Goal: Task Accomplishment & Management: Manage account settings

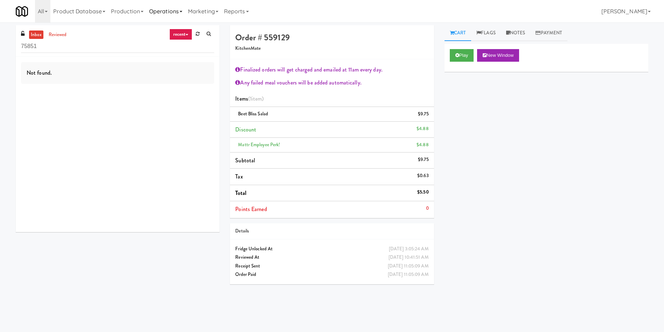
click at [160, 13] on link "Operations" at bounding box center [165, 11] width 39 height 22
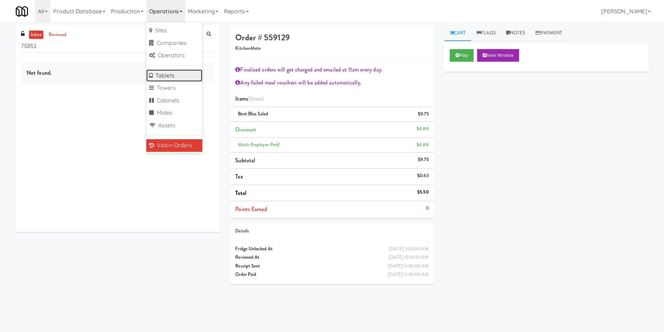
click at [178, 72] on link "Tablets" at bounding box center [174, 75] width 56 height 13
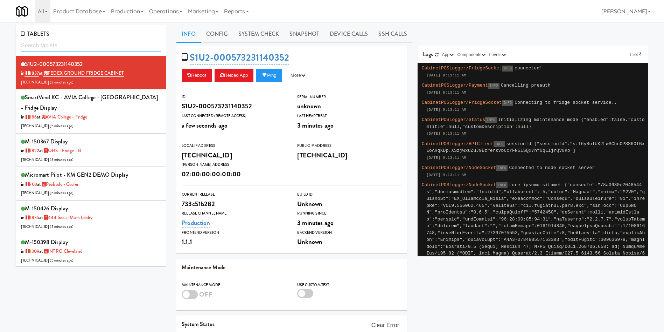
click at [85, 44] on input "text" at bounding box center [91, 45] width 140 height 13
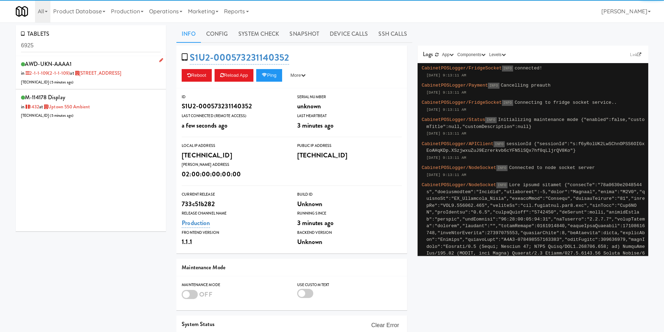
click at [109, 83] on div "AWD-UKN-AAAA1 in 2-1-1-109 (2-1-1-109) at 6925 Century Avenue 206.0.69.51 ( 5 m…" at bounding box center [91, 73] width 140 height 28
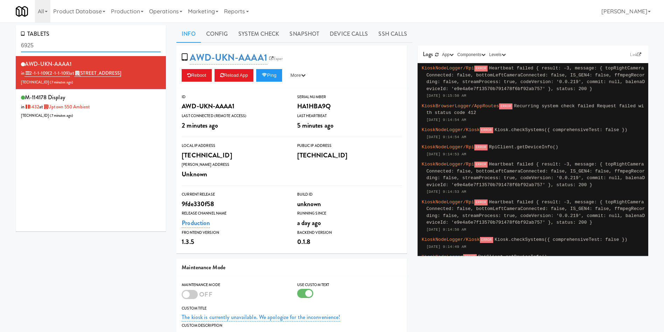
drag, startPoint x: 70, startPoint y: 46, endPoint x: 0, endPoint y: 45, distance: 70.0
click at [0, 45] on div "TABLETS 6925 AWD-UKN-AAAA1 in 2-1-1-109 (2-1-1-109) at 6925 Century Avenue 206.…" at bounding box center [332, 224] width 664 height 399
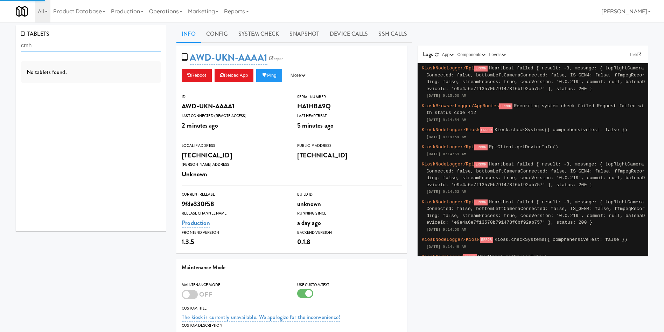
type input "cmh"
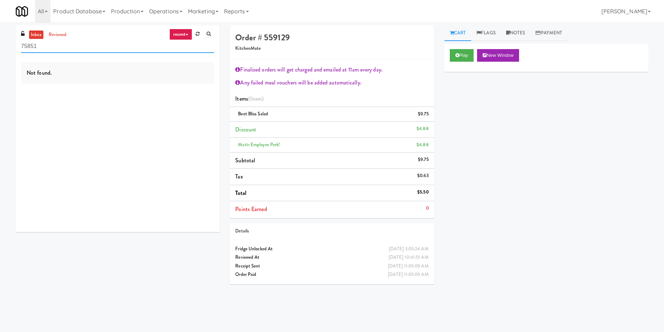
drag, startPoint x: 103, startPoint y: 44, endPoint x: 0, endPoint y: 44, distance: 103.0
click at [0, 44] on div "inbox reviewed recent all unclear take inventory issue suspicious failed recent…" at bounding box center [332, 165] width 664 height 281
paste input "Home Depot-2 - 10th Flr Cafe Right"
click at [54, 36] on link "reviewed" at bounding box center [58, 34] width 22 height 9
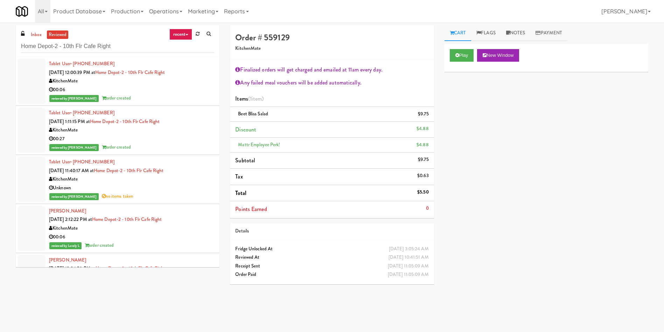
click at [30, 129] on div at bounding box center [32, 130] width 28 height 45
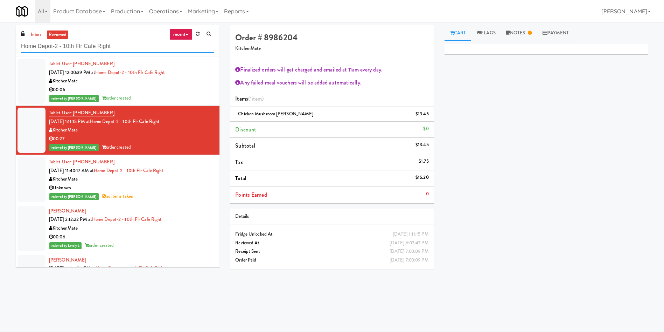
drag, startPoint x: 131, startPoint y: 46, endPoint x: 0, endPoint y: 46, distance: 131.3
click at [0, 46] on div "inbox reviewed recent all unclear take inventory issue suspicious failed recent…" at bounding box center [332, 165] width 664 height 281
paste input "Washington Little Caps"
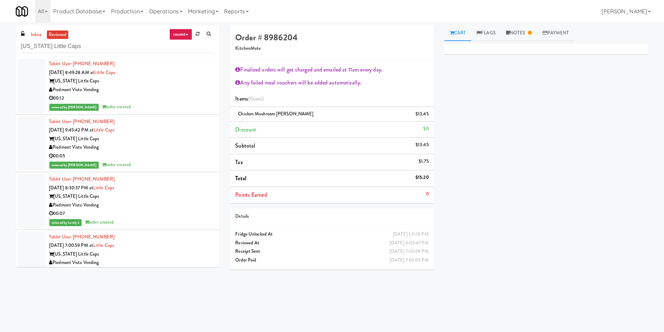
drag, startPoint x: 554, startPoint y: 157, endPoint x: 460, endPoint y: 164, distance: 93.8
click at [554, 157] on div "Primary Flag Clear Flag if unable to determine what was taken or order not proc…" at bounding box center [547, 175] width 204 height 263
click at [144, 93] on div "Piedmont Vista Vending" at bounding box center [131, 89] width 165 height 9
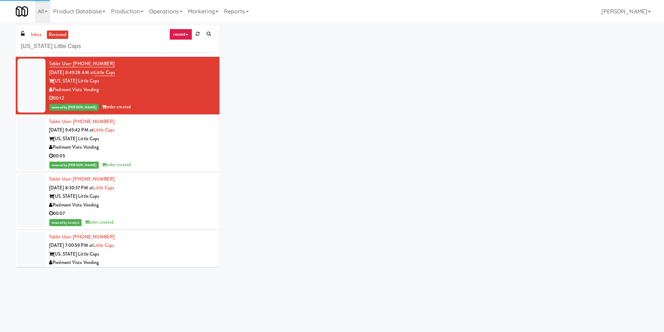
click at [128, 148] on div "Piedmont Vista Vending" at bounding box center [131, 147] width 165 height 9
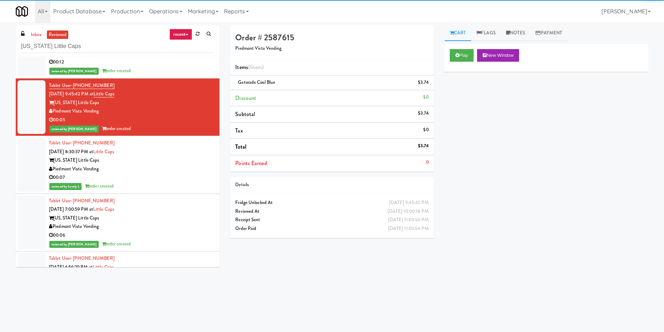
scroll to position [53, 0]
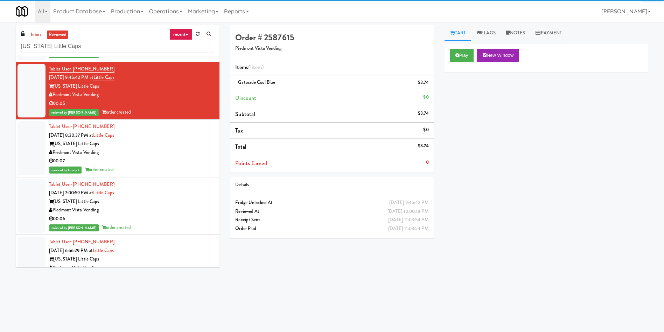
click at [142, 212] on div "Piedmont Vista Vending" at bounding box center [131, 210] width 165 height 9
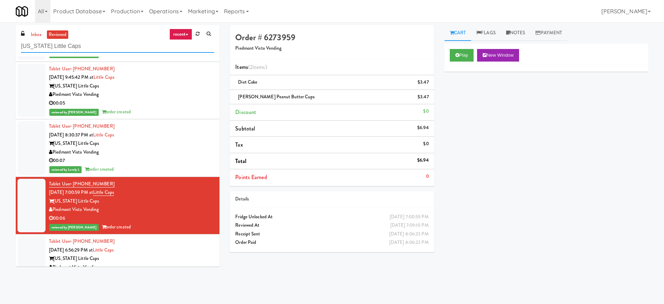
drag, startPoint x: 97, startPoint y: 44, endPoint x: 0, endPoint y: 45, distance: 97.4
click at [0, 45] on div "inbox reviewed recent all unclear take inventory issue suspicious failed recent…" at bounding box center [332, 163] width 664 height 276
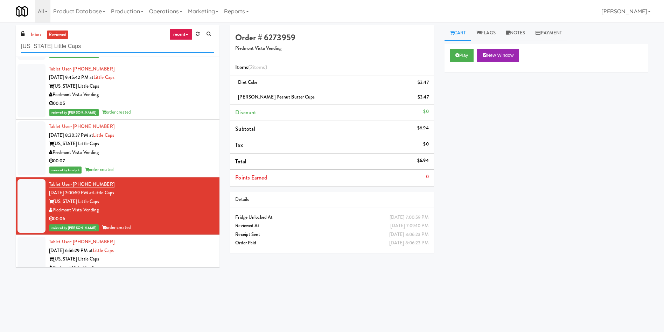
click at [106, 40] on input "Washington Little Caps" at bounding box center [117, 46] width 193 height 13
click at [34, 32] on link "inbox" at bounding box center [36, 34] width 14 height 9
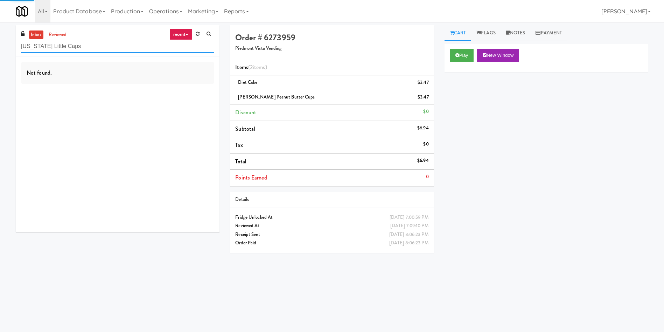
drag, startPoint x: 108, startPoint y: 48, endPoint x: 0, endPoint y: 52, distance: 108.0
click at [0, 52] on div "inbox reviewed recent all unclear take inventory issue suspicious failed recent…" at bounding box center [332, 165] width 664 height 281
click at [55, 31] on link "reviewed" at bounding box center [58, 34] width 22 height 9
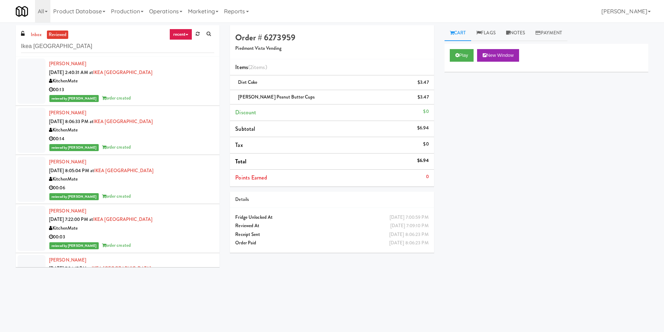
click at [34, 74] on div at bounding box center [32, 80] width 28 height 45
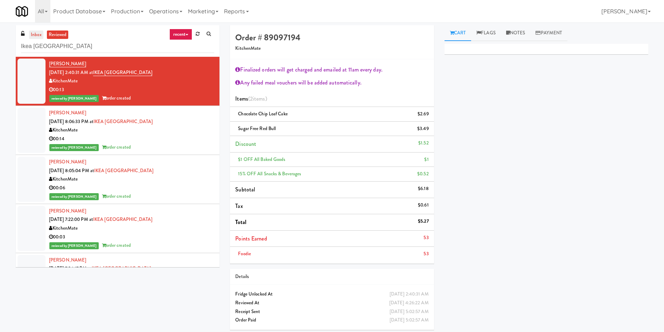
click at [32, 33] on link "inbox" at bounding box center [36, 34] width 14 height 9
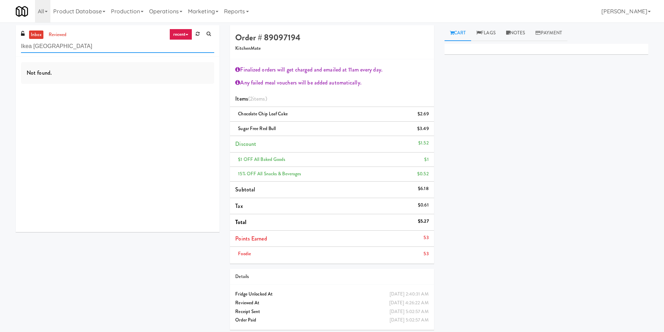
drag, startPoint x: 90, startPoint y: 48, endPoint x: 0, endPoint y: 47, distance: 90.4
click at [0, 47] on div "inbox reviewed recent all unclear take inventory issue suspicious failed recent…" at bounding box center [332, 180] width 664 height 310
paste input "Joseph Brant Hospital"
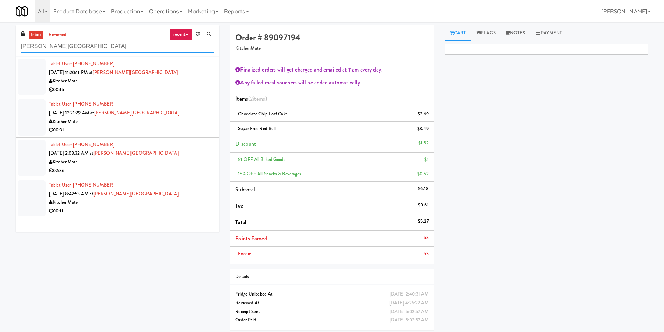
type input "Joseph Brant Hospital"
click at [21, 77] on div at bounding box center [32, 76] width 28 height 36
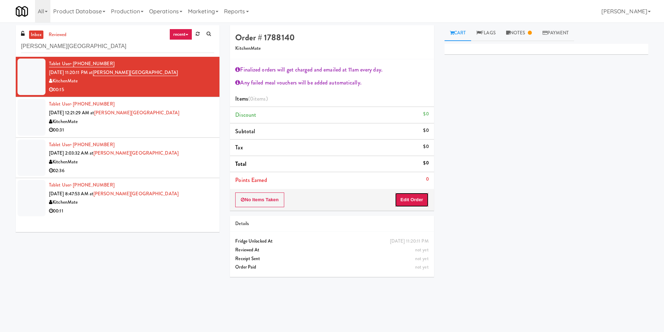
click at [424, 202] on button "Edit Order" at bounding box center [412, 199] width 34 height 15
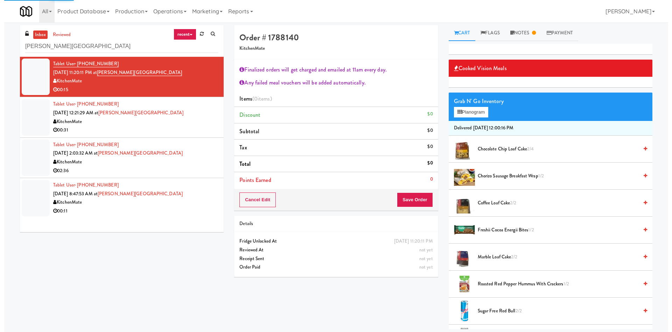
scroll to position [53, 0]
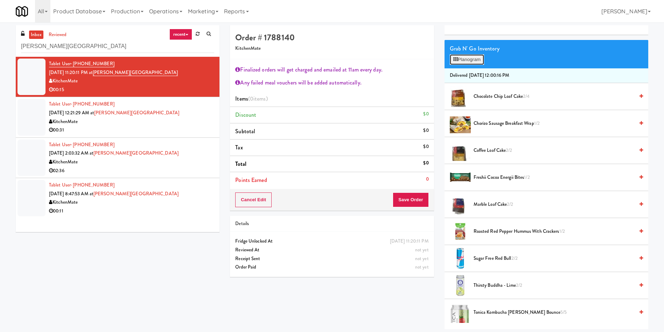
click at [476, 57] on button "Planogram" at bounding box center [467, 59] width 34 height 11
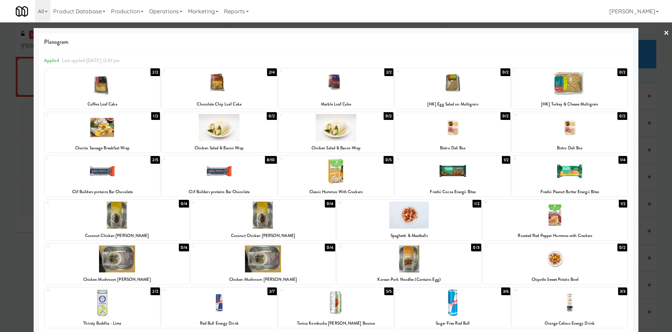
click at [651, 53] on div at bounding box center [336, 166] width 672 height 332
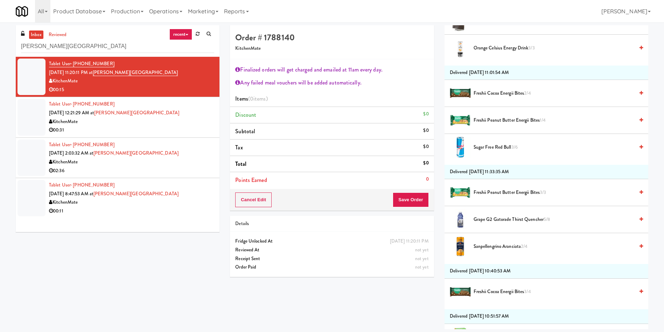
scroll to position [505, 0]
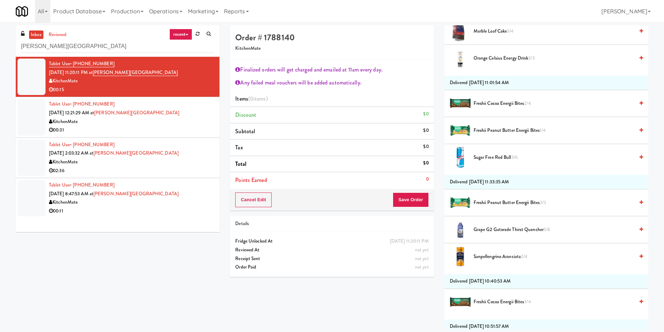
click at [511, 230] on span "Grape G2 Gatorade Thirst Quencher 5/8" at bounding box center [554, 229] width 161 height 9
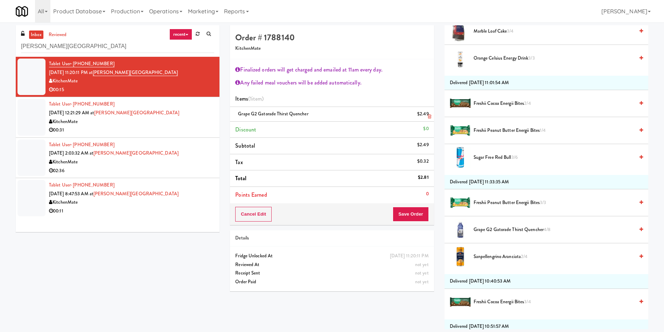
click at [430, 114] on icon at bounding box center [430, 116] width 4 height 5
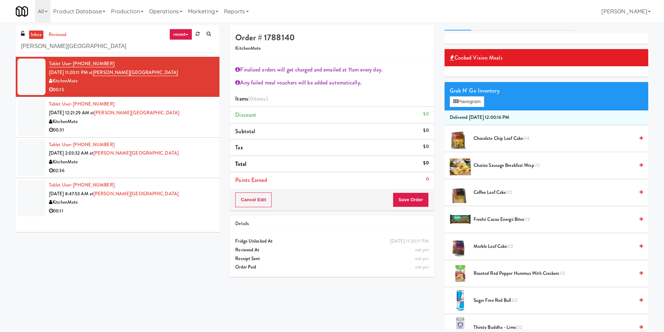
scroll to position [0, 0]
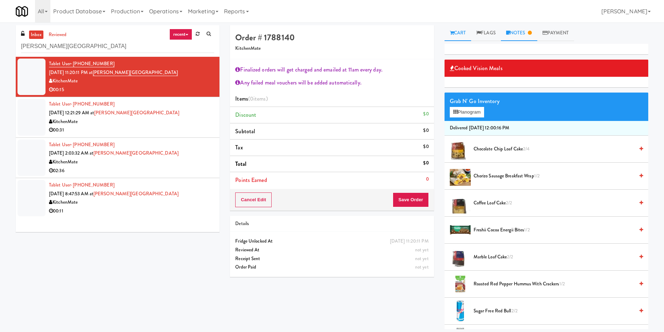
click at [529, 31] on link "Notes" at bounding box center [519, 33] width 36 height 16
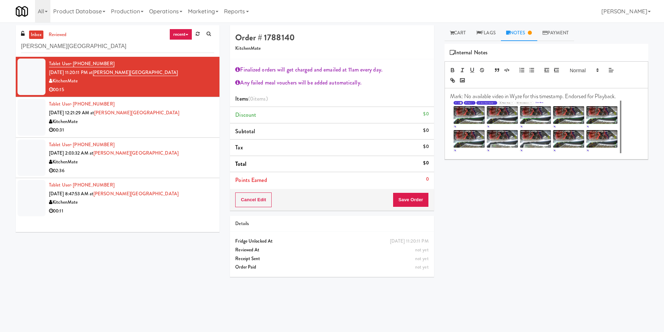
click at [29, 116] on div at bounding box center [32, 117] width 28 height 36
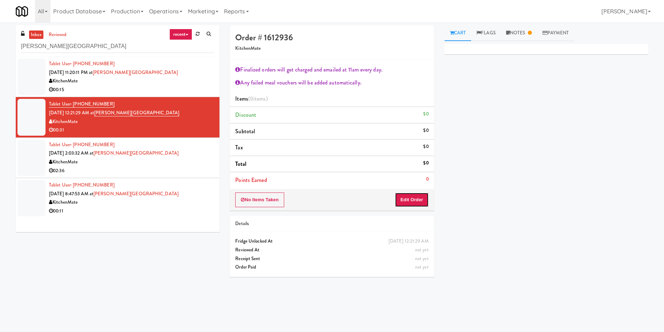
click at [417, 207] on button "Edit Order" at bounding box center [412, 199] width 34 height 15
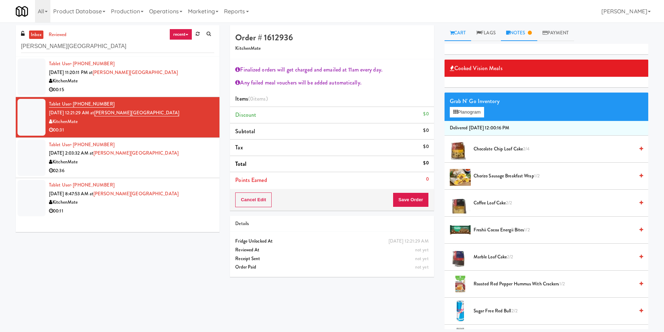
click at [525, 29] on link "Notes" at bounding box center [519, 33] width 36 height 16
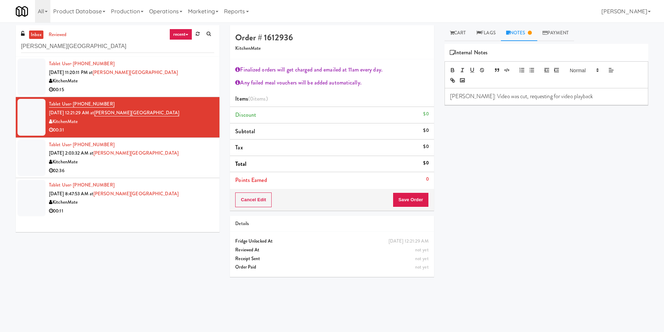
click at [577, 95] on p "Rizza: Video was cut, requesting for video playback" at bounding box center [546, 96] width 193 height 8
click at [516, 111] on p at bounding box center [546, 112] width 193 height 8
click at [462, 26] on link "Cart" at bounding box center [458, 33] width 27 height 16
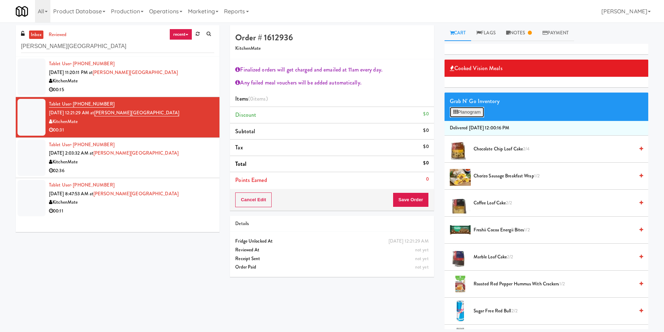
click at [474, 113] on button "Planogram" at bounding box center [467, 112] width 34 height 11
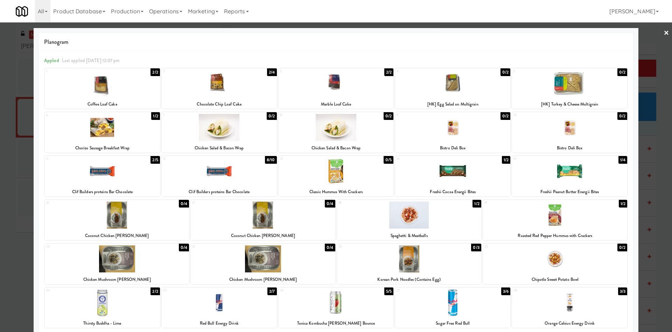
click at [641, 44] on div at bounding box center [336, 166] width 672 height 332
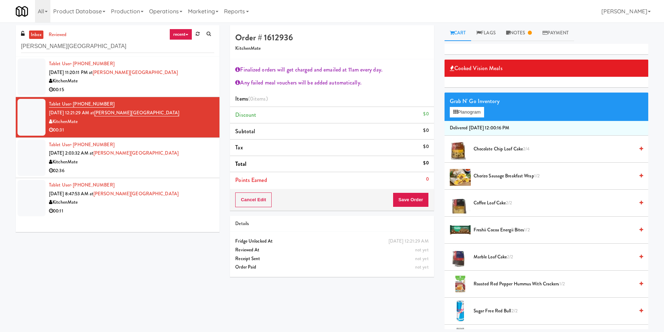
click at [30, 152] on div at bounding box center [32, 157] width 28 height 36
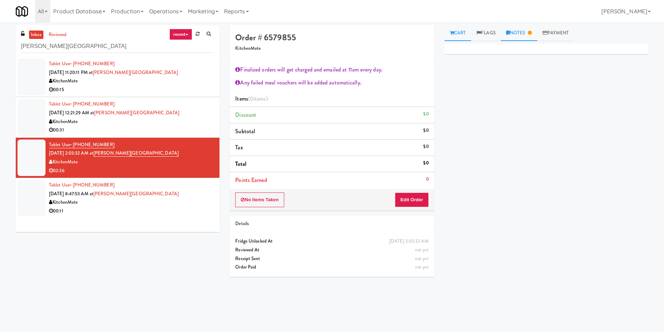
click at [524, 32] on link "Notes" at bounding box center [519, 33] width 36 height 16
click at [25, 199] on div at bounding box center [32, 198] width 28 height 36
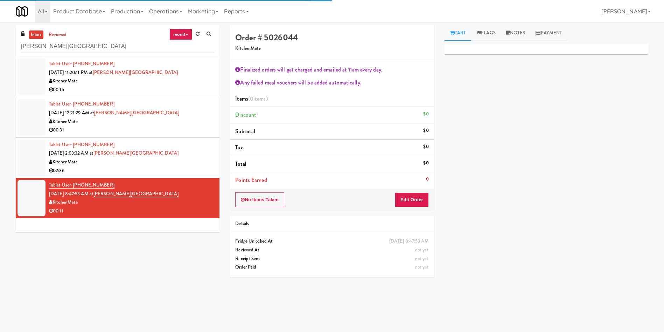
click at [520, 25] on div "inbox reviewed recent all unclear take inventory issue suspicious failed recent…" at bounding box center [332, 164] width 664 height 284
click at [515, 36] on link "Notes" at bounding box center [516, 33] width 30 height 16
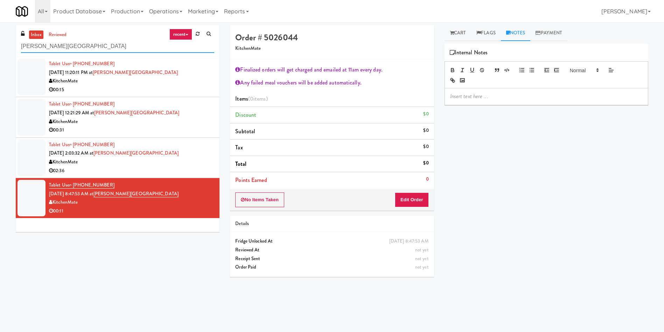
drag, startPoint x: 133, startPoint y: 43, endPoint x: 0, endPoint y: 43, distance: 132.7
click at [0, 43] on div "inbox reviewed recent all unclear take inventory issue suspicious failed recent…" at bounding box center [332, 165] width 664 height 281
paste input "IKEA CDC Mississauga"
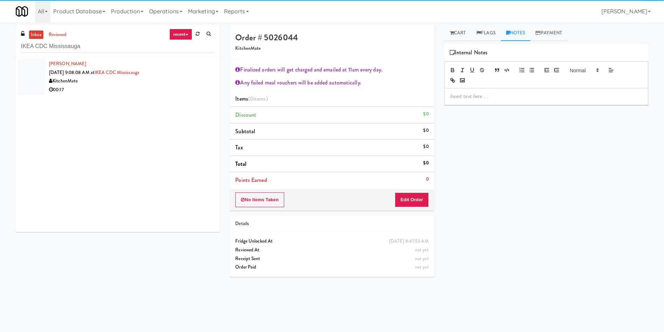
drag, startPoint x: 35, startPoint y: 72, endPoint x: 174, endPoint y: 84, distance: 139.2
click at [36, 73] on div at bounding box center [32, 76] width 28 height 36
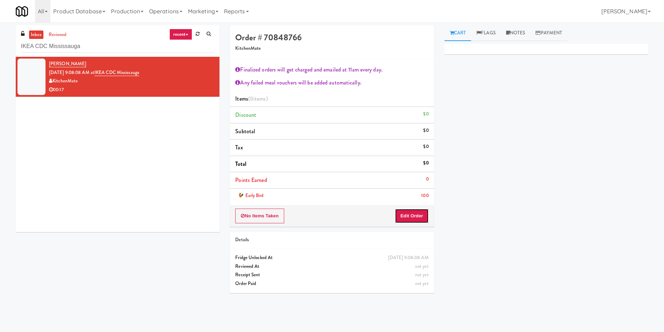
click at [426, 217] on button "Edit Order" at bounding box center [412, 215] width 34 height 15
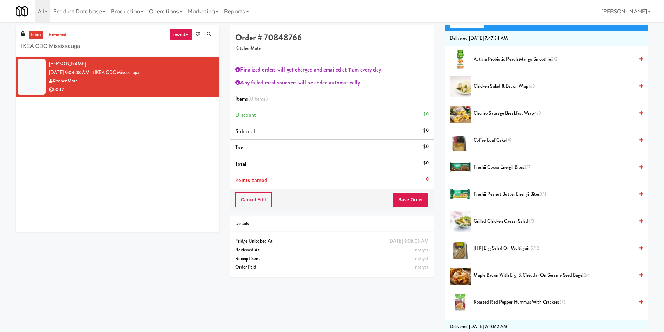
scroll to position [105, 0]
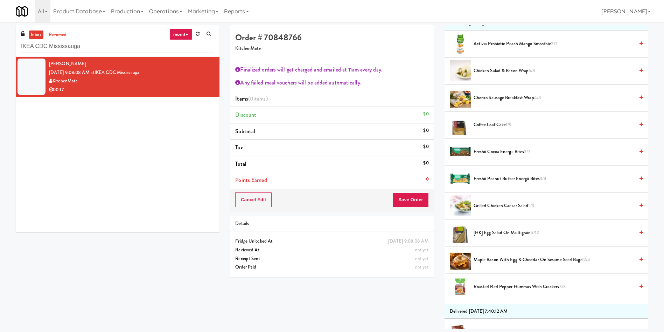
click at [508, 233] on span "[HK] Egg Salad on Multigrain 5/12" at bounding box center [554, 232] width 161 height 9
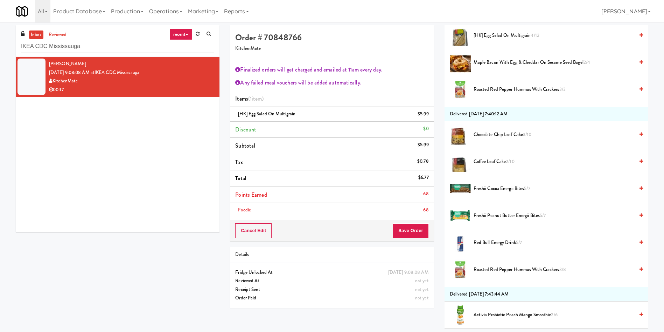
scroll to position [315, 0]
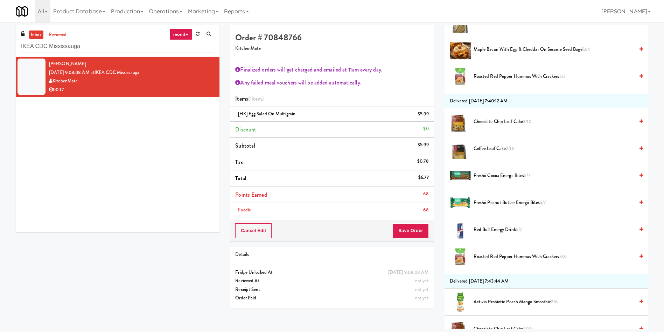
click at [514, 121] on span "Chocolate Chip Loaf Cake 3/10" at bounding box center [554, 121] width 161 height 9
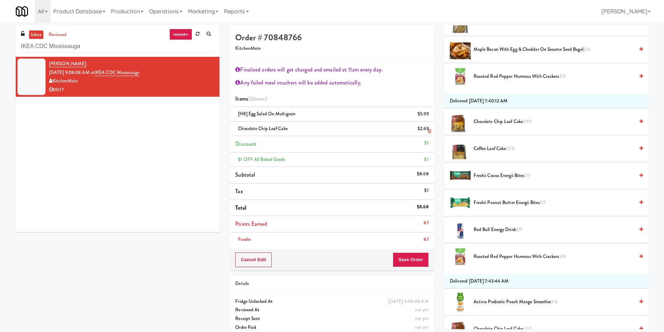
click at [428, 133] on icon at bounding box center [430, 131] width 4 height 5
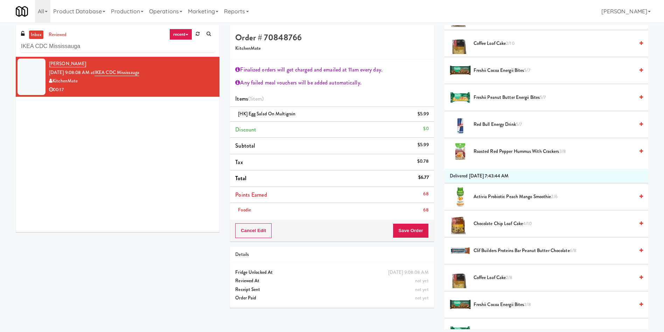
scroll to position [473, 0]
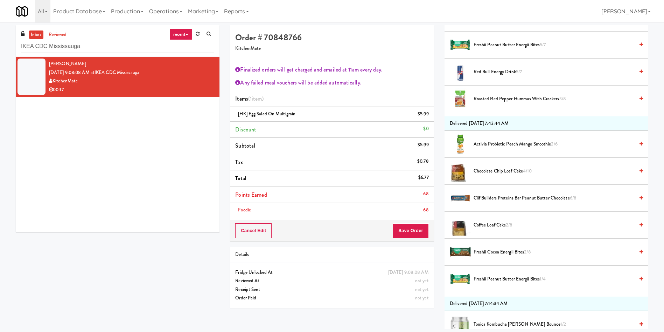
click at [507, 172] on span "Chocolate Chip Loaf Cake 4/10" at bounding box center [554, 171] width 161 height 9
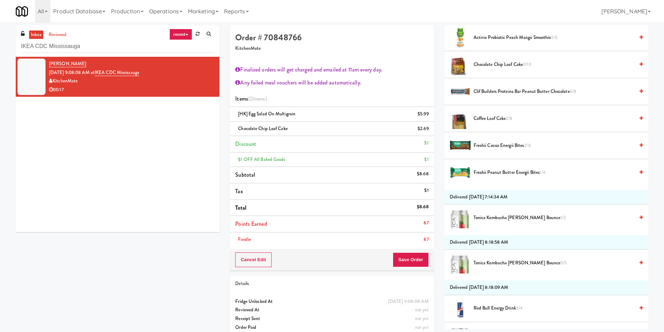
scroll to position [482, 0]
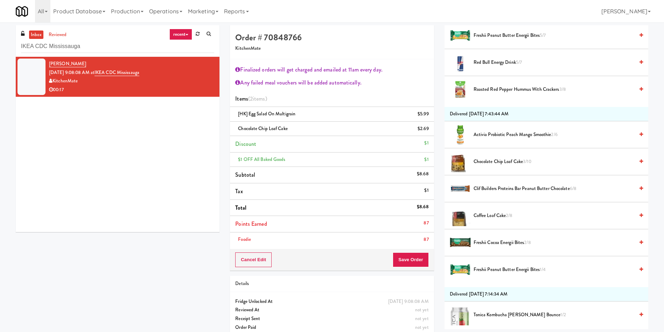
click at [510, 132] on span "Activia Probiotic Peach Mango Smoothie 2/6" at bounding box center [554, 134] width 161 height 9
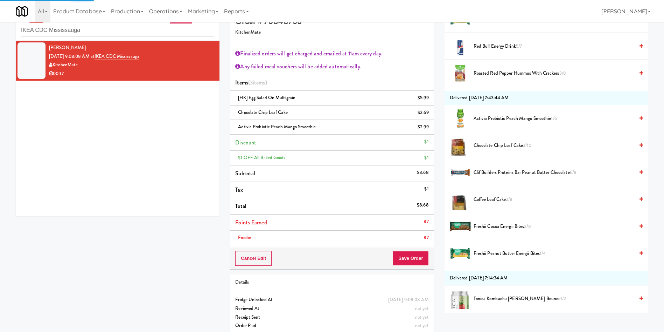
scroll to position [25, 0]
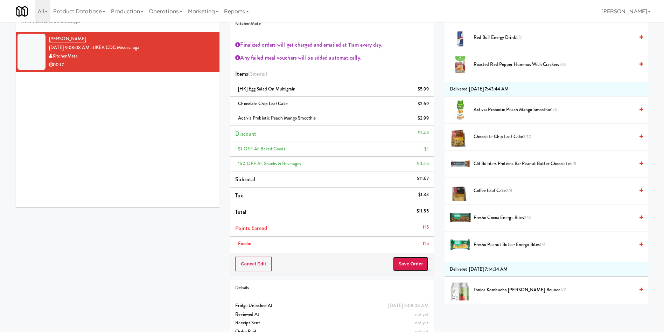
click at [418, 262] on button "Save Order" at bounding box center [411, 263] width 36 height 15
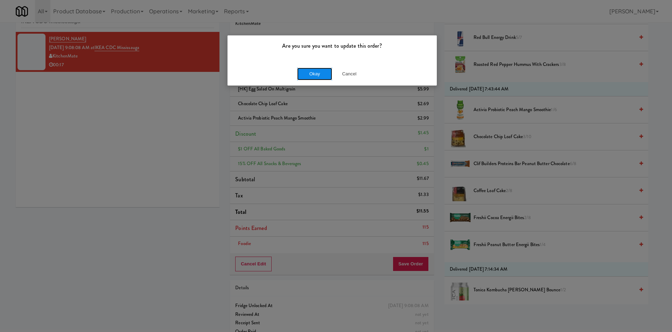
click at [317, 72] on button "Okay" at bounding box center [314, 74] width 35 height 13
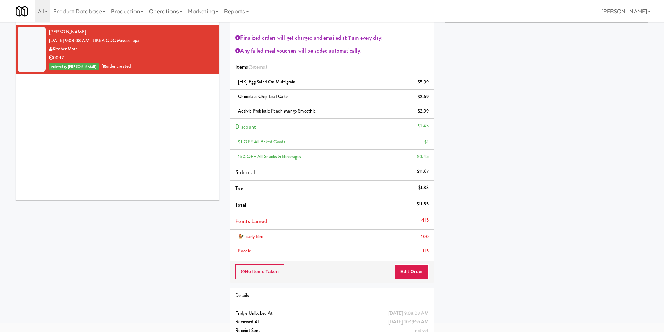
scroll to position [0, 0]
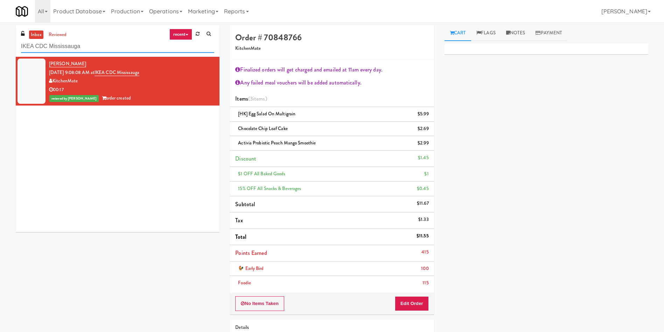
drag, startPoint x: 104, startPoint y: 47, endPoint x: 18, endPoint y: 47, distance: 86.5
click at [7, 47] on div "inbox reviewed recent all unclear take inventory issue suspicious failed recent…" at bounding box center [332, 205] width 664 height 360
paste input "Royal Victoria Regional Health Centre - Food Court (RVH)"
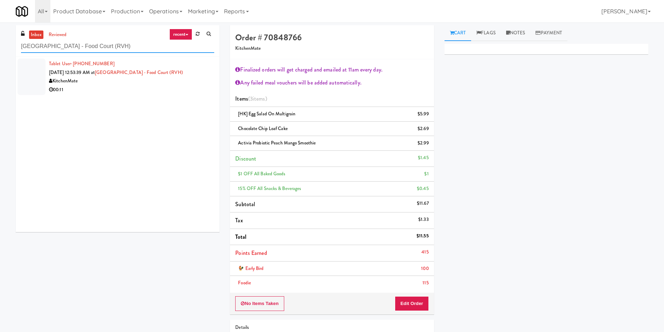
type input "Royal Victoria Regional Health Centre - Food Court (RVH)"
click at [42, 74] on div at bounding box center [32, 76] width 28 height 36
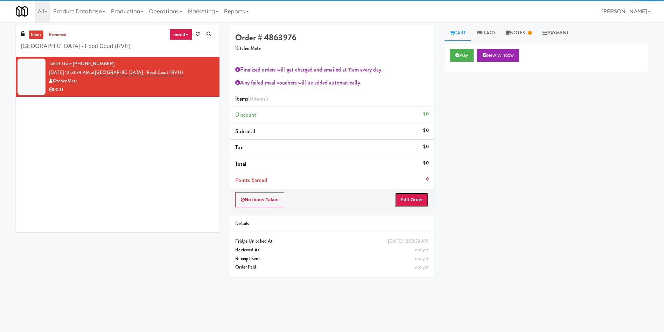
click at [410, 201] on button "Edit Order" at bounding box center [412, 199] width 34 height 15
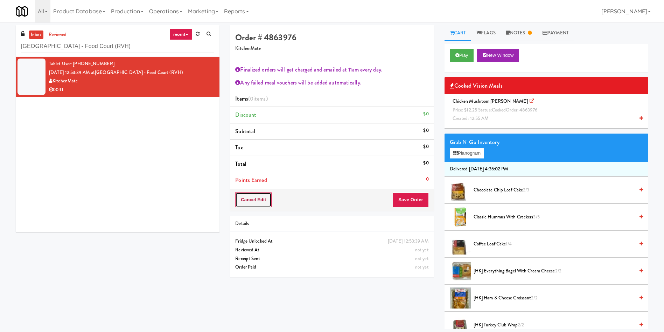
click at [239, 203] on button "Cancel Edit" at bounding box center [253, 199] width 36 height 15
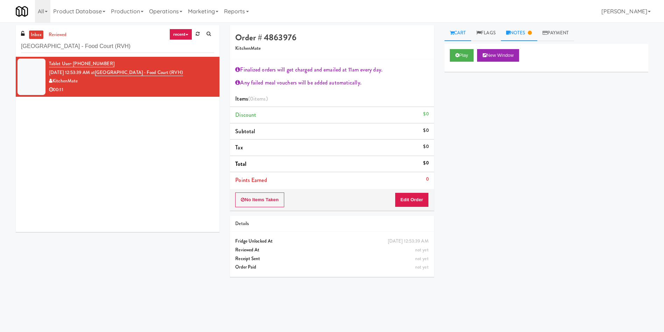
click at [520, 35] on link "Notes" at bounding box center [519, 33] width 36 height 16
click at [460, 35] on link "Cart" at bounding box center [458, 33] width 27 height 16
click at [461, 55] on button "Play" at bounding box center [462, 55] width 24 height 13
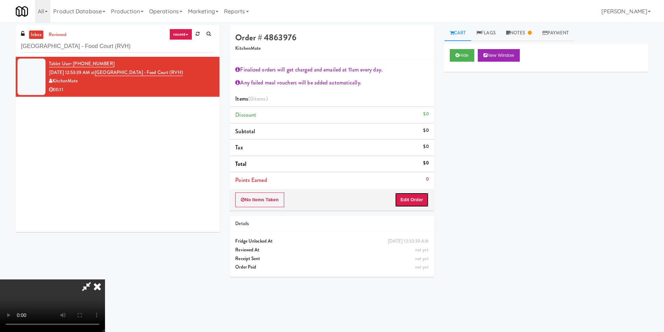
click at [414, 198] on button "Edit Order" at bounding box center [412, 199] width 34 height 15
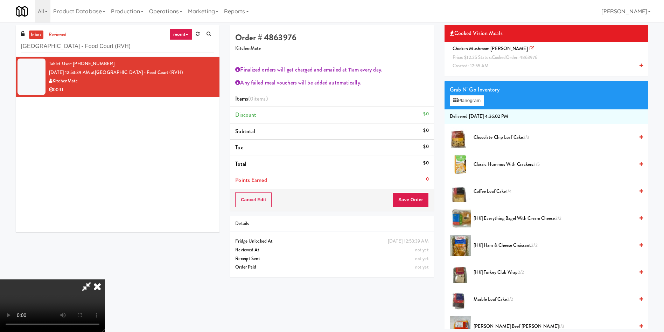
click at [105, 279] on video at bounding box center [52, 305] width 105 height 53
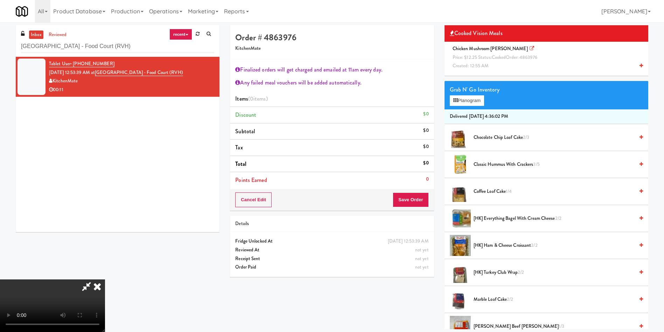
click at [105, 279] on video at bounding box center [52, 305] width 105 height 53
drag, startPoint x: 370, startPoint y: 32, endPoint x: 352, endPoint y: 69, distance: 40.6
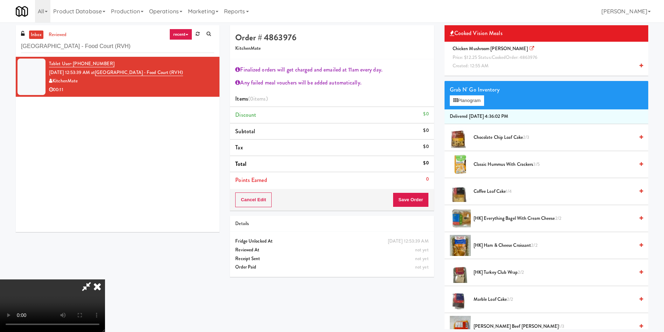
click at [95, 279] on icon at bounding box center [86, 286] width 16 height 14
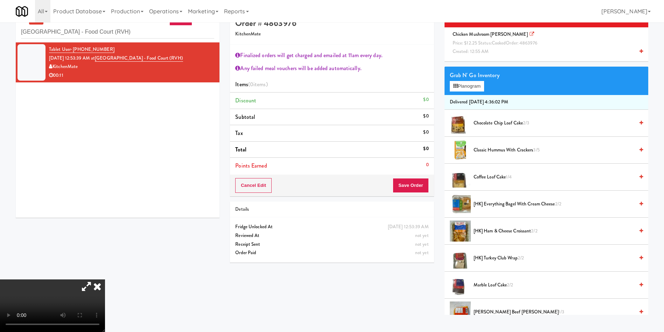
scroll to position [22, 0]
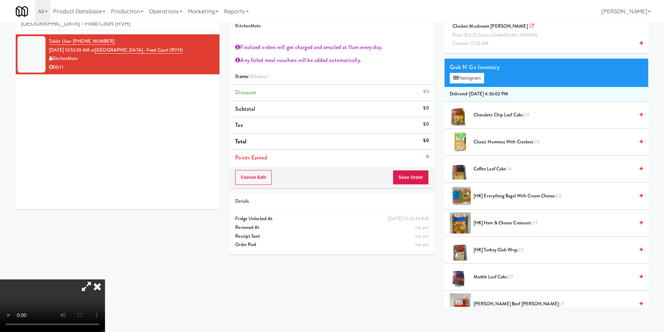
click at [530, 26] on icon at bounding box center [532, 26] width 5 height 5
click at [481, 34] on span "Price: $12.25 Status: cooked Order: 4863976" at bounding box center [495, 35] width 85 height 7
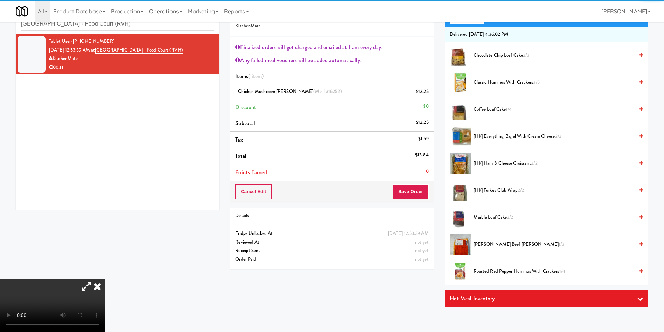
scroll to position [105, 0]
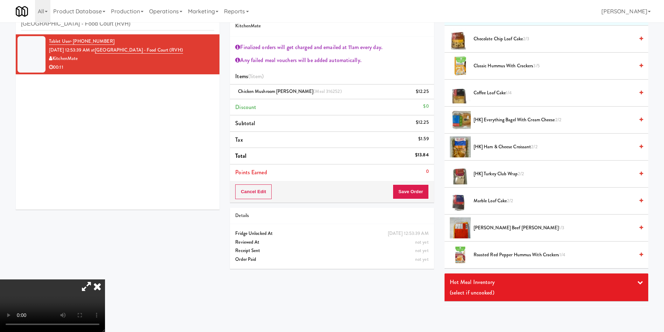
click at [498, 146] on span "[HK] Ham & Cheese Croissant 2/2" at bounding box center [554, 147] width 161 height 9
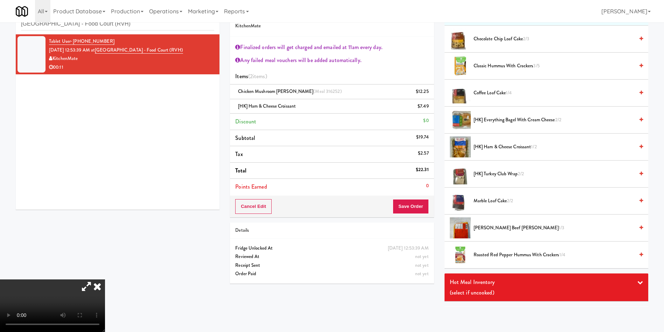
click at [105, 279] on icon at bounding box center [97, 286] width 15 height 14
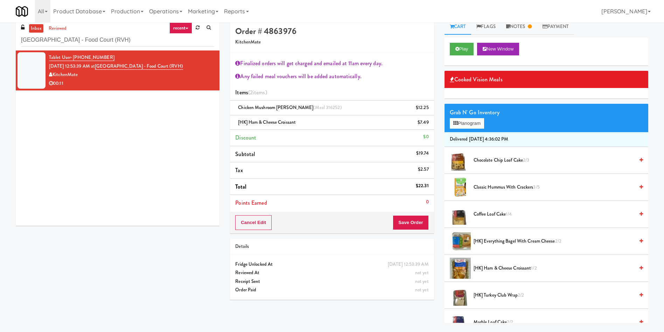
scroll to position [0, 0]
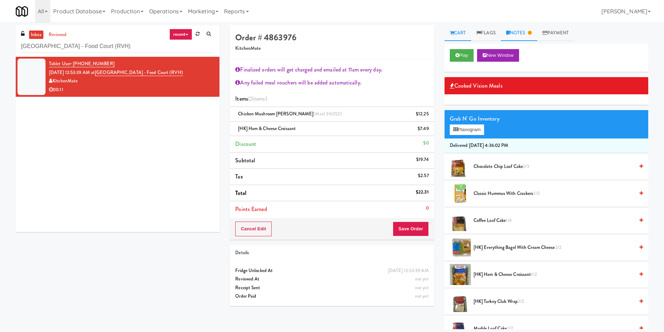
click at [530, 38] on link "Notes" at bounding box center [519, 33] width 36 height 16
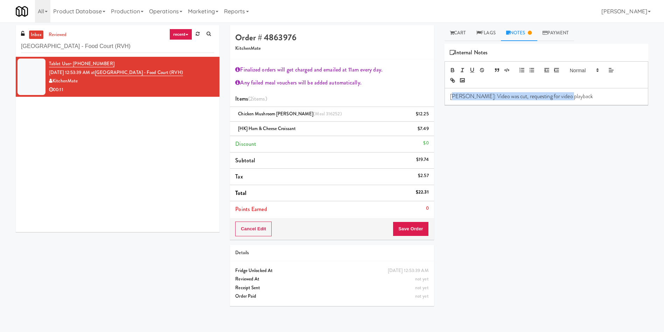
drag, startPoint x: 573, startPoint y: 94, endPoint x: 587, endPoint y: 94, distance: 13.7
click at [457, 98] on p "Rizza: Video was cut, requesting for video playback" at bounding box center [546, 96] width 193 height 8
click at [588, 94] on p "Rizza: Video was cut, requesting for video playback" at bounding box center [546, 96] width 193 height 8
click at [462, 34] on link "Cart" at bounding box center [458, 33] width 27 height 16
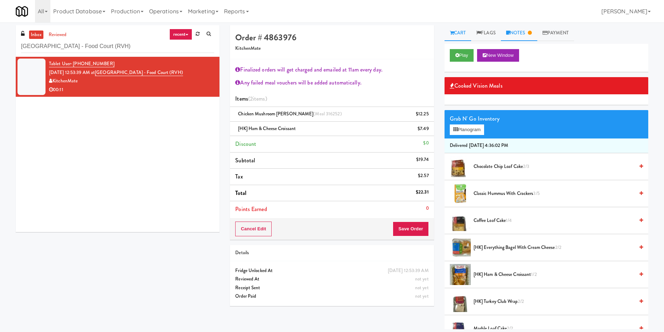
click at [515, 29] on link "Notes" at bounding box center [519, 33] width 36 height 16
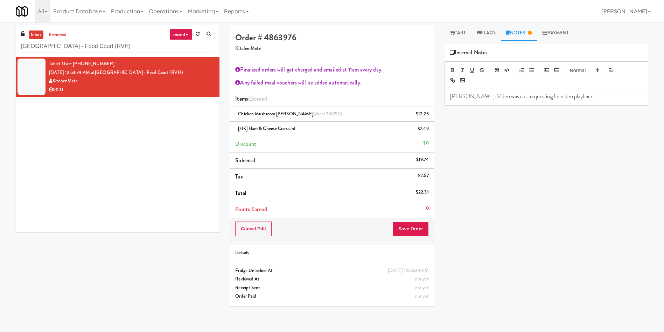
click at [567, 97] on p "Rizza: Video was cut, requesting for video playback" at bounding box center [546, 96] width 193 height 8
click at [561, 110] on p at bounding box center [546, 112] width 193 height 8
click at [415, 228] on button "Save Order" at bounding box center [411, 228] width 36 height 15
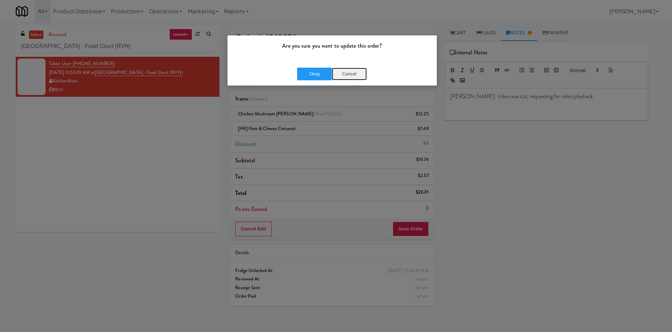
click at [357, 76] on button "Cancel" at bounding box center [349, 74] width 35 height 13
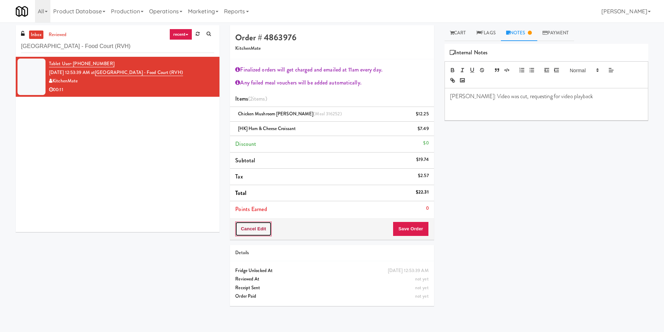
click at [250, 232] on button "Cancel Edit" at bounding box center [253, 228] width 36 height 15
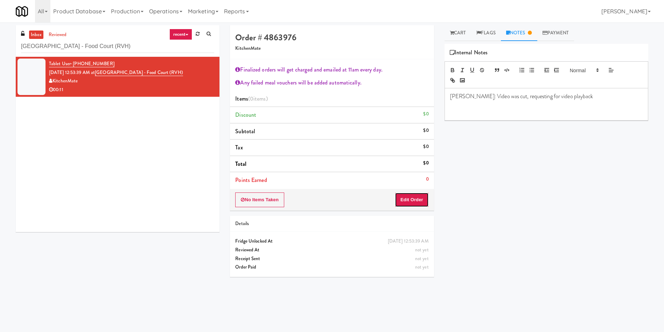
click at [419, 197] on button "Edit Order" at bounding box center [412, 199] width 34 height 15
click at [468, 29] on link "Cart" at bounding box center [458, 33] width 27 height 16
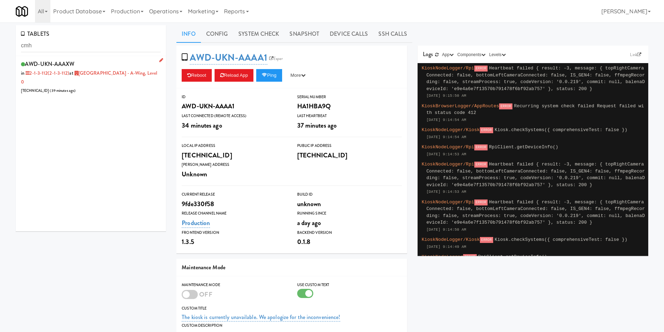
click at [113, 85] on div "AWD-UKN-AAAXW in 2-1-3-112 (2-1-3-112) at [GEOGRAPHIC_DATA] - A-Wing, Level 0 […" at bounding box center [91, 77] width 140 height 36
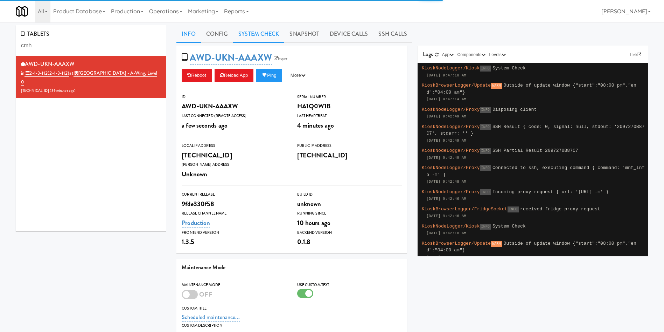
click at [264, 41] on link "System Check" at bounding box center [258, 34] width 51 height 18
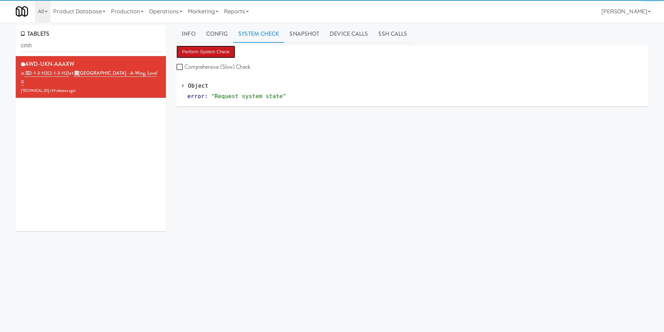
click at [222, 53] on button "Perform System Check" at bounding box center [206, 52] width 59 height 13
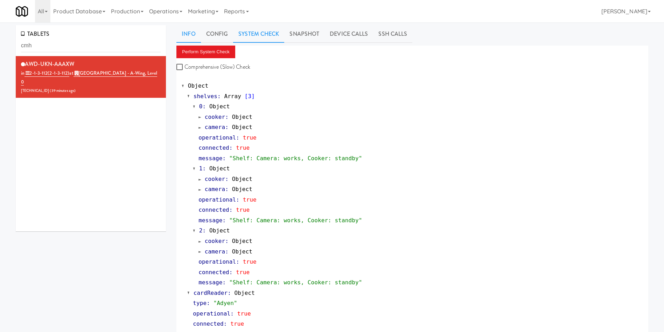
click at [195, 33] on link "Info" at bounding box center [189, 34] width 24 height 18
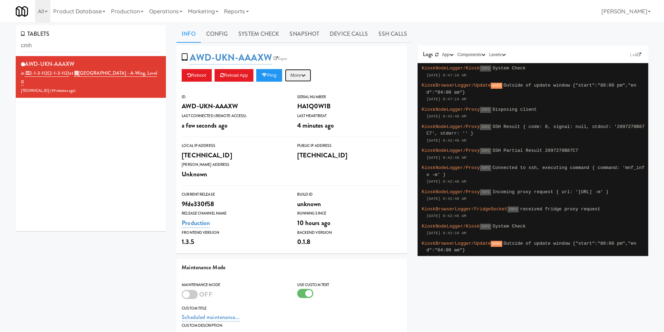
click at [301, 70] on button "More" at bounding box center [298, 75] width 26 height 13
click at [308, 100] on link "Restart Server" at bounding box center [282, 102] width 64 height 13
click at [173, 16] on link "Operations" at bounding box center [165, 11] width 39 height 22
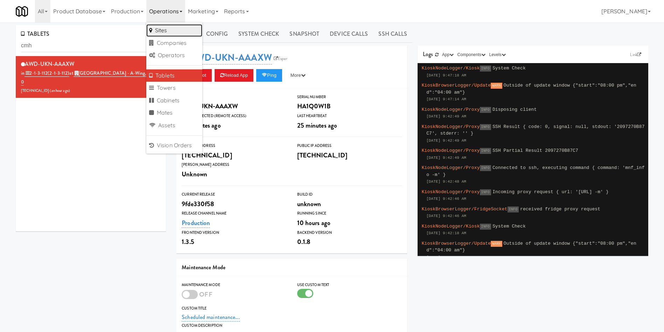
click at [173, 33] on link "Sites" at bounding box center [174, 30] width 56 height 13
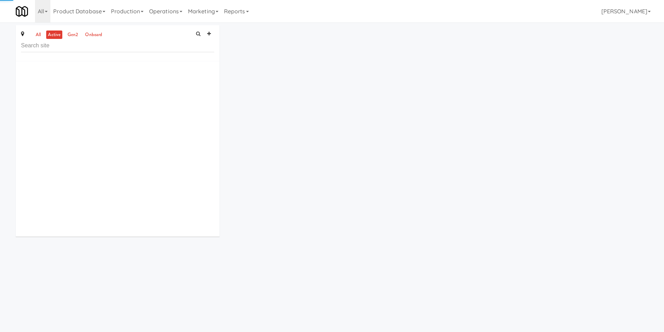
click at [125, 52] on input "text" at bounding box center [117, 45] width 193 height 13
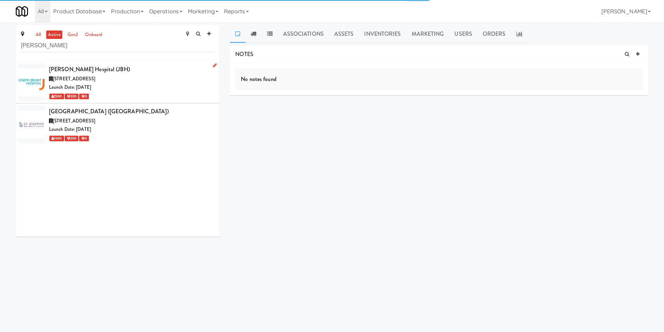
drag, startPoint x: 85, startPoint y: 45, endPoint x: 128, endPoint y: 90, distance: 62.2
click at [0, 44] on div "all active gen2 onboard Joseph Brant Joseph Brant Hospital (JBH) 1245 Lakeshore…" at bounding box center [332, 133] width 664 height 216
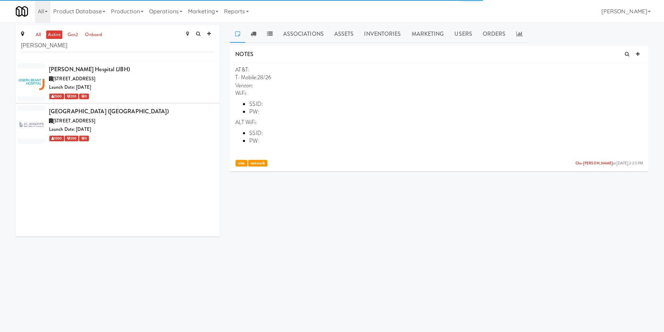
click at [147, 87] on div "Launch Date: [DATE]" at bounding box center [131, 87] width 165 height 9
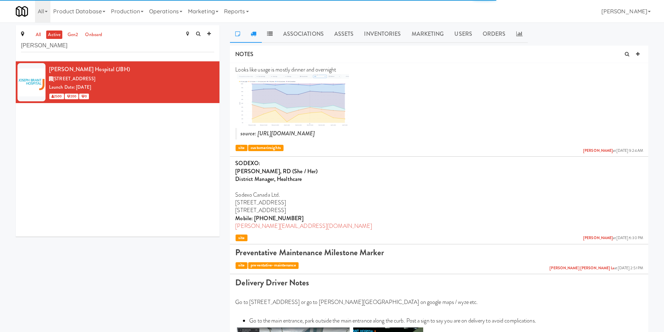
click at [256, 36] on icon at bounding box center [254, 34] width 6 height 6
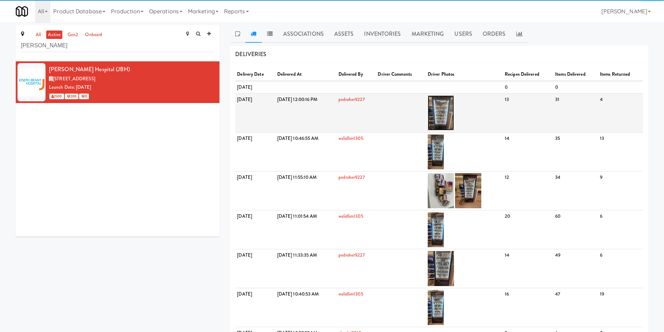
click at [454, 117] on img at bounding box center [441, 112] width 26 height 35
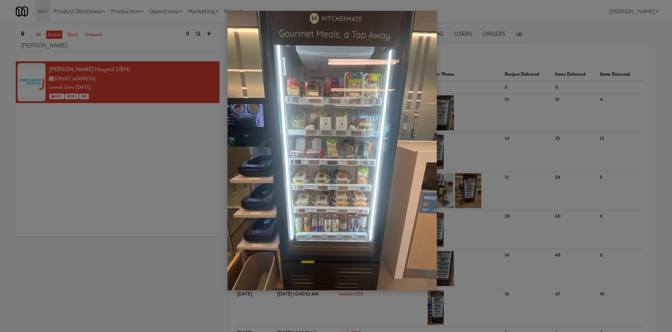
drag, startPoint x: 346, startPoint y: 174, endPoint x: 329, endPoint y: 151, distance: 28.8
click at [329, 151] on img at bounding box center [332, 150] width 209 height 279
click at [314, 176] on img at bounding box center [332, 150] width 209 height 279
click at [110, 143] on div at bounding box center [336, 166] width 672 height 332
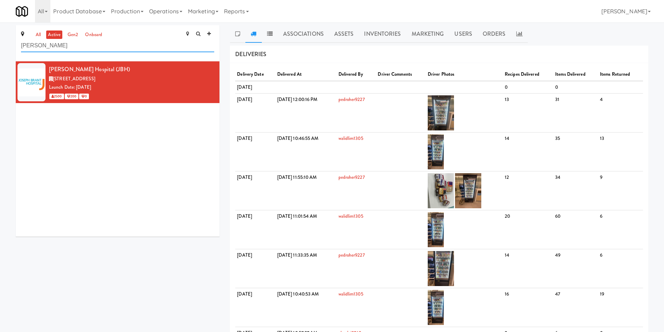
drag, startPoint x: 79, startPoint y: 46, endPoint x: 0, endPoint y: 46, distance: 78.8
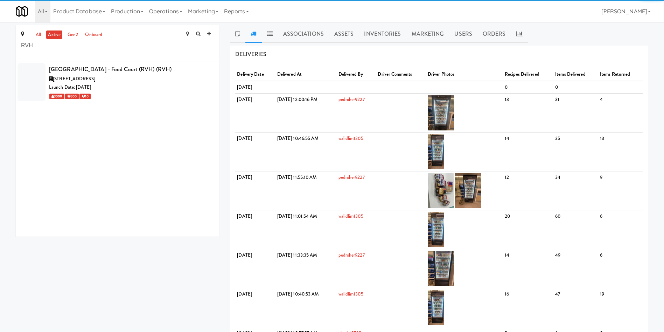
click at [151, 83] on div "Launch Date: [DATE]" at bounding box center [131, 87] width 165 height 9
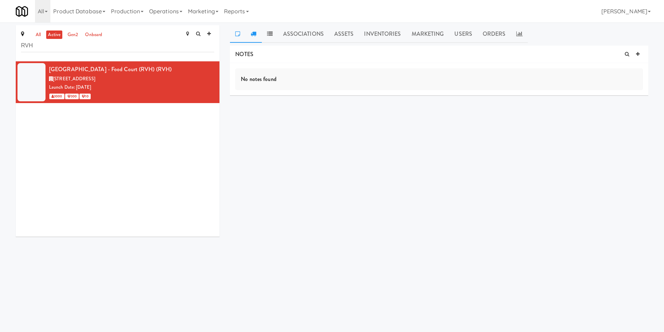
click at [256, 34] on icon at bounding box center [254, 34] width 6 height 6
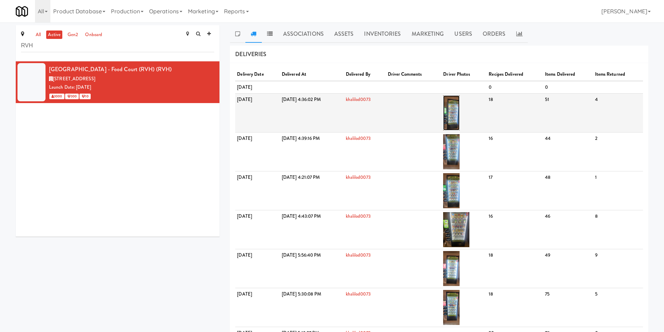
click at [460, 114] on img at bounding box center [451, 112] width 16 height 35
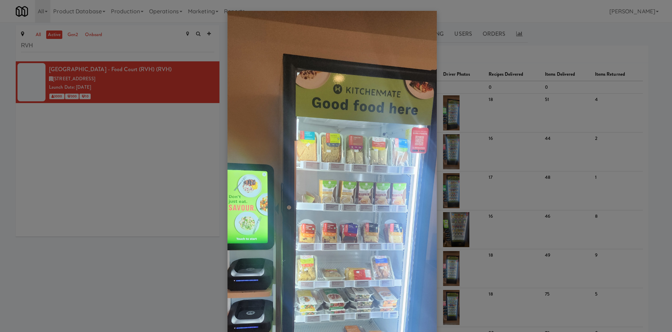
click at [360, 158] on img at bounding box center [332, 235] width 209 height 449
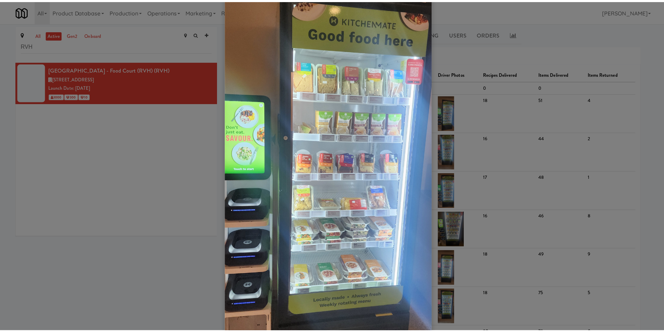
scroll to position [86, 0]
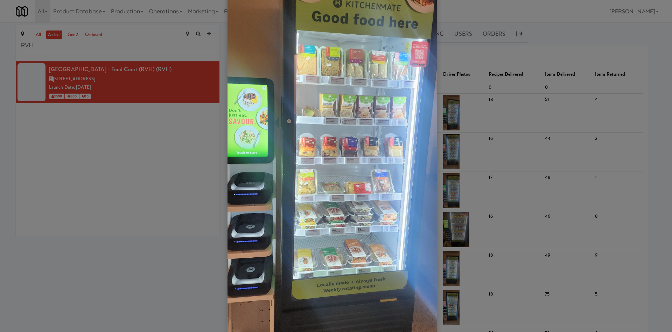
click at [77, 176] on div at bounding box center [336, 166] width 672 height 332
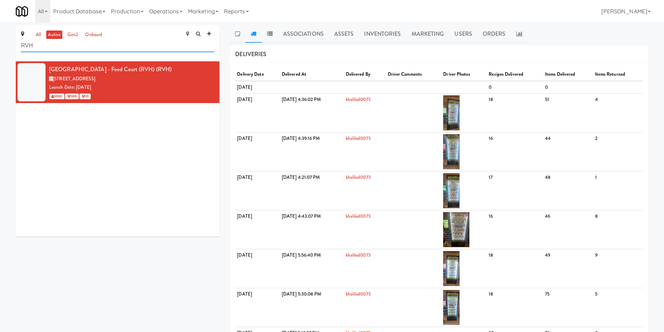
drag, startPoint x: 67, startPoint y: 49, endPoint x: 0, endPoint y: 49, distance: 66.9
click at [0, 49] on div "all active gen2 onboard RVH Royal Victoria Regional Health Centre - Food Court …" at bounding box center [332, 206] width 664 height 363
paste input "[GEOGRAPHIC_DATA] - [GEOGRAPHIC_DATA]."
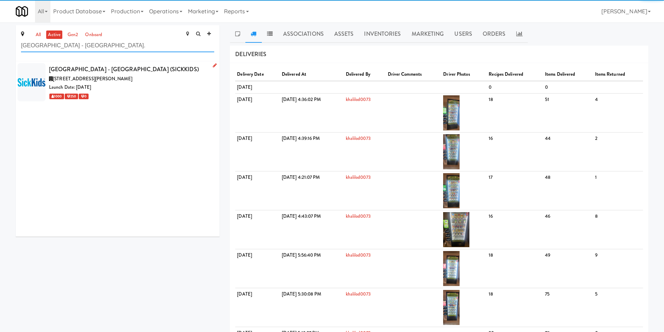
type input "[GEOGRAPHIC_DATA] - [GEOGRAPHIC_DATA]."
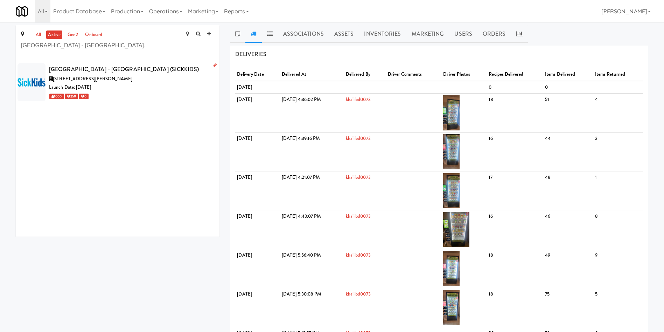
click at [137, 85] on div "Launch Date: [DATE]" at bounding box center [131, 87] width 165 height 9
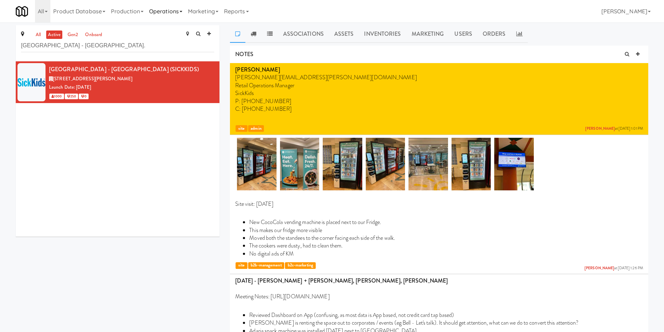
click at [182, 13] on link "Operations" at bounding box center [165, 11] width 39 height 22
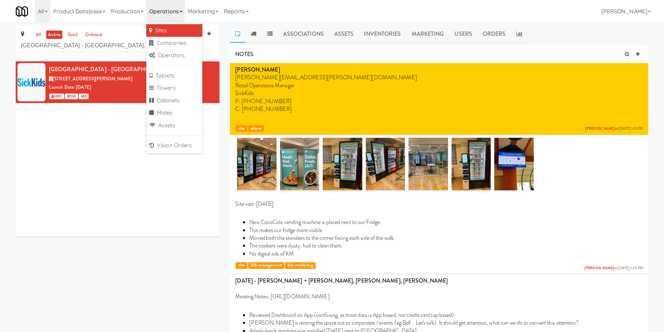
click at [181, 28] on link "Sites" at bounding box center [174, 30] width 56 height 13
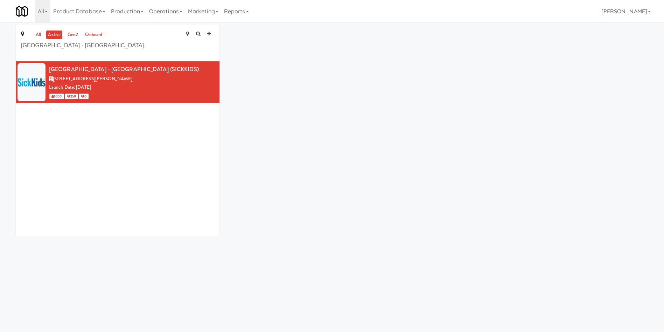
click at [262, 58] on div "all active gen2 onboard [GEOGRAPHIC_DATA] - [GEOGRAPHIC_DATA] - [GEOGRAPHIC_DAT…" at bounding box center [332, 133] width 643 height 216
click at [295, 48] on div "all active gen2 onboard [GEOGRAPHIC_DATA] - [GEOGRAPHIC_DATA] - [GEOGRAPHIC_DAT…" at bounding box center [332, 133] width 643 height 216
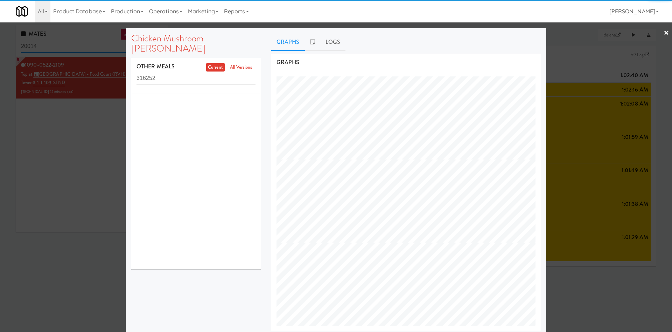
scroll to position [22, 0]
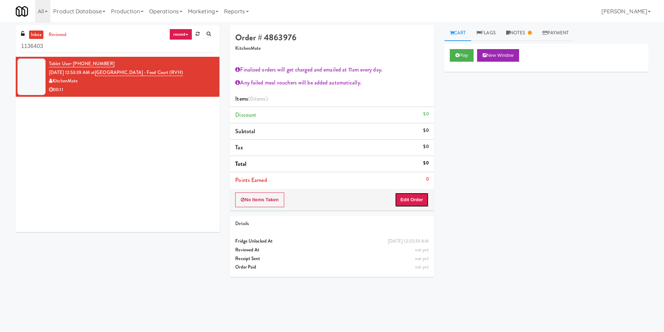
click at [428, 201] on button "Edit Order" at bounding box center [412, 199] width 34 height 15
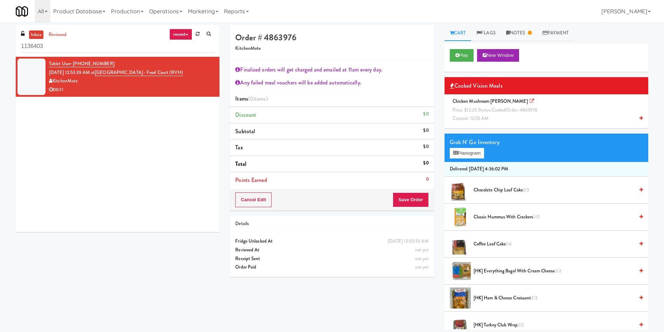
click at [436, 51] on div "Order # 4863976 KitchenMate Finalized orders will get charged and emailed at 11…" at bounding box center [332, 153] width 214 height 257
click at [438, 96] on div "Order # 4863976 KitchenMate Finalized orders will get charged and emailed at 11…" at bounding box center [332, 153] width 214 height 257
drag, startPoint x: 453, startPoint y: 50, endPoint x: 318, endPoint y: 85, distance: 140.1
click at [453, 50] on button "Play" at bounding box center [462, 55] width 24 height 13
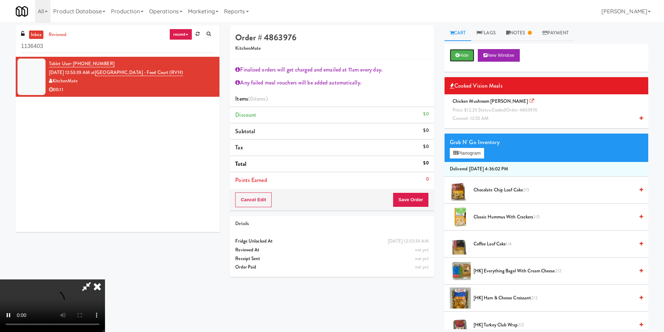
scroll to position [78, 0]
drag, startPoint x: 231, startPoint y: 151, endPoint x: 242, endPoint y: 108, distance: 44.3
click at [105, 279] on video at bounding box center [52, 305] width 105 height 53
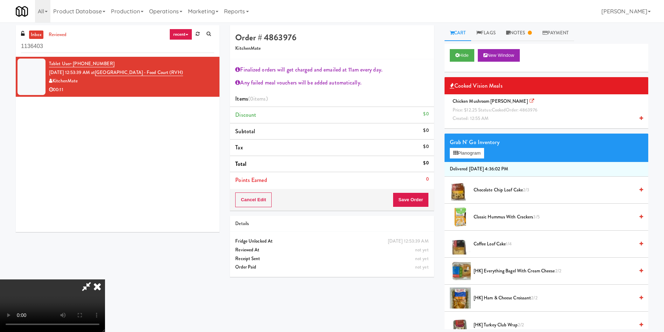
scroll to position [0, 0]
click at [105, 279] on video at bounding box center [52, 305] width 105 height 53
click at [105, 279] on icon at bounding box center [97, 286] width 15 height 14
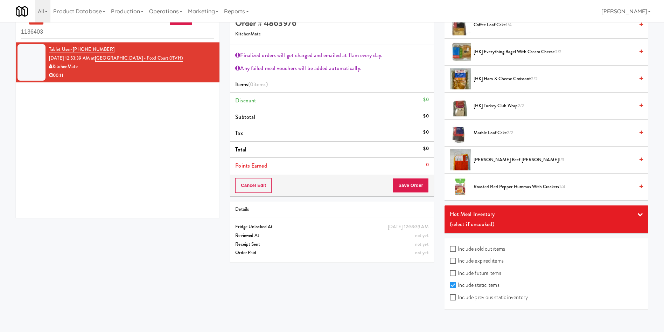
scroll to position [22, 0]
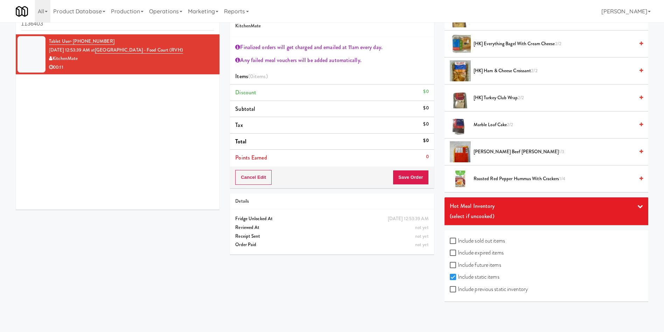
click at [547, 203] on div "Hot Meal Inventory" at bounding box center [546, 206] width 193 height 11
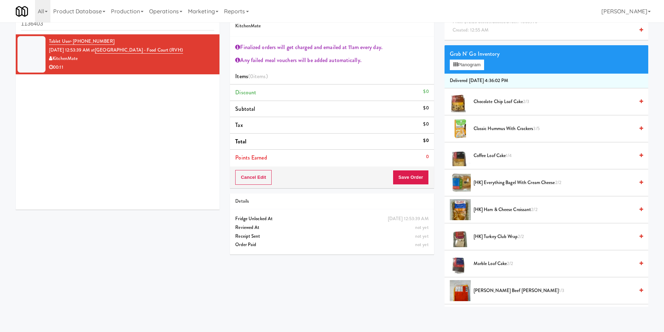
scroll to position [2, 0]
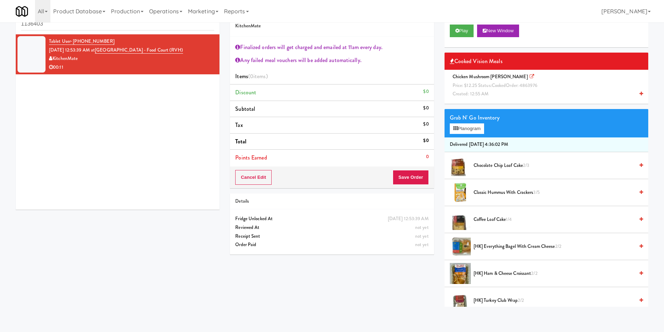
click at [483, 90] on div "Chicken Mushroom Alfredo Price: $12.25 Status: cooked Order: 4863976 Created: 1…" at bounding box center [546, 85] width 193 height 26
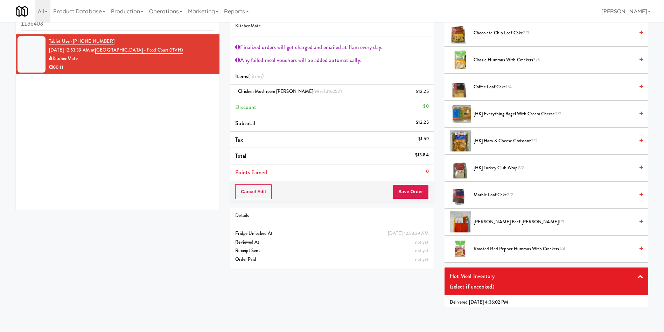
scroll to position [107, 0]
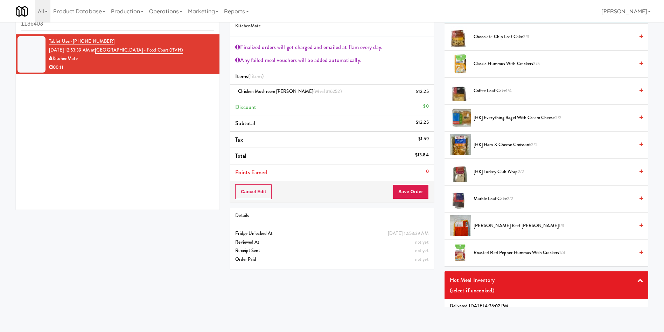
click at [497, 142] on span "[HK] Ham & Cheese Croissant 2/2" at bounding box center [554, 144] width 161 height 9
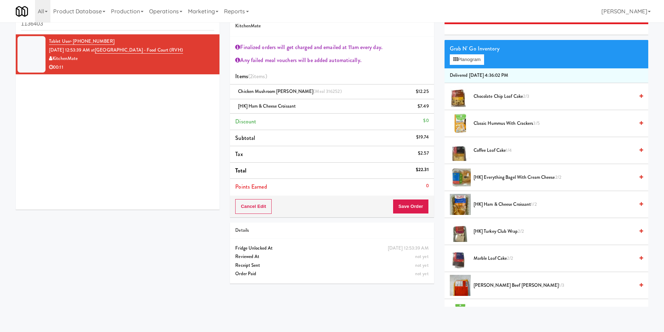
scroll to position [0, 0]
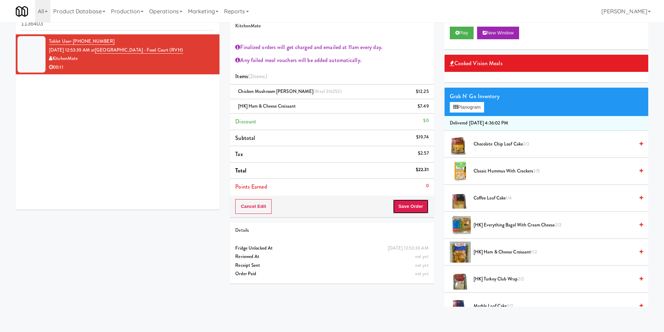
click at [414, 210] on button "Save Order" at bounding box center [411, 206] width 36 height 15
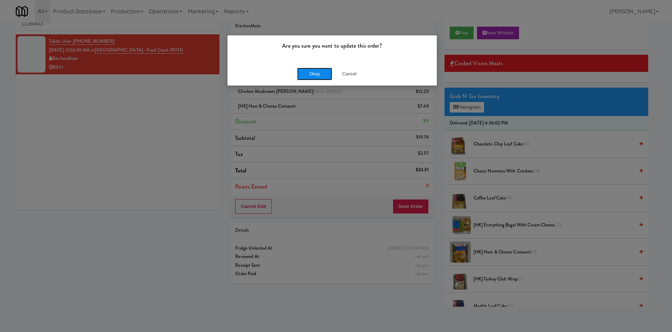
click at [314, 70] on button "Okay" at bounding box center [314, 74] width 35 height 13
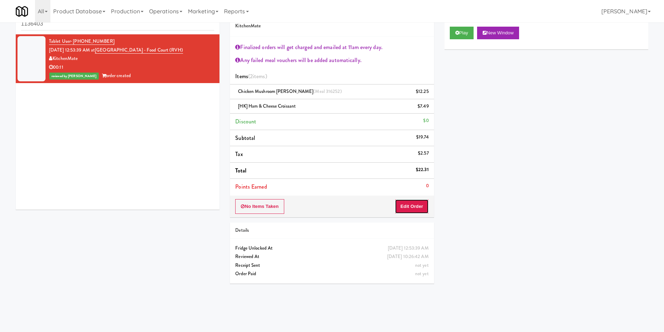
click at [415, 199] on button "Edit Order" at bounding box center [412, 206] width 34 height 15
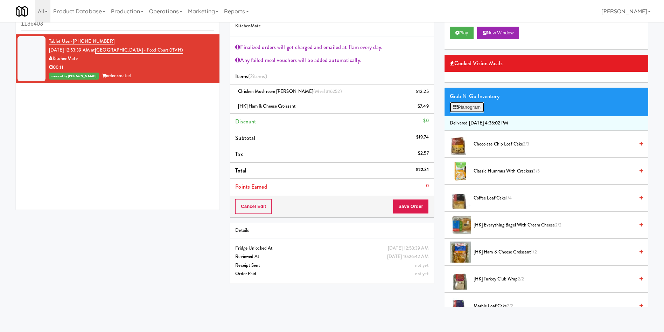
click at [473, 110] on button "Planogram" at bounding box center [467, 107] width 34 height 11
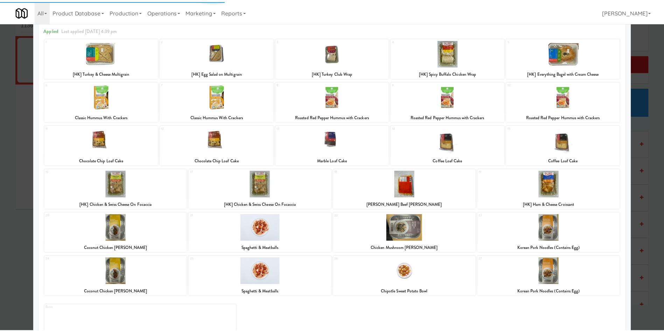
scroll to position [56, 0]
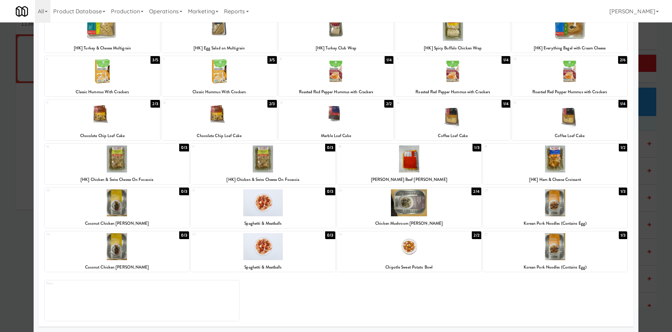
click at [646, 40] on div at bounding box center [336, 166] width 672 height 332
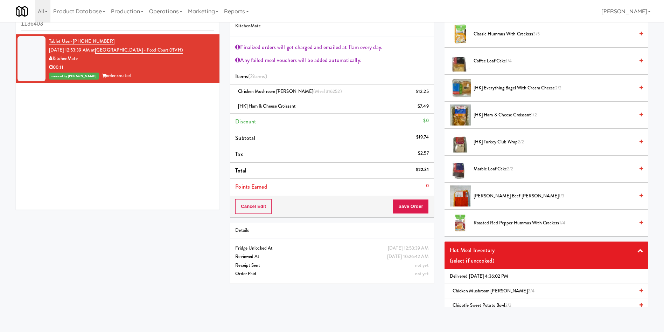
scroll to position [84, 0]
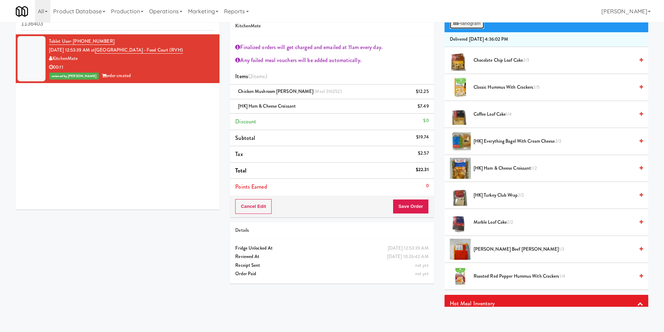
click at [467, 24] on button "Planogram" at bounding box center [467, 23] width 34 height 11
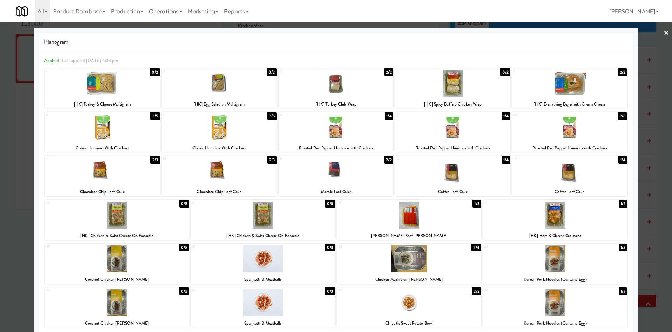
click at [641, 41] on div at bounding box center [336, 166] width 672 height 332
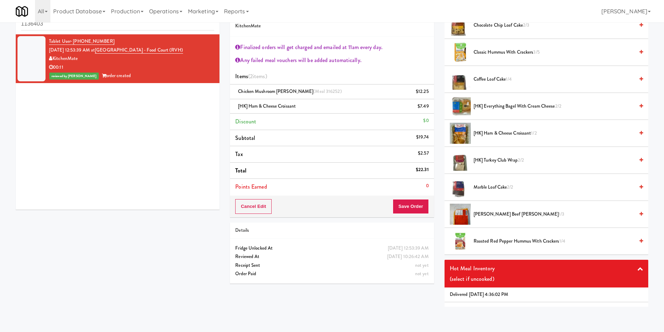
scroll to position [241, 0]
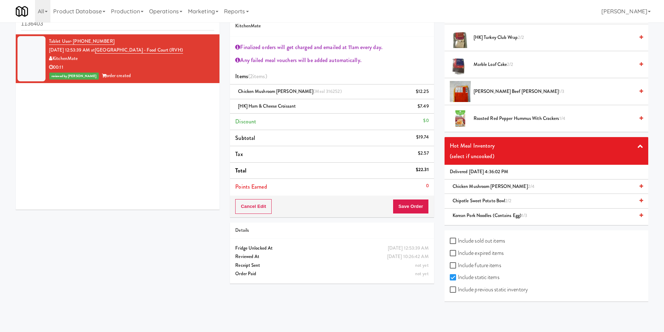
click at [488, 240] on label "Include sold out items" at bounding box center [477, 240] width 55 height 11
click at [458, 240] on input "Include sold out items" at bounding box center [454, 241] width 8 height 6
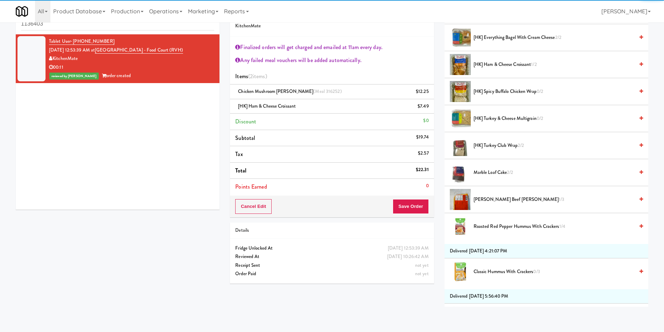
click at [488, 240] on div "Delivered Sun, Sep 28th 2025 4:36:02 PM Chocolate Chip Loaf Cake 2/3 Classic Hu…" at bounding box center [547, 152] width 204 height 554
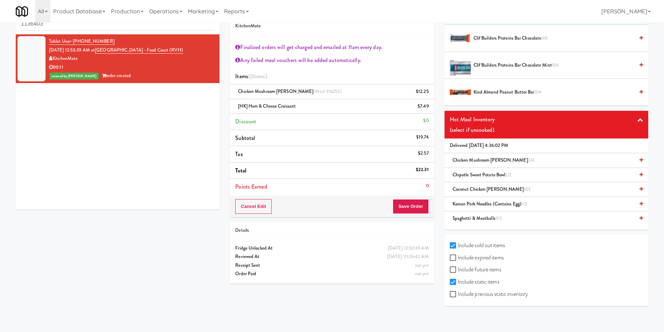
scroll to position [569, 0]
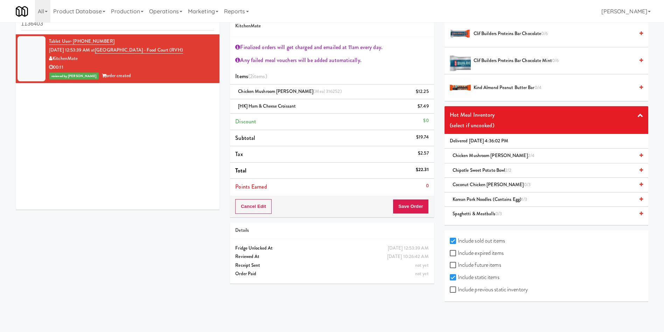
click at [470, 242] on label "Include sold out items" at bounding box center [477, 240] width 55 height 11
click at [458, 242] on input "Include sold out items" at bounding box center [454, 241] width 8 height 6
checkbox input "false"
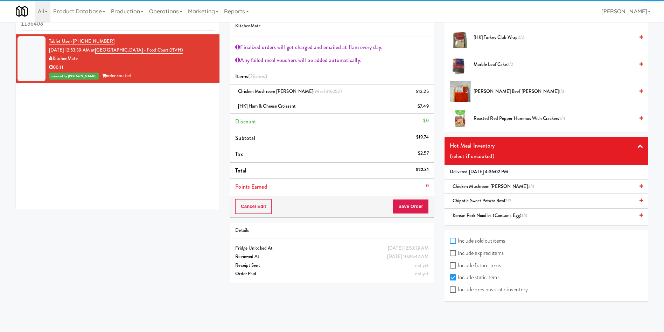
scroll to position [241, 0]
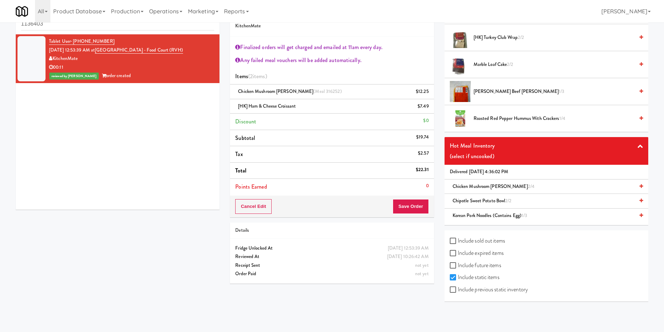
click at [472, 254] on label "Include expired items" at bounding box center [477, 253] width 54 height 11
click at [458, 254] on input "Include expired items" at bounding box center [454, 253] width 8 height 6
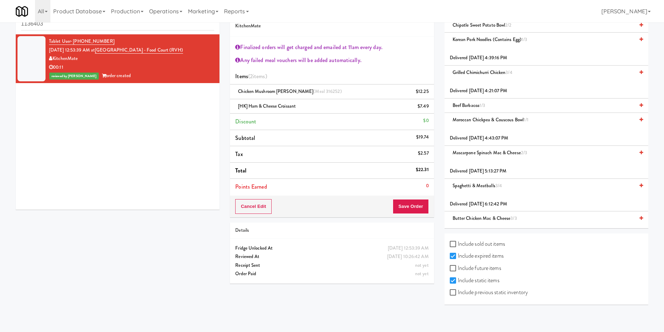
scroll to position [808, 0]
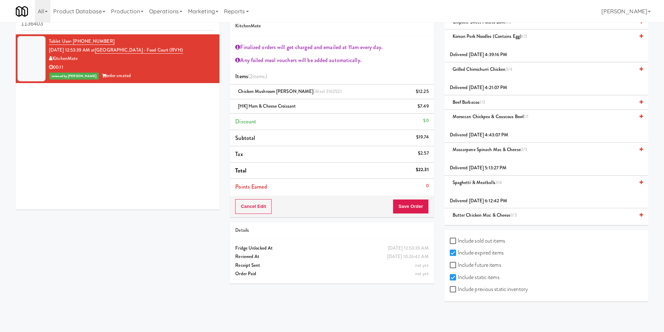
click at [492, 252] on label "Include expired items" at bounding box center [477, 252] width 54 height 11
click at [458, 252] on input "Include expired items" at bounding box center [454, 253] width 8 height 6
checkbox input "false"
click at [482, 264] on label "Include future items" at bounding box center [475, 265] width 51 height 11
click at [458, 264] on input "Include future items" at bounding box center [454, 265] width 8 height 6
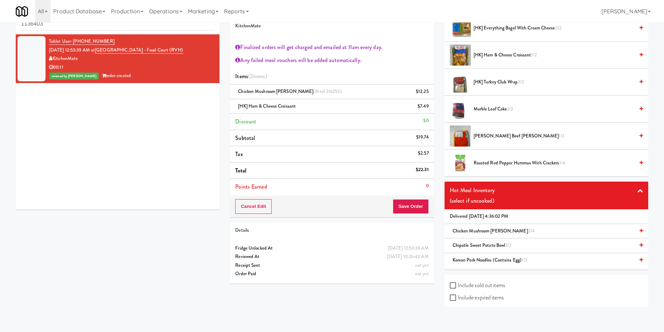
scroll to position [241, 0]
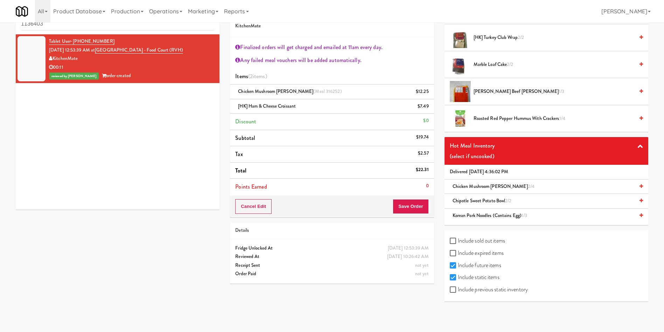
click at [476, 267] on label "Include future items" at bounding box center [475, 265] width 51 height 11
click at [458, 267] on input "Include future items" at bounding box center [454, 266] width 8 height 6
checkbox input "false"
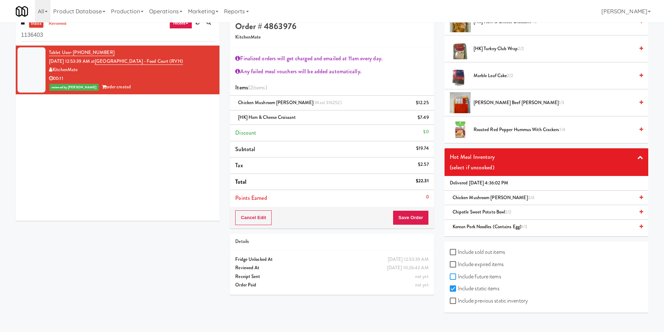
scroll to position [22, 0]
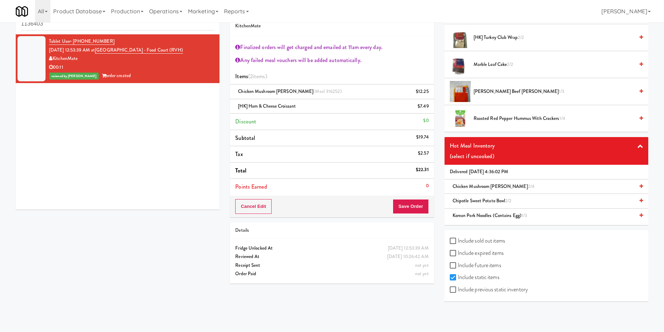
click at [484, 144] on div "Hot Meal Inventory" at bounding box center [546, 145] width 193 height 11
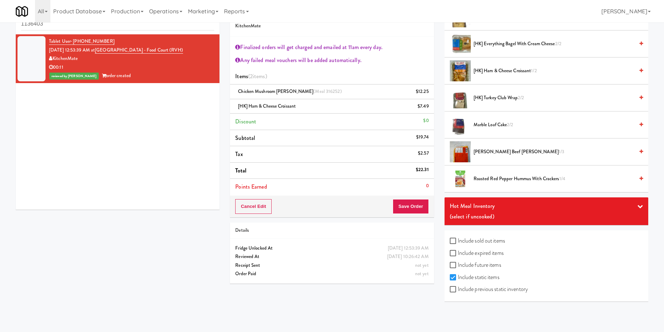
scroll to position [181, 0]
click at [486, 210] on div "Hot Meal Inventory" at bounding box center [546, 206] width 193 height 11
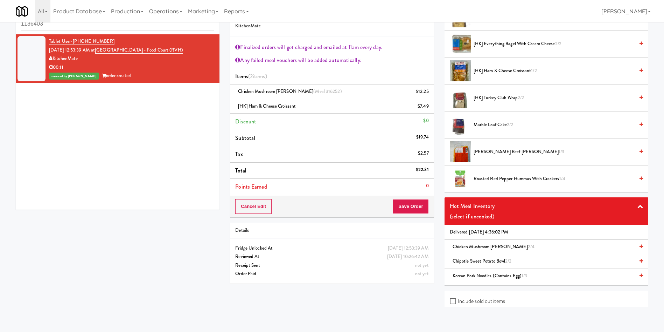
scroll to position [241, 0]
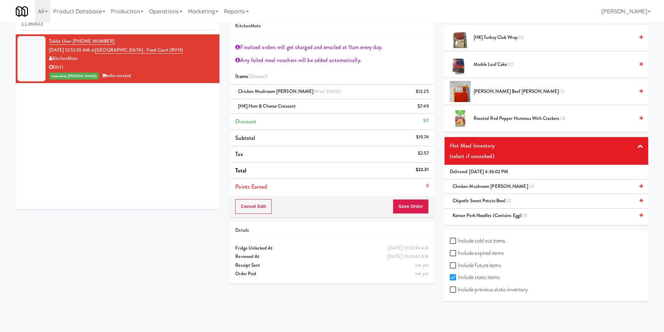
click at [513, 156] on div "(select if uncooked)" at bounding box center [546, 156] width 193 height 11
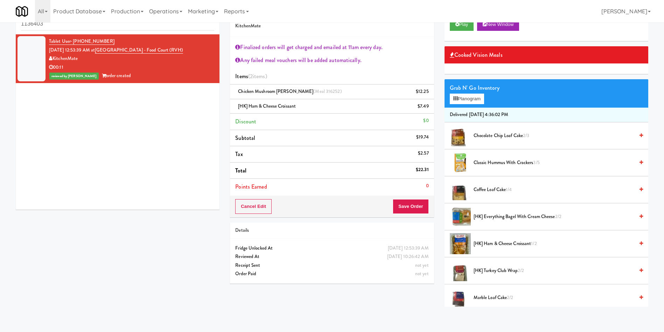
scroll to position [0, 0]
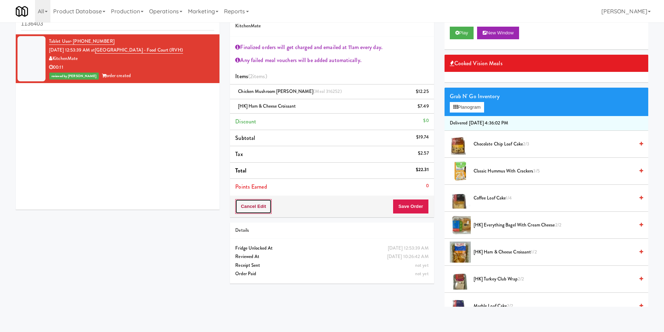
click at [263, 207] on button "Cancel Edit" at bounding box center [253, 206] width 36 height 15
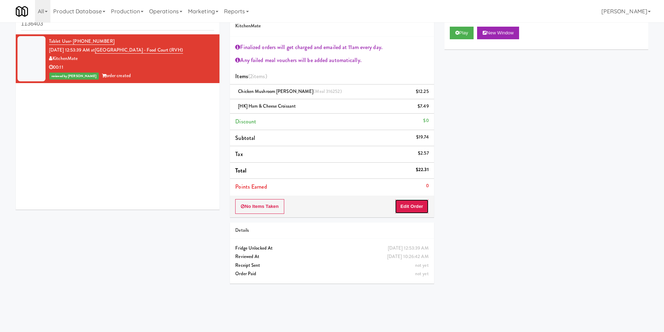
click at [404, 202] on button "Edit Order" at bounding box center [412, 206] width 34 height 15
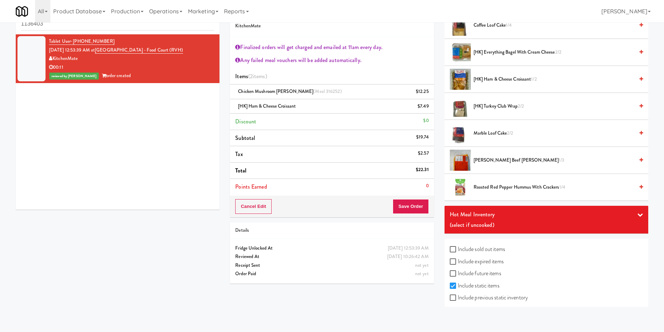
scroll to position [181, 0]
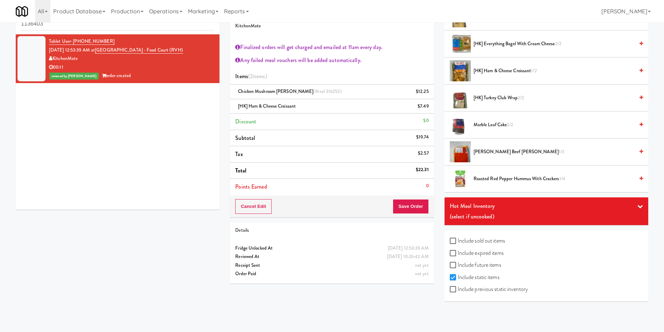
click at [515, 216] on div "(select if uncooked)" at bounding box center [546, 216] width 193 height 11
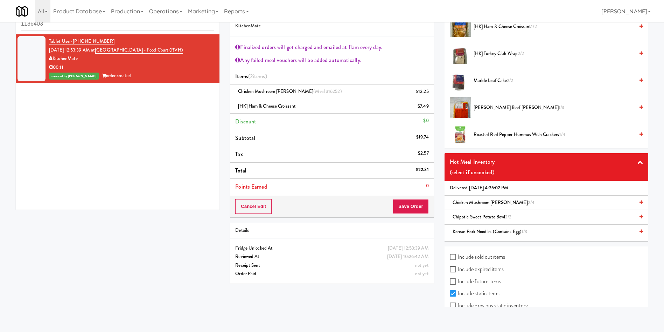
scroll to position [241, 0]
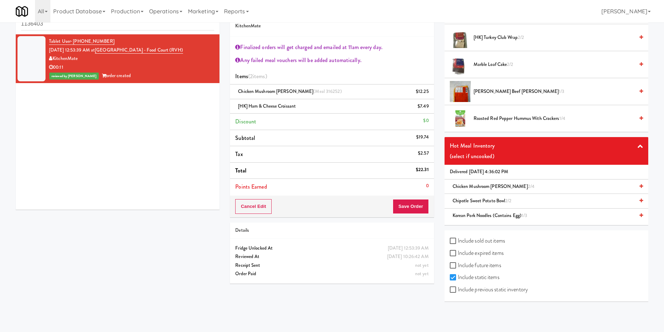
click at [504, 151] on div "(select if uncooked)" at bounding box center [546, 156] width 193 height 11
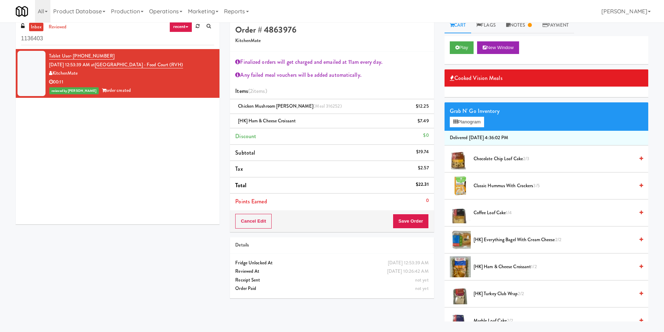
scroll to position [0, 0]
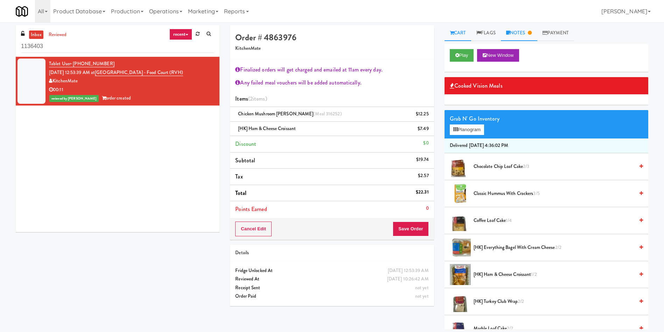
click at [523, 34] on link "Notes" at bounding box center [519, 33] width 36 height 16
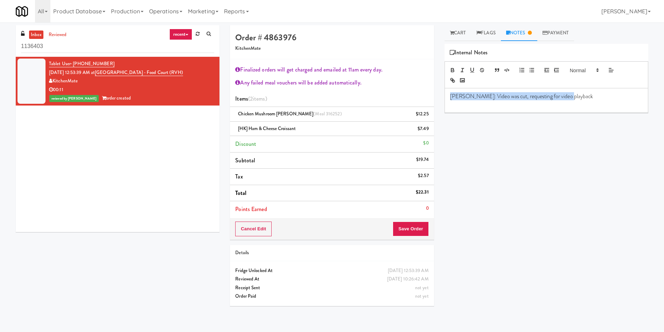
drag, startPoint x: 581, startPoint y: 98, endPoint x: 447, endPoint y: 98, distance: 133.4
click at [447, 98] on div "Rizza: Video was cut, requesting for video playback" at bounding box center [546, 100] width 203 height 24
drag, startPoint x: 518, startPoint y: 104, endPoint x: 541, endPoint y: 96, distance: 24.1
click at [518, 104] on p at bounding box center [546, 105] width 193 height 8
drag, startPoint x: 565, startPoint y: 96, endPoint x: 575, endPoint y: 94, distance: 11.1
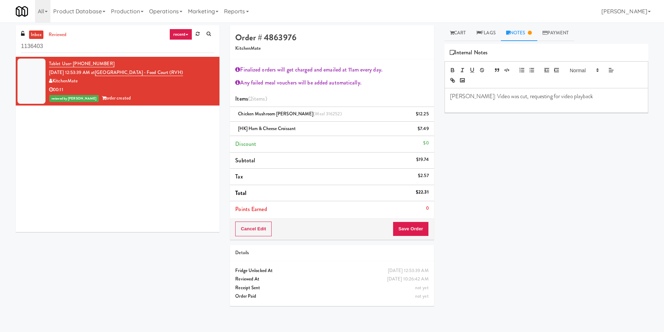
click at [565, 96] on p "Rizza: Video was cut, requesting for video playback" at bounding box center [546, 96] width 193 height 8
drag, startPoint x: 519, startPoint y: 99, endPoint x: 451, endPoint y: 99, distance: 68.3
click at [451, 99] on p "Rizza: Video was cut, requesting for video playback" at bounding box center [546, 96] width 193 height 8
drag, startPoint x: 511, startPoint y: 102, endPoint x: 530, endPoint y: 97, distance: 19.0
click at [511, 102] on p at bounding box center [546, 105] width 193 height 8
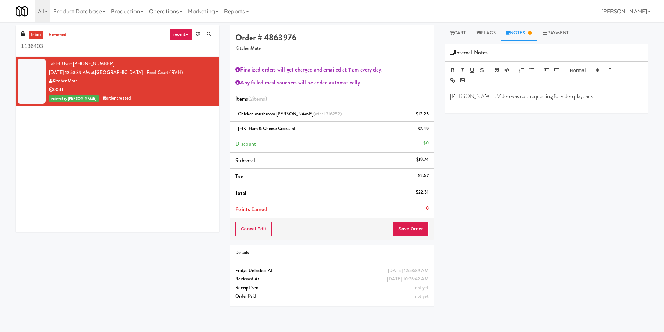
click at [568, 101] on p at bounding box center [546, 105] width 193 height 8
click at [462, 32] on link "Cart" at bounding box center [458, 33] width 27 height 16
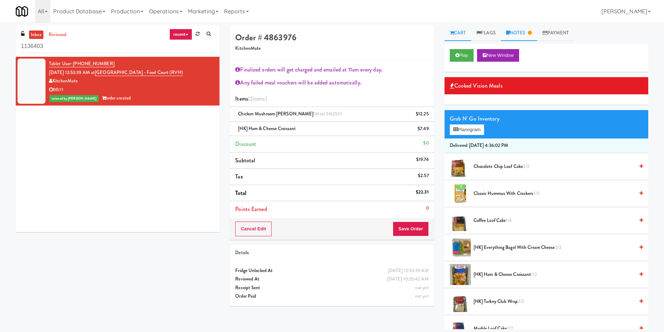
click at [518, 35] on link "Notes" at bounding box center [519, 33] width 36 height 16
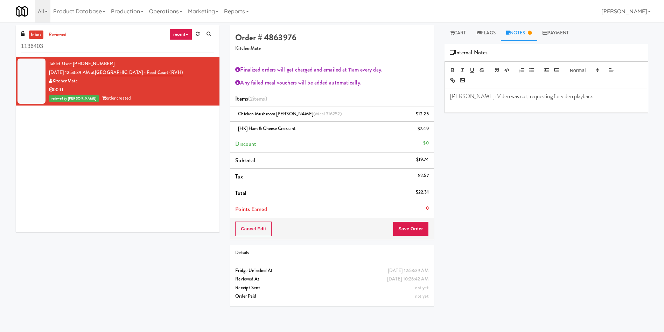
click at [540, 106] on p at bounding box center [546, 105] width 193 height 8
click at [456, 33] on link "Cart" at bounding box center [458, 33] width 27 height 16
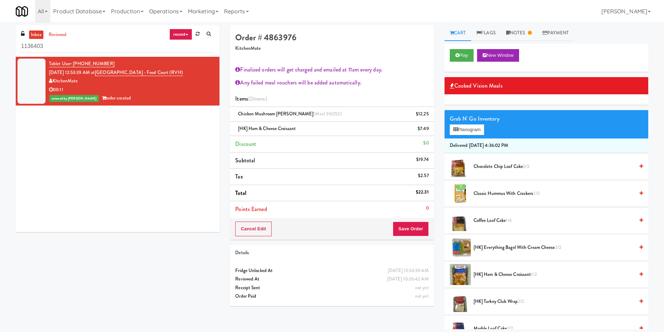
click at [386, 47] on h5 "KitchenMate" at bounding box center [331, 48] width 193 height 5
drag, startPoint x: 68, startPoint y: 50, endPoint x: 8, endPoint y: 56, distance: 60.2
click at [0, 51] on div "inbox reviewed recent all unclear take inventory issue suspicious failed recent…" at bounding box center [332, 177] width 664 height 304
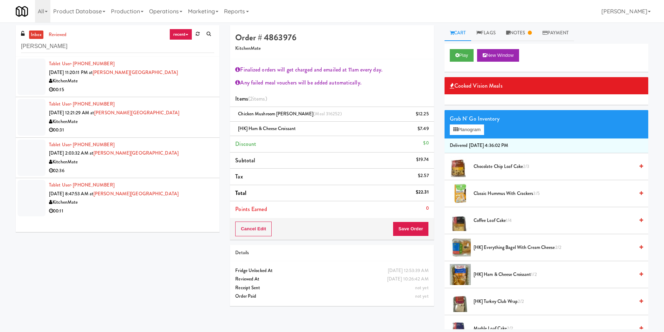
click at [27, 63] on div at bounding box center [32, 76] width 28 height 36
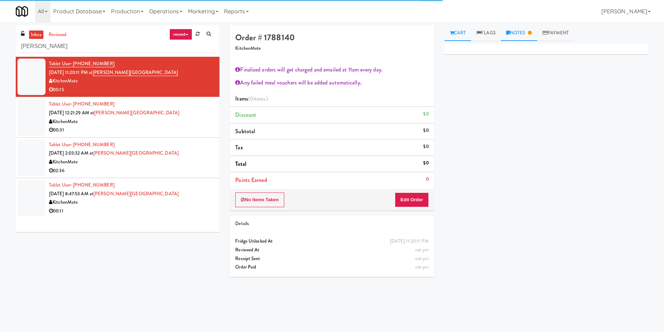
click at [519, 33] on link "Notes" at bounding box center [519, 33] width 36 height 16
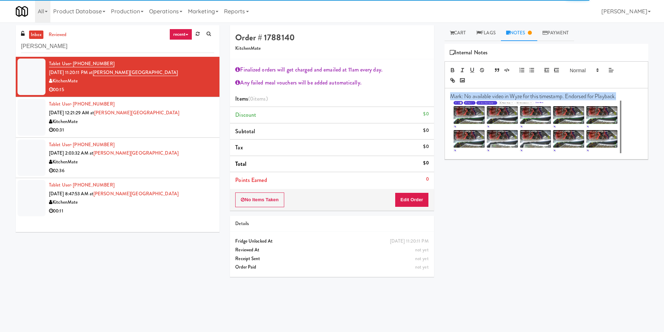
drag, startPoint x: 450, startPoint y: 96, endPoint x: 626, endPoint y: 94, distance: 176.5
click at [626, 94] on div "Mark: No available video in Wyze for this timestamp. Endorsed for Playback." at bounding box center [546, 123] width 203 height 70
click at [628, 99] on p "Mark: No available video in Wyze for this timestamp. Endorsed for Playback." at bounding box center [546, 96] width 193 height 8
click at [39, 117] on div at bounding box center [32, 117] width 28 height 36
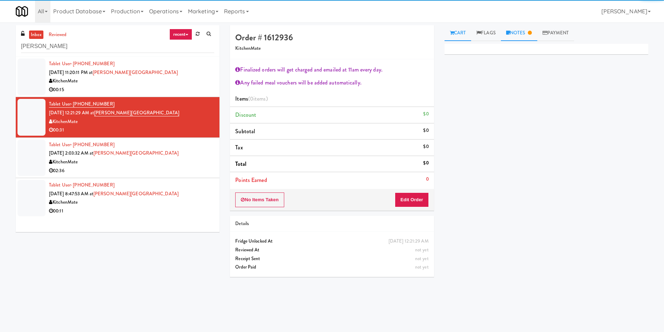
click at [524, 35] on link "Notes" at bounding box center [519, 33] width 36 height 16
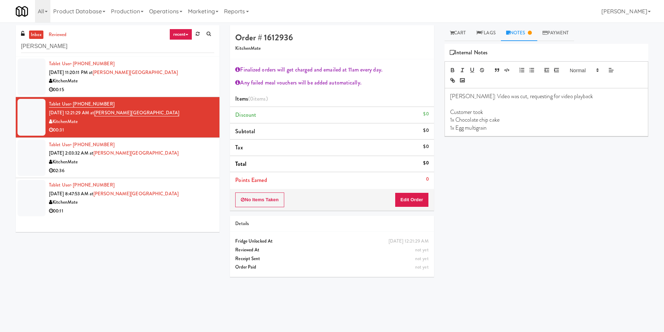
click at [491, 127] on p "1x Egg multigrain" at bounding box center [546, 128] width 193 height 8
click at [534, 103] on p at bounding box center [546, 105] width 193 height 8
drag, startPoint x: 576, startPoint y: 96, endPoint x: 448, endPoint y: 98, distance: 128.9
click at [448, 98] on div "Rizza: Video was cut, requesting for video playback Customer took 1x Chocolate …" at bounding box center [546, 112] width 203 height 48
drag, startPoint x: 529, startPoint y: 125, endPoint x: 157, endPoint y: 127, distance: 372.3
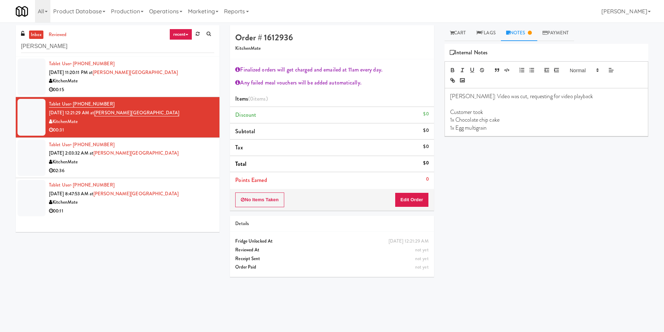
click at [529, 125] on p "1x Egg multigrain" at bounding box center [546, 128] width 193 height 8
click at [30, 153] on div at bounding box center [32, 157] width 28 height 36
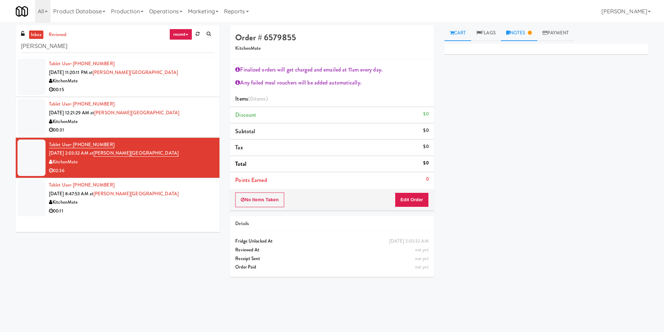
click at [522, 29] on link "Notes" at bounding box center [519, 33] width 36 height 16
click at [566, 99] on p "Yael: Video was cut, requesting for video playback" at bounding box center [546, 96] width 193 height 8
drag, startPoint x: 569, startPoint y: 98, endPoint x: 443, endPoint y: 101, distance: 125.8
click at [443, 101] on div "Cart Flags Notes Payment Primary Flag Clear Flag if unable to determine what wa…" at bounding box center [547, 165] width 214 height 281
click at [505, 159] on div "Primary Flag Clear Flag if unable to determine what was taken or order not proc…" at bounding box center [547, 175] width 204 height 263
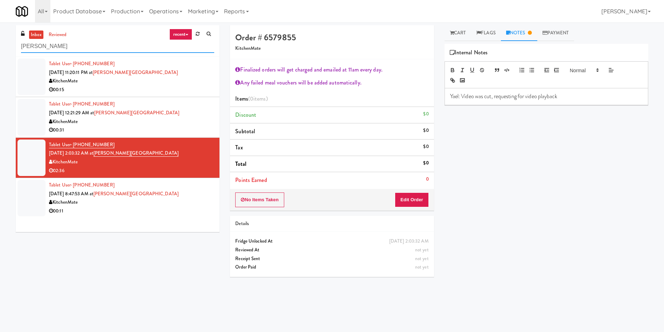
paste input "[GEOGRAPHIC_DATA] - [GEOGRAPHIC_DATA]."
drag, startPoint x: 86, startPoint y: 46, endPoint x: 0, endPoint y: 46, distance: 86.2
click at [0, 46] on div "inbox reviewed recent all unclear take inventory issue suspicious failed recent…" at bounding box center [332, 165] width 664 height 281
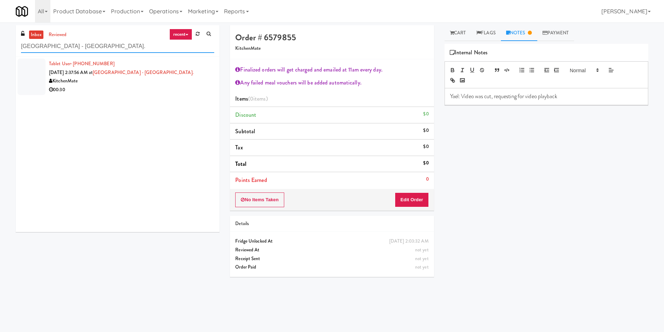
type input "[GEOGRAPHIC_DATA] - [GEOGRAPHIC_DATA]."
click at [25, 73] on div at bounding box center [32, 76] width 28 height 36
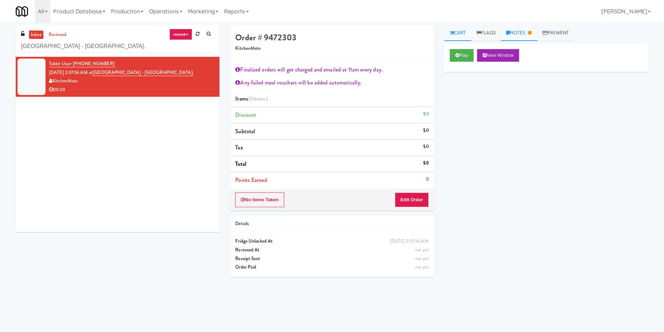
click at [520, 33] on link "Notes" at bounding box center [519, 33] width 36 height 16
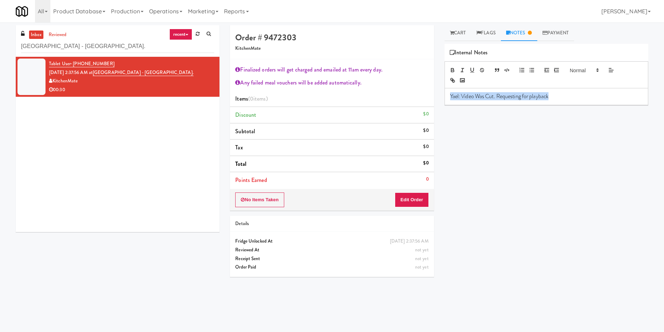
drag, startPoint x: 555, startPoint y: 97, endPoint x: 562, endPoint y: 96, distance: 6.7
click at [408, 96] on div "Order # 9472303 KitchenMate Finalized orders will get charged and emailed at 11…" at bounding box center [439, 165] width 429 height 281
click at [562, 94] on p "Yael: Video Was Cut. Requesting for playback" at bounding box center [546, 96] width 193 height 8
drag, startPoint x: 563, startPoint y: 94, endPoint x: 433, endPoint y: 96, distance: 130.7
click at [433, 96] on div "Order # 9472303 KitchenMate Finalized orders will get charged and emailed at 11…" at bounding box center [439, 165] width 429 height 281
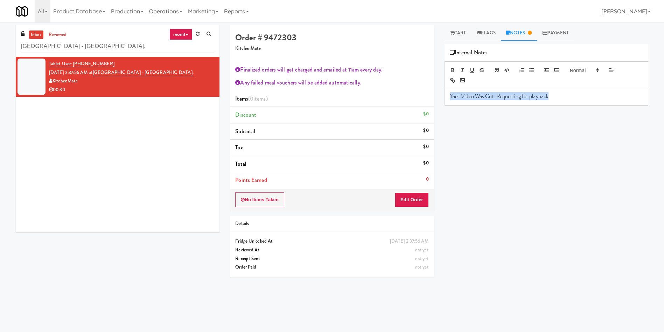
click at [502, 96] on span "Yael: Video Was Cut. Requesting for playback" at bounding box center [499, 96] width 98 height 8
click at [456, 25] on div "inbox reviewed recent all unclear take inventory issue suspicious failed recent…" at bounding box center [332, 164] width 664 height 284
click at [466, 36] on link "Cart" at bounding box center [458, 33] width 27 height 16
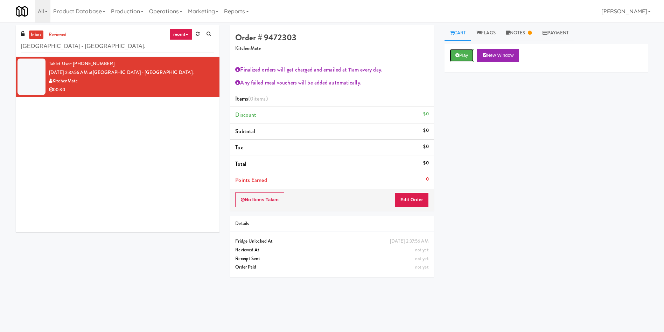
drag, startPoint x: 465, startPoint y: 54, endPoint x: 442, endPoint y: 158, distance: 106.5
click at [464, 55] on button "Play" at bounding box center [462, 55] width 24 height 13
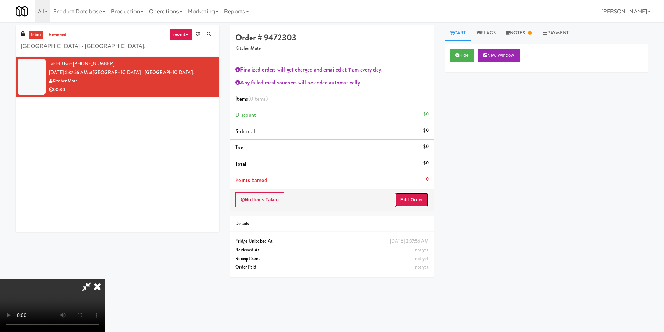
click at [413, 202] on button "Edit Order" at bounding box center [412, 199] width 34 height 15
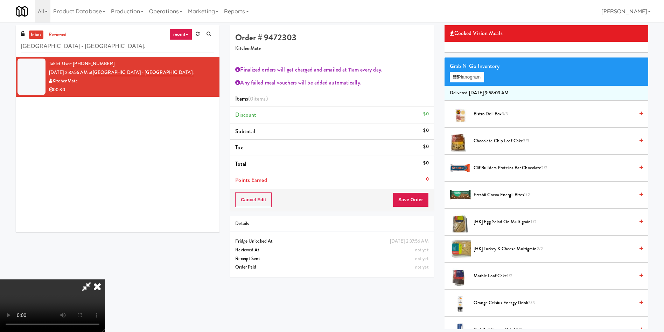
scroll to position [105, 0]
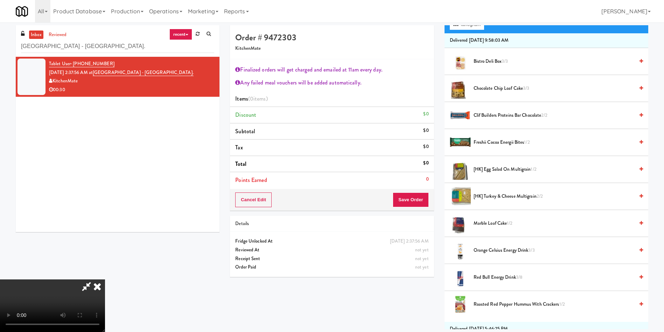
click at [105, 279] on video at bounding box center [52, 305] width 105 height 53
drag, startPoint x: 277, startPoint y: 73, endPoint x: 389, endPoint y: 105, distance: 117.0
click at [105, 279] on video at bounding box center [52, 305] width 105 height 53
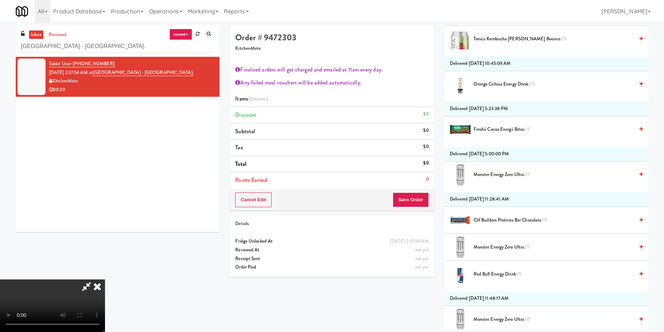
scroll to position [891, 0]
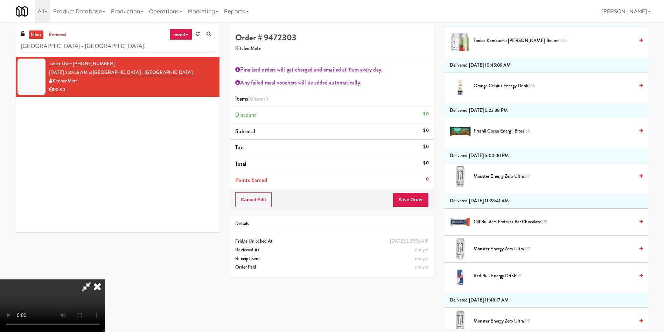
click at [498, 130] on span "Freshii Cocoa Energii Bites 1/5" at bounding box center [554, 131] width 161 height 9
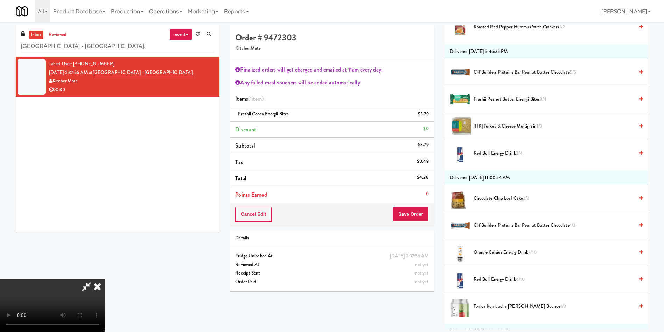
scroll to position [366, 0]
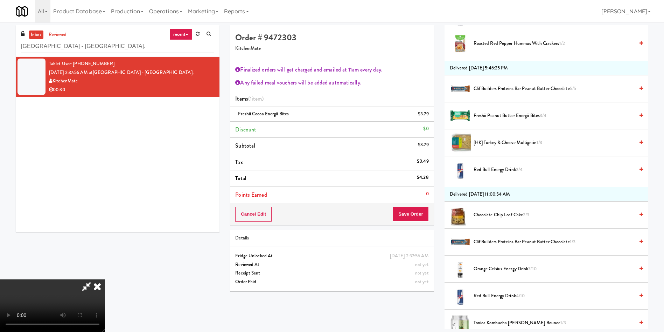
click at [505, 214] on span "Chocolate Chip Loaf Cake 2/3" at bounding box center [554, 214] width 161 height 9
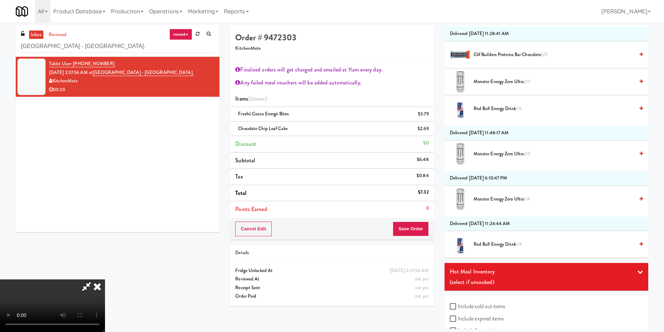
scroll to position [1101, 0]
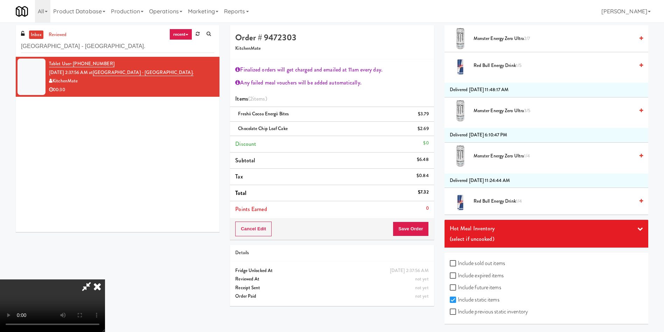
click at [495, 201] on span "Red Bull Energy Drink 1/4" at bounding box center [554, 201] width 161 height 9
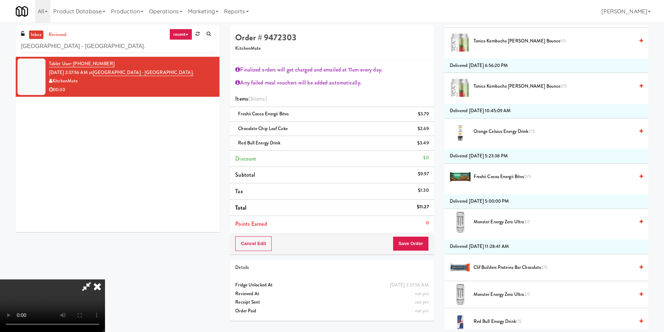
scroll to position [786, 0]
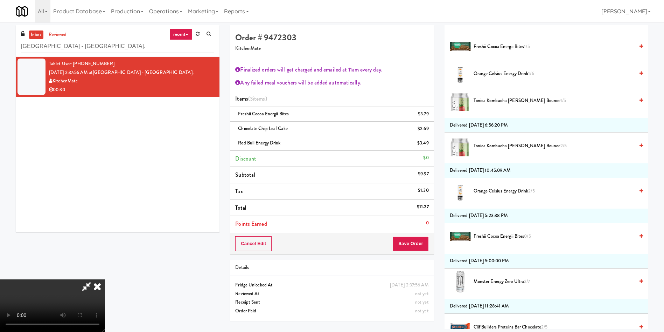
click at [95, 279] on icon at bounding box center [86, 286] width 16 height 14
click at [105, 279] on icon at bounding box center [97, 286] width 15 height 14
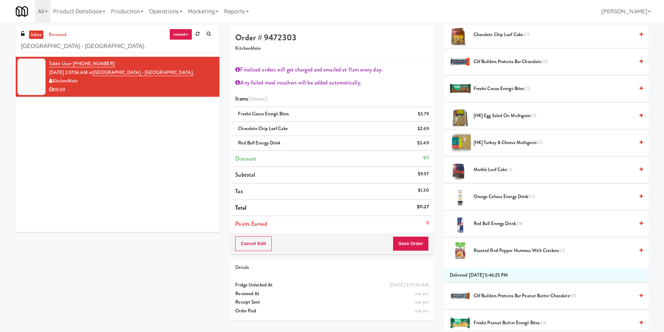
scroll to position [156, 0]
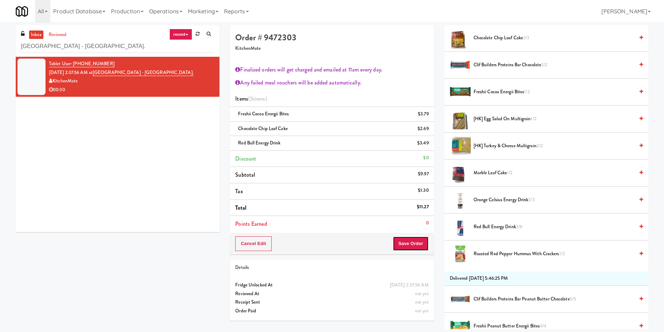
click at [414, 246] on button "Save Order" at bounding box center [411, 243] width 36 height 15
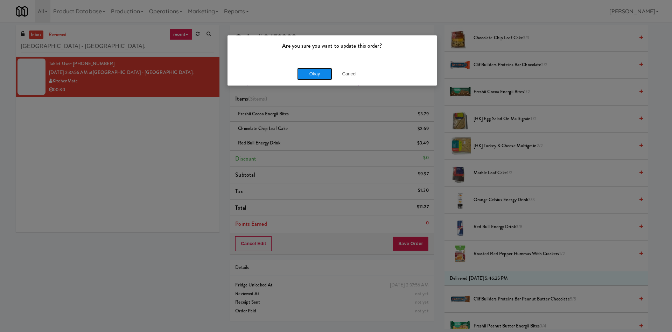
click at [322, 73] on button "Okay" at bounding box center [314, 74] width 35 height 13
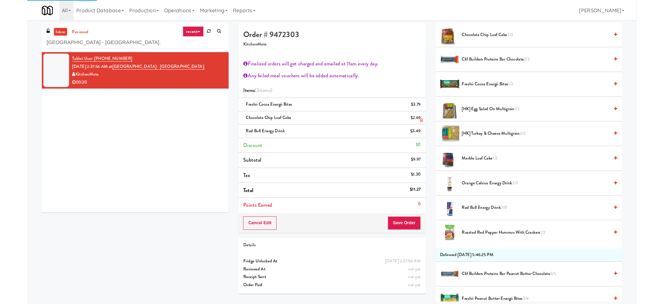
scroll to position [0, 0]
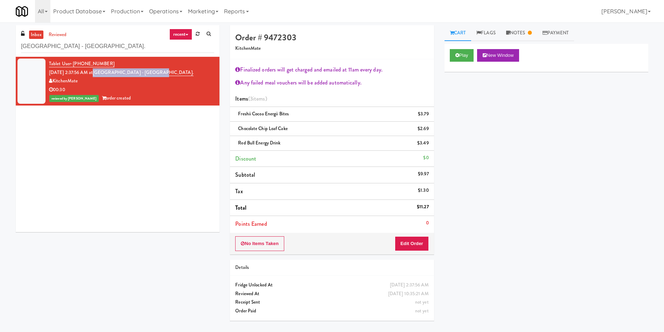
drag, startPoint x: 157, startPoint y: 73, endPoint x: 103, endPoint y: 74, distance: 54.3
click at [103, 74] on div "Tablet User · (905) 348-4007 Oct 5, 2025 2:37:56 AM at SickKids Hospital - Main…" at bounding box center [131, 81] width 165 height 43
copy link "[GEOGRAPHIC_DATA] - [GEOGRAPHIC_DATA]."
click at [170, 115] on div "Tablet User · (905) 348-4007 Oct 5, 2025 2:37:56 AM at SickKids Hospital - Main…" at bounding box center [118, 144] width 204 height 175
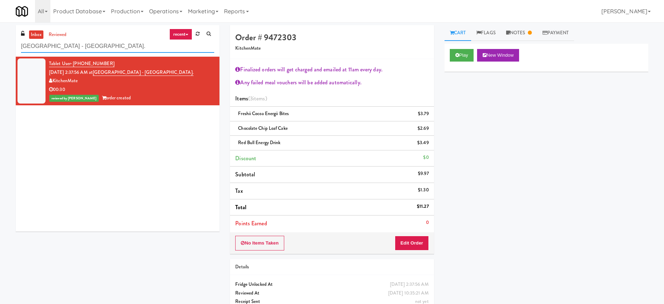
drag, startPoint x: 115, startPoint y: 46, endPoint x: 0, endPoint y: 53, distance: 114.7
click at [0, 52] on div "inbox reviewed recent all unclear take inventory issue suspicious failed recent…" at bounding box center [332, 175] width 664 height 301
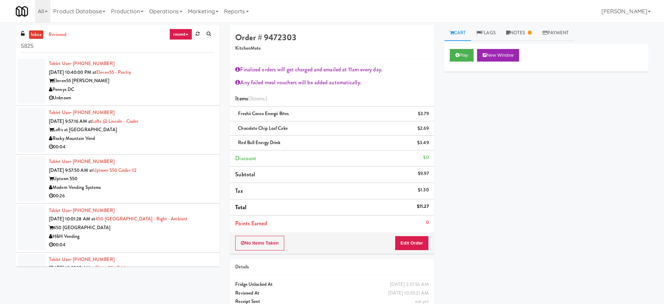
drag, startPoint x: 51, startPoint y: 33, endPoint x: 60, endPoint y: 29, distance: 9.6
click at [51, 33] on link "reviewed" at bounding box center [58, 34] width 22 height 9
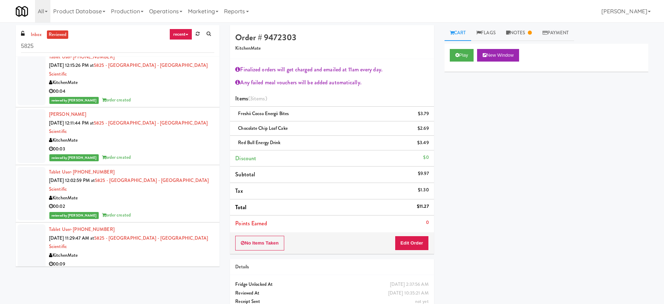
scroll to position [3327, 0]
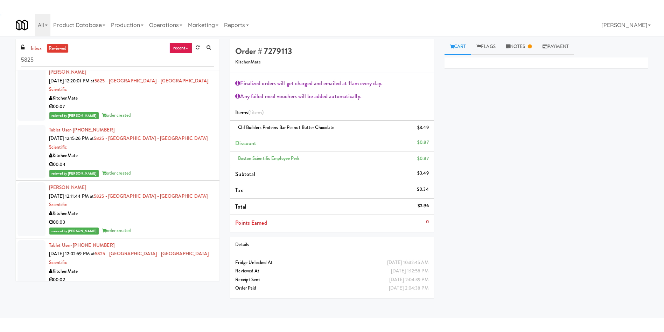
scroll to position [3274, 0]
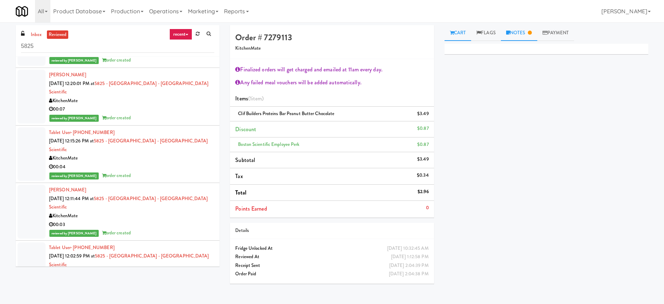
click at [518, 35] on link "Notes" at bounding box center [519, 33] width 36 height 16
click at [461, 34] on link "Cart" at bounding box center [458, 33] width 27 height 16
drag, startPoint x: 237, startPoint y: 115, endPoint x: 337, endPoint y: 119, distance: 99.9
click at [337, 119] on li "Clif Builders proteins Bar Peanut Butter Chocolate $3.49" at bounding box center [332, 114] width 204 height 15
click at [353, 116] on div "Clif Builders proteins Bar Peanut Butter Chocolate $3.49" at bounding box center [331, 114] width 193 height 9
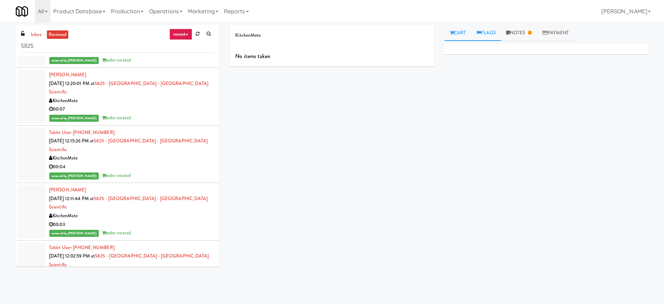
drag, startPoint x: 532, startPoint y: 30, endPoint x: 475, endPoint y: 38, distance: 58.0
click at [530, 30] on link "Notes" at bounding box center [519, 33] width 36 height 16
click at [460, 31] on link "Cart" at bounding box center [458, 33] width 27 height 16
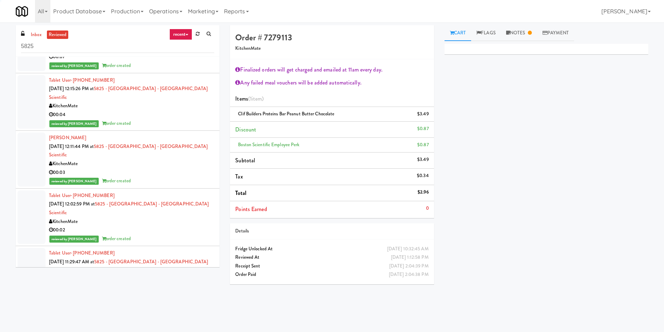
scroll to position [3274, 0]
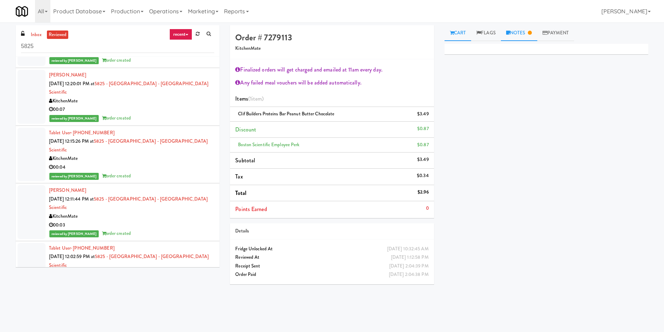
click at [536, 29] on link "Notes" at bounding box center [519, 33] width 36 height 16
drag, startPoint x: 452, startPoint y: 97, endPoint x: 576, endPoint y: 97, distance: 124.7
click at [576, 97] on p "Ela: No recordings in Wyze web; reviewed in Playback" at bounding box center [546, 96] width 193 height 8
click at [558, 108] on div "Primary Flag Clear Flag if unable to determine what was taken or order not proc…" at bounding box center [547, 175] width 204 height 263
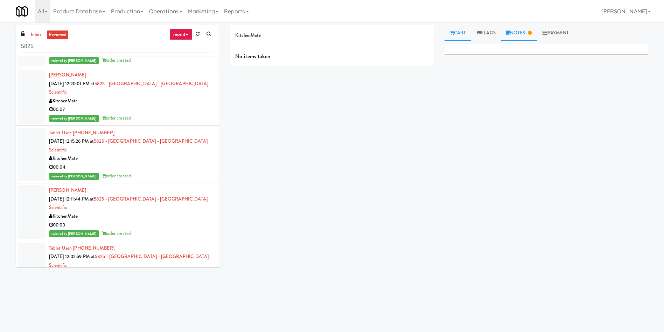
click at [518, 34] on link "Notes" at bounding box center [519, 33] width 36 height 16
click at [463, 32] on link "Cart" at bounding box center [458, 33] width 27 height 16
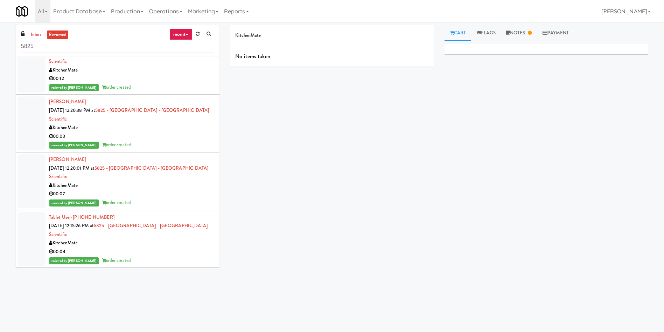
scroll to position [3221, 0]
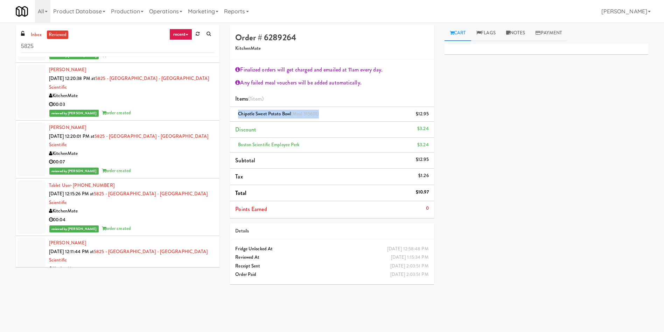
drag, startPoint x: 335, startPoint y: 112, endPoint x: 238, endPoint y: 118, distance: 96.9
click at [238, 118] on li "Chipotle Sweet Potato Bowl (Meal 315601) $12.95" at bounding box center [332, 114] width 204 height 15
click at [291, 131] on li "Discount $3.24" at bounding box center [332, 130] width 204 height 16
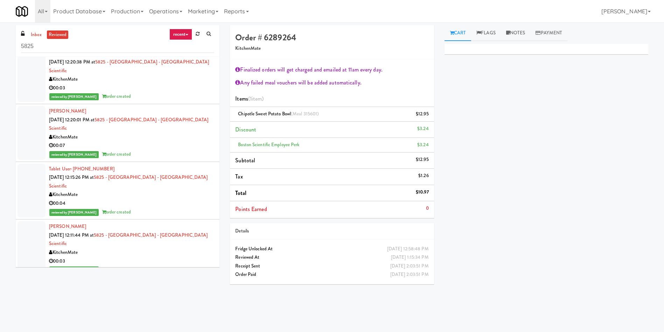
scroll to position [3221, 0]
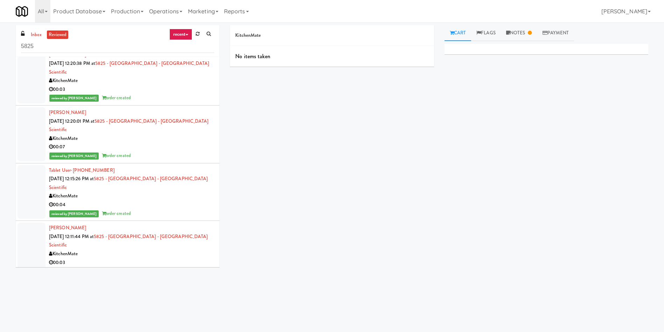
scroll to position [3221, 0]
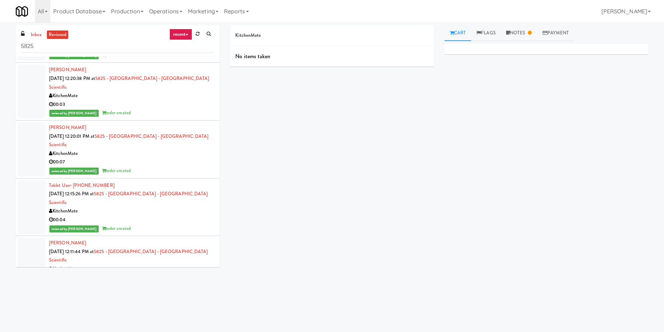
drag, startPoint x: 38, startPoint y: 145, endPoint x: 37, endPoint y: 140, distance: 4.6
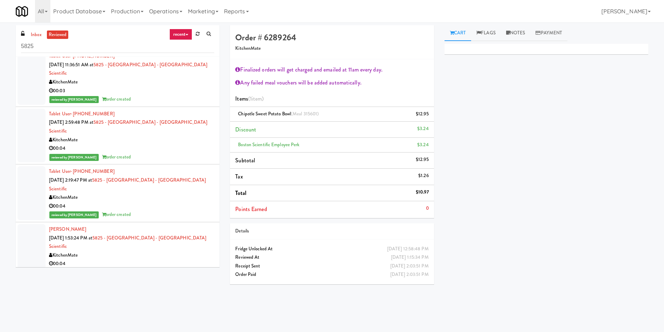
scroll to position [2066, 0]
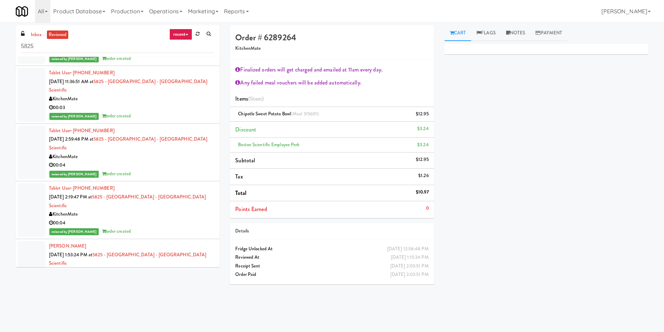
drag, startPoint x: 33, startPoint y: 77, endPoint x: 251, endPoint y: 92, distance: 219.1
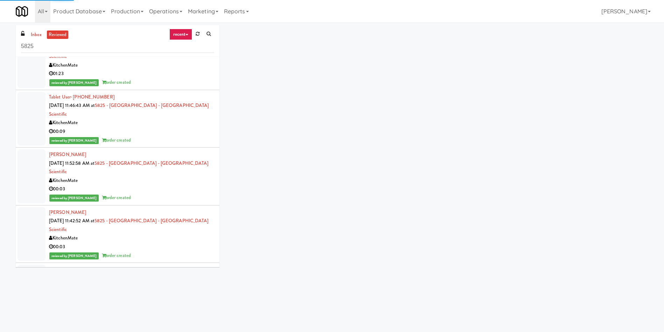
scroll to position [1856, 0]
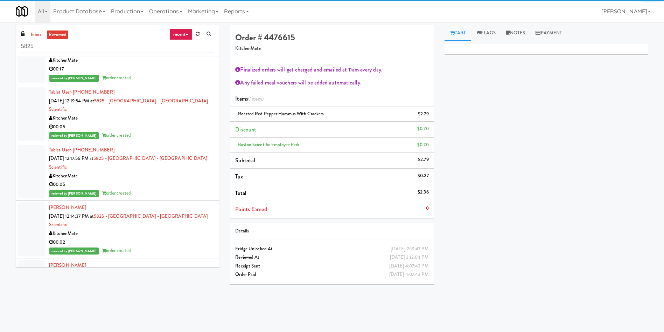
scroll to position [1435, 0]
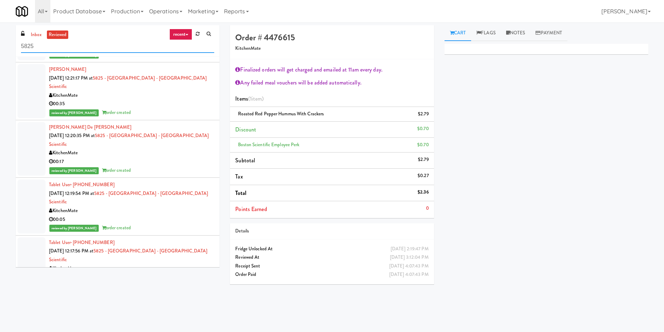
drag, startPoint x: 80, startPoint y: 48, endPoint x: 13, endPoint y: 52, distance: 67.4
click at [13, 52] on div "inbox reviewed recent all unclear take inventory issue suspicious failed recent…" at bounding box center [118, 148] width 214 height 247
paste input "Joseph Brant Hospital"
click at [32, 36] on link "inbox" at bounding box center [36, 34] width 14 height 9
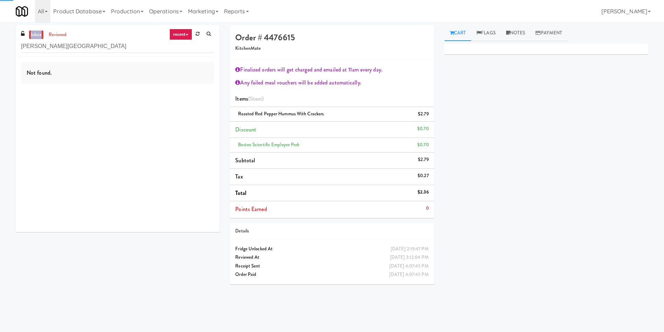
click at [32, 35] on link "inbox" at bounding box center [36, 34] width 14 height 9
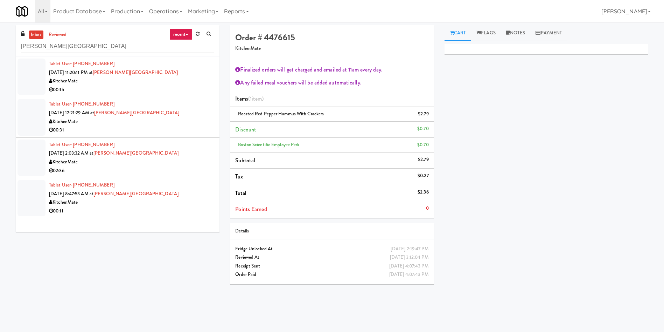
click at [35, 72] on div at bounding box center [32, 76] width 28 height 36
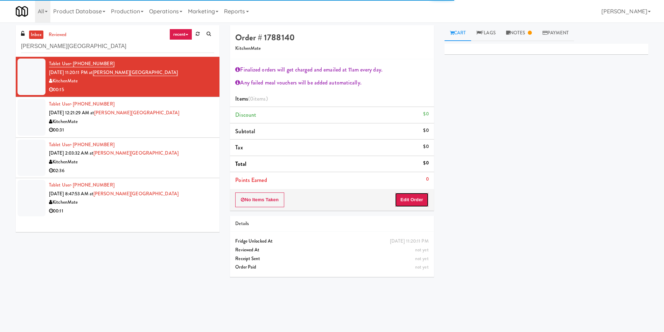
click at [411, 203] on button "Edit Order" at bounding box center [412, 199] width 34 height 15
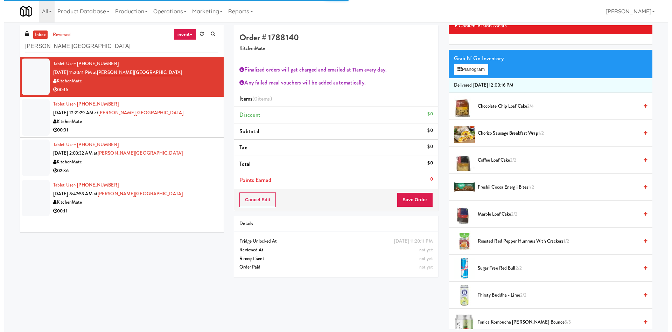
scroll to position [53, 0]
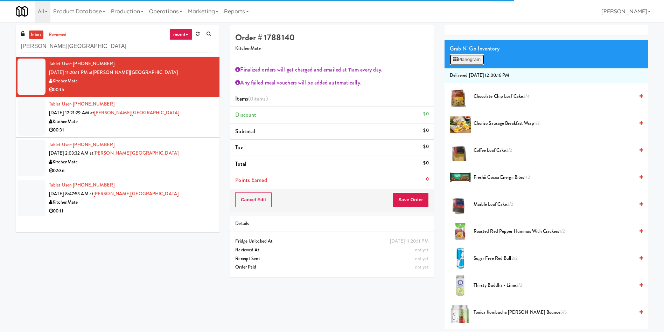
click at [476, 61] on button "Planogram" at bounding box center [467, 59] width 34 height 11
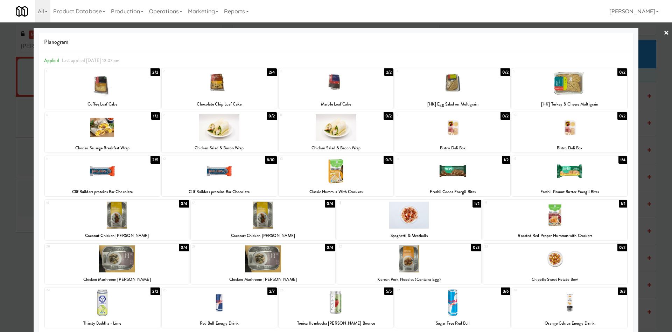
click at [118, 87] on div at bounding box center [102, 83] width 115 height 27
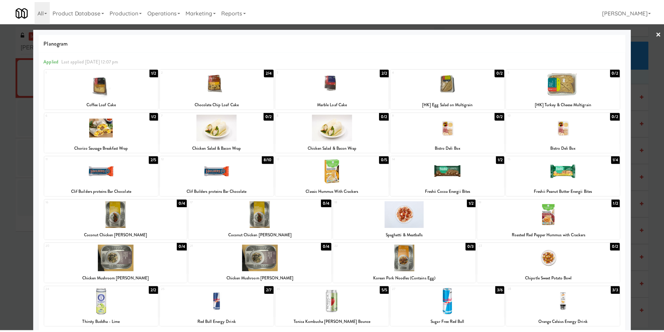
scroll to position [53, 0]
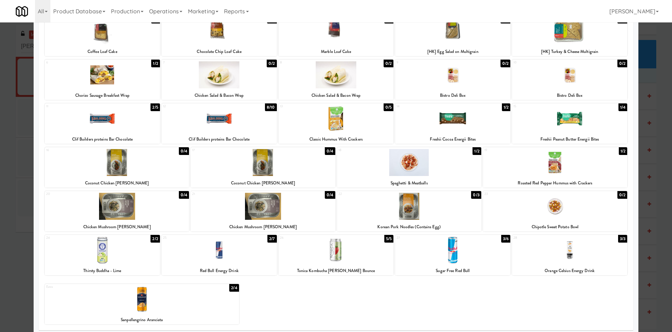
click at [12, 277] on div at bounding box center [336, 166] width 672 height 332
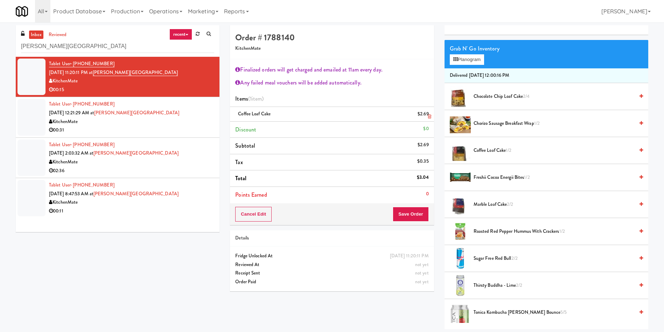
click at [429, 115] on icon at bounding box center [430, 116] width 4 height 5
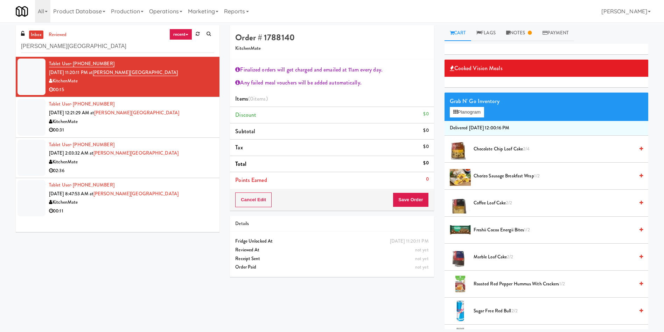
click at [385, 22] on div "All 325 Vending https://fridge.kitchenmate.com/vision-orders/1136403?operator_i…" at bounding box center [332, 11] width 633 height 22
click at [36, 147] on div at bounding box center [32, 157] width 28 height 36
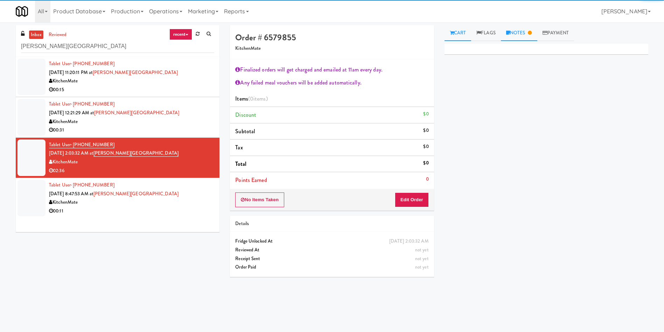
click at [517, 30] on link "Notes" at bounding box center [519, 33] width 36 height 16
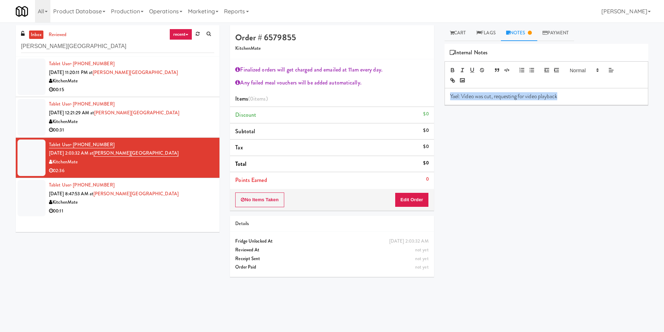
drag, startPoint x: 568, startPoint y: 96, endPoint x: 448, endPoint y: 96, distance: 120.5
click at [448, 96] on div "Yael: Video was cut, requesting for video playback" at bounding box center [546, 96] width 203 height 16
click at [579, 97] on p "Yael: Video was cut, requesting for video playback" at bounding box center [546, 96] width 193 height 8
click at [571, 94] on p "Yael: Video was cut, requesting for video playback" at bounding box center [546, 96] width 193 height 8
click at [14, 123] on div "inbox reviewed recent all unclear take inventory issue suspicious failed recent…" at bounding box center [118, 131] width 214 height 212
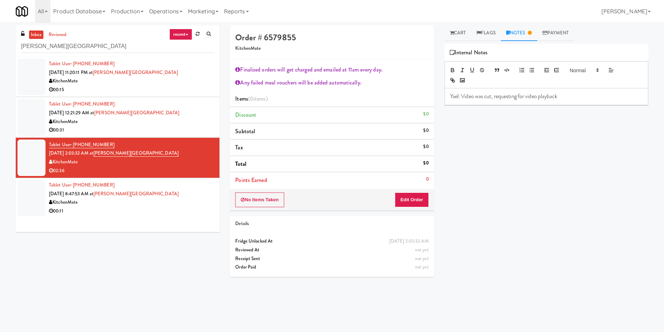
click at [20, 79] on div at bounding box center [32, 76] width 28 height 36
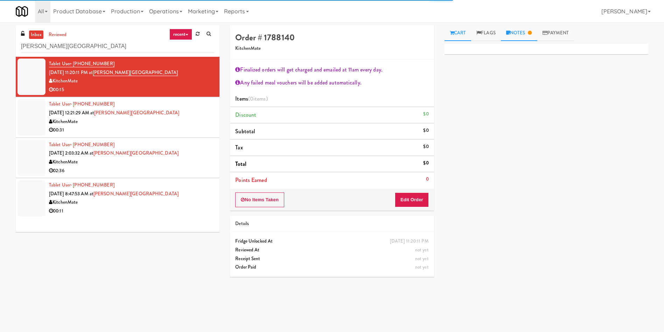
click at [523, 31] on link "Notes" at bounding box center [519, 33] width 36 height 16
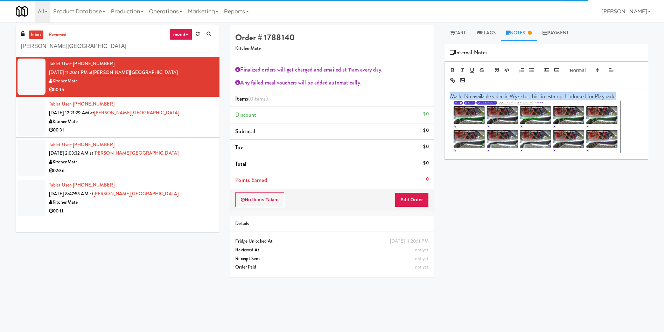
drag, startPoint x: 450, startPoint y: 96, endPoint x: 626, endPoint y: 100, distance: 175.5
click at [626, 100] on div "Mark: No available video in Wyze for this timestamp. Endorsed for Playback." at bounding box center [546, 123] width 203 height 70
drag, startPoint x: 621, startPoint y: 106, endPoint x: 607, endPoint y: 110, distance: 15.3
click at [621, 106] on img at bounding box center [537, 127] width 170 height 53
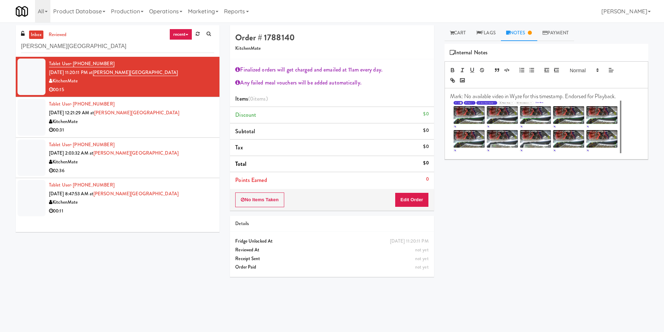
click at [440, 48] on div "Cart Flags Notes Payment Primary Flag Clear Flag if unable to determine what wa…" at bounding box center [547, 165] width 214 height 281
drag, startPoint x: 115, startPoint y: 44, endPoint x: 4, endPoint y: 50, distance: 110.5
click at [0, 48] on div "inbox reviewed recent all unclear take inventory issue suspicious failed recent…" at bounding box center [332, 165] width 664 height 281
paste input "IKEA Vaughan Store"
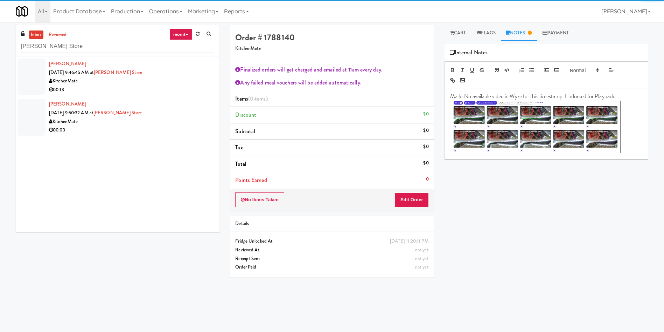
click at [39, 76] on div at bounding box center [32, 76] width 28 height 36
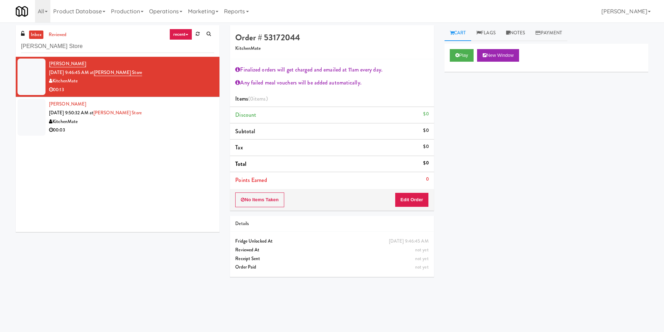
drag, startPoint x: 535, startPoint y: 183, endPoint x: 87, endPoint y: 106, distance: 454.8
click at [497, 187] on div "Play New Window Primary Flag Clear Flag if unable to determine what was taken o…" at bounding box center [547, 175] width 204 height 263
drag, startPoint x: 16, startPoint y: 48, endPoint x: 0, endPoint y: 48, distance: 16.1
click at [0, 48] on div "inbox reviewed recent all unclear take inventory issue suspicious failed recent…" at bounding box center [332, 165] width 664 height 281
paste input "TODO"
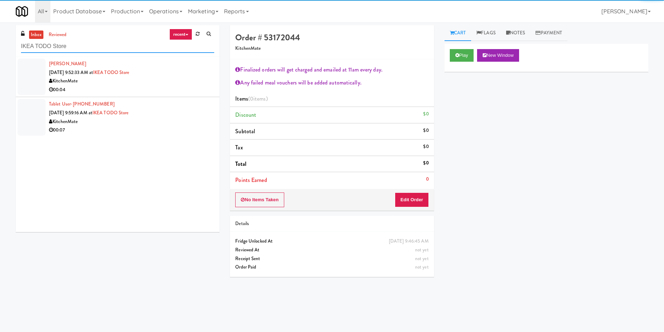
type input "IKEA TODO Store"
click at [33, 75] on div at bounding box center [32, 76] width 28 height 36
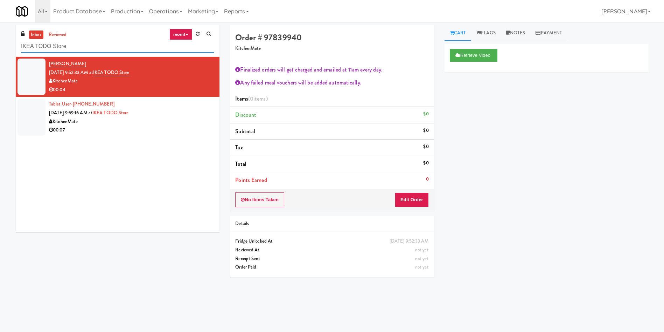
click at [109, 47] on input "IKEA TODO Store" at bounding box center [117, 46] width 193 height 13
drag, startPoint x: 48, startPoint y: 125, endPoint x: 52, endPoint y: 118, distance: 7.8
click at [49, 125] on li "Tablet User · (647) 865-4024 Oct 5, 2025 9:59:16 AM at IKEA TODO Store KitchenM…" at bounding box center [118, 117] width 204 height 40
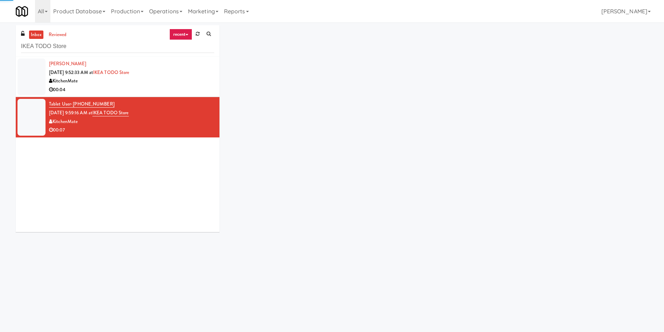
click at [48, 82] on li "Tyler Jellison Oct 5, 2025 9:52:33 AM at IKEA TODO Store KitchenMate 00:04" at bounding box center [118, 77] width 204 height 40
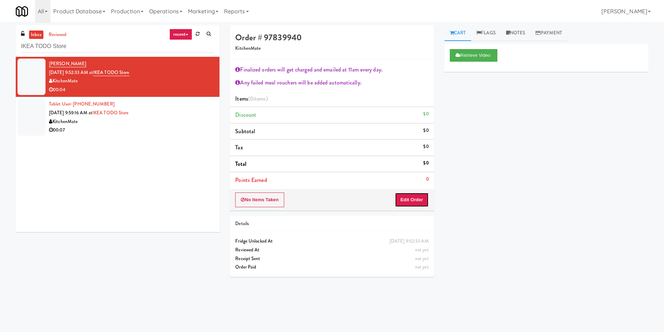
click at [414, 196] on button "Edit Order" at bounding box center [412, 199] width 34 height 15
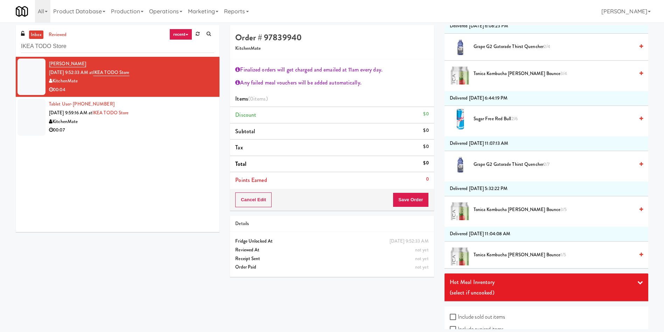
scroll to position [893, 0]
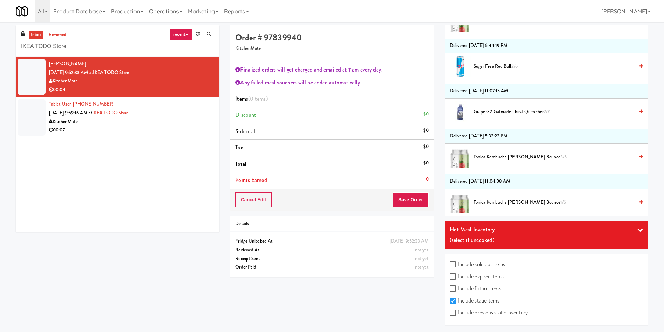
click at [523, 236] on div "(select if uncooked)" at bounding box center [546, 240] width 193 height 11
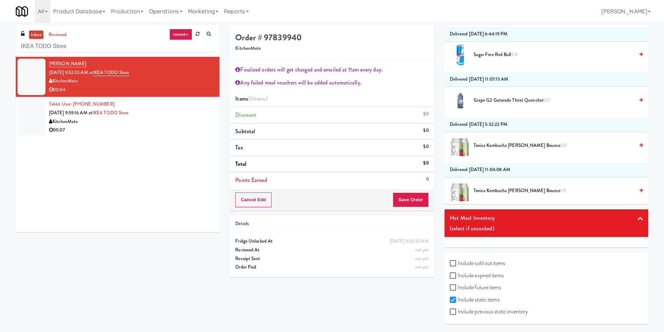
click at [514, 213] on div "Hot Meal Inventory" at bounding box center [546, 218] width 193 height 11
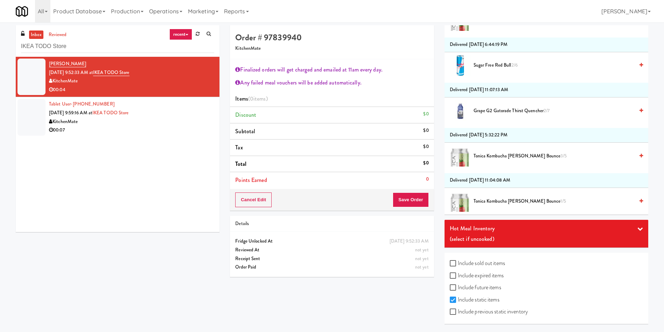
click at [501, 233] on div "Hot Meal Inventory" at bounding box center [546, 228] width 193 height 11
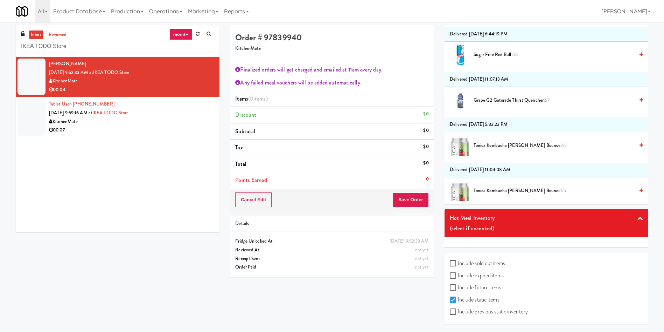
click at [501, 233] on div "(select if uncooked)" at bounding box center [546, 228] width 193 height 11
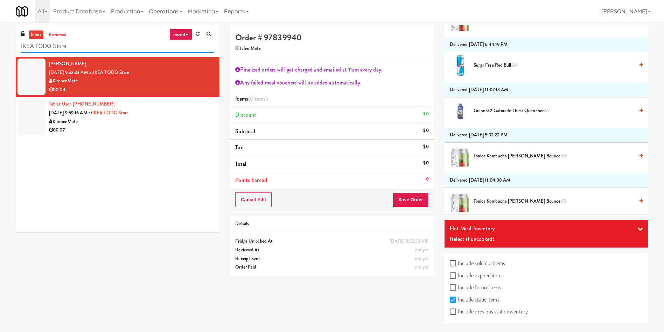
drag, startPoint x: 83, startPoint y: 43, endPoint x: 0, endPoint y: 43, distance: 82.7
click at [0, 43] on div "inbox reviewed recent all unclear take inventory issue suspicious failed recent…" at bounding box center [332, 177] width 664 height 304
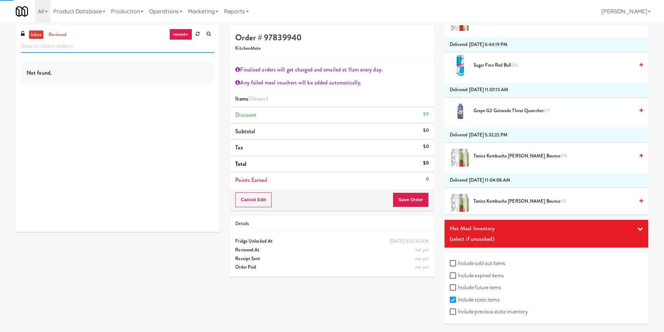
paste input "Peabody - Cooler"
type input "Peabody - Cooler"
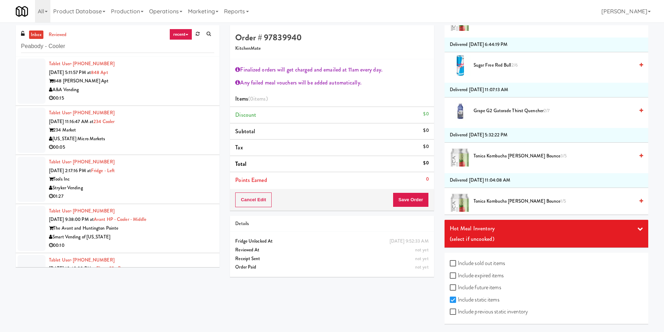
click at [36, 32] on link "inbox" at bounding box center [36, 34] width 14 height 9
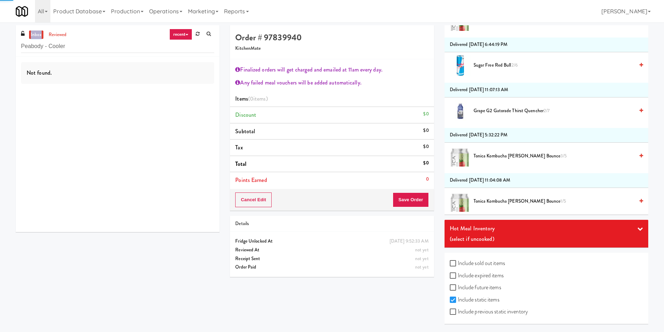
click at [36, 32] on link "inbox" at bounding box center [36, 34] width 14 height 9
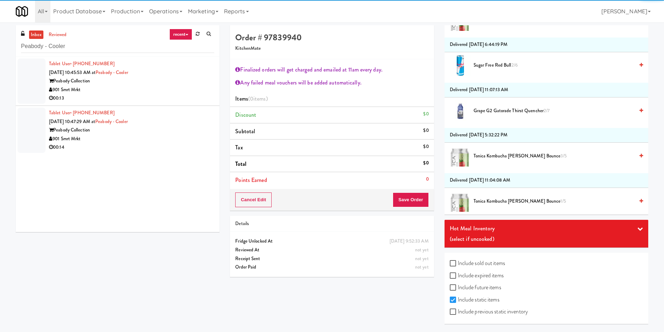
click at [34, 77] on div at bounding box center [32, 80] width 28 height 45
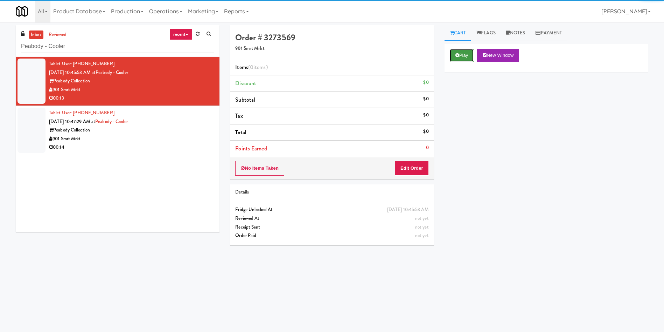
click at [458, 58] on button "Play" at bounding box center [462, 55] width 24 height 13
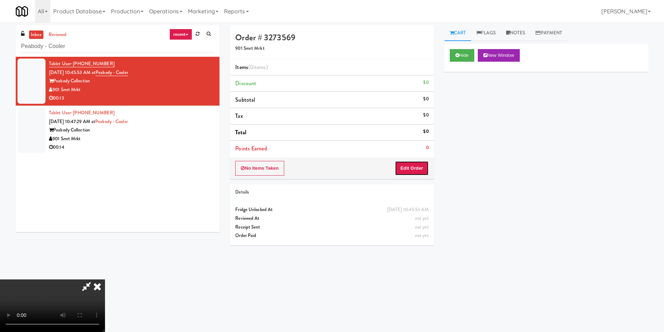
click at [428, 169] on button "Edit Order" at bounding box center [412, 168] width 34 height 15
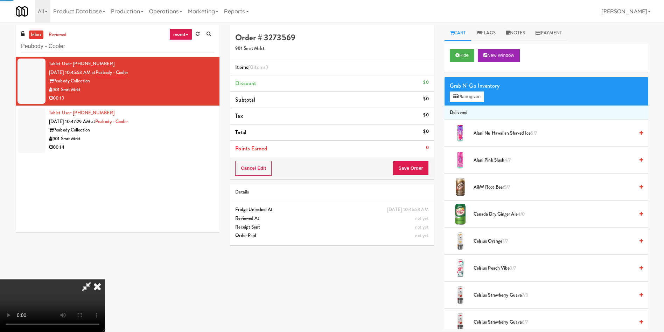
scroll to position [53, 0]
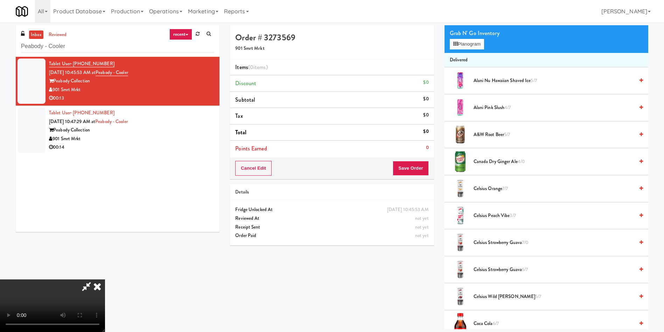
click at [105, 279] on video at bounding box center [52, 305] width 105 height 53
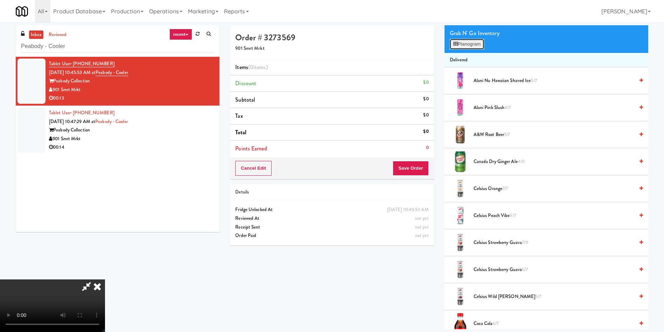
click at [460, 43] on button "Planogram" at bounding box center [467, 44] width 34 height 11
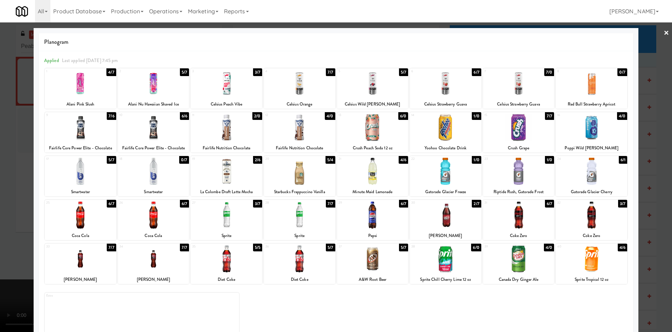
click at [519, 87] on div at bounding box center [518, 83] width 71 height 27
click at [643, 46] on div at bounding box center [336, 166] width 672 height 332
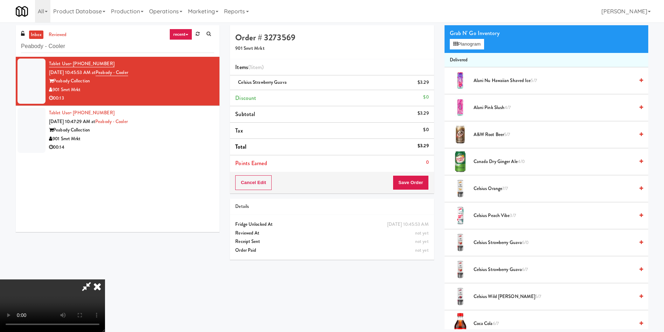
click at [105, 279] on video at bounding box center [52, 305] width 105 height 53
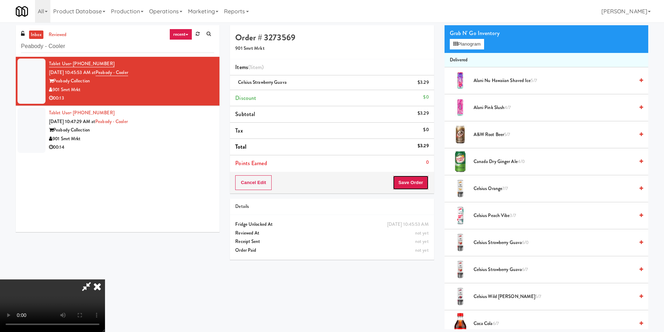
click at [422, 180] on button "Save Order" at bounding box center [411, 182] width 36 height 15
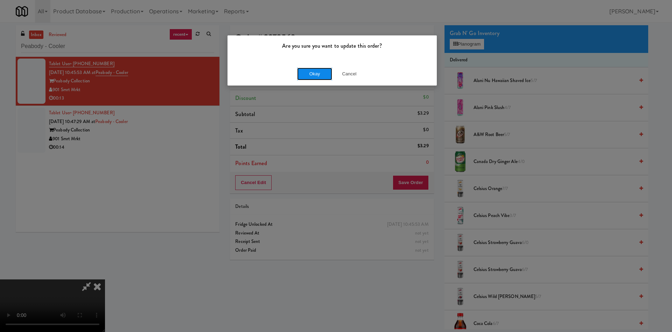
click at [324, 75] on button "Okay" at bounding box center [314, 74] width 35 height 13
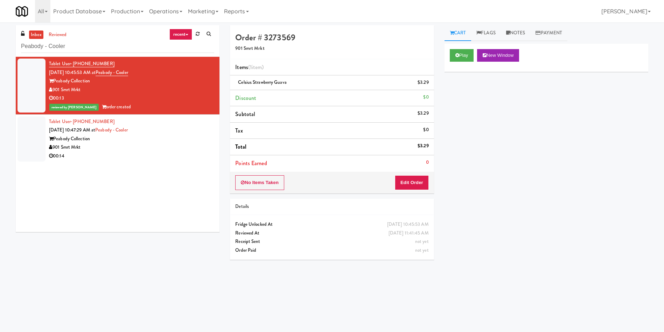
click at [25, 134] on div at bounding box center [32, 138] width 28 height 45
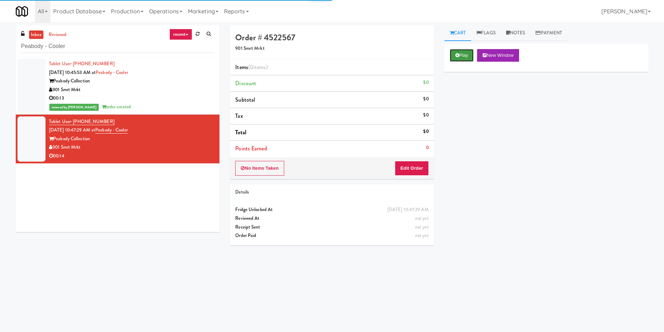
drag, startPoint x: 461, startPoint y: 58, endPoint x: 422, endPoint y: 165, distance: 113.8
click at [461, 58] on button "Play" at bounding box center [462, 55] width 24 height 13
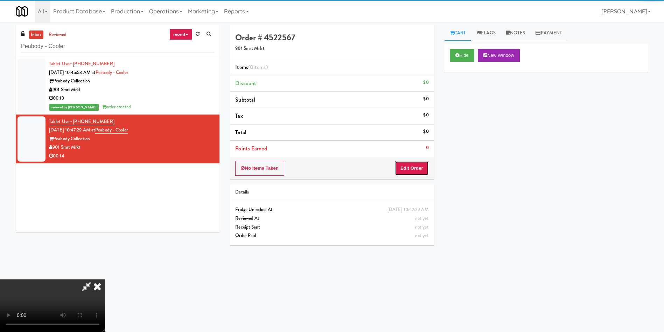
click at [420, 171] on button "Edit Order" at bounding box center [412, 168] width 34 height 15
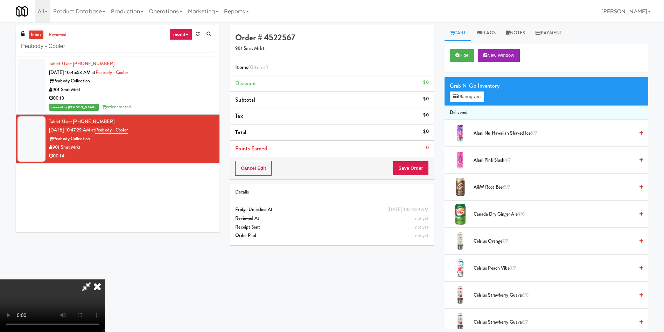
scroll to position [53, 0]
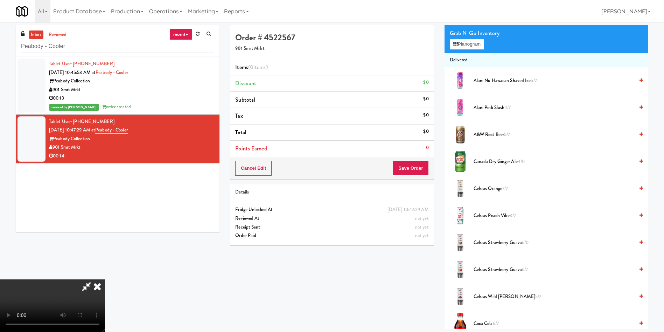
click at [312, 38] on h4 "Order # 4522567" at bounding box center [331, 37] width 193 height 9
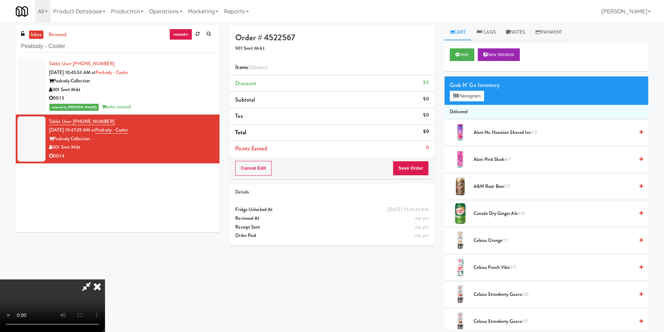
scroll to position [0, 0]
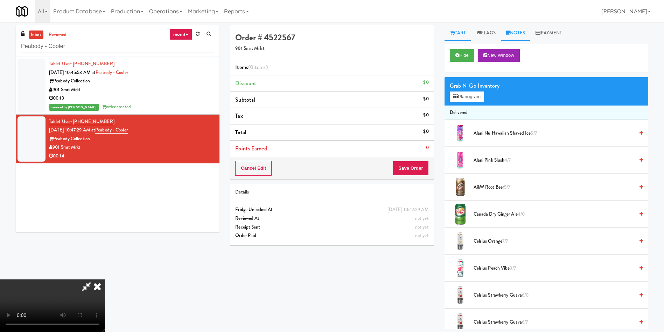
click at [522, 35] on link "Notes" at bounding box center [516, 33] width 30 height 16
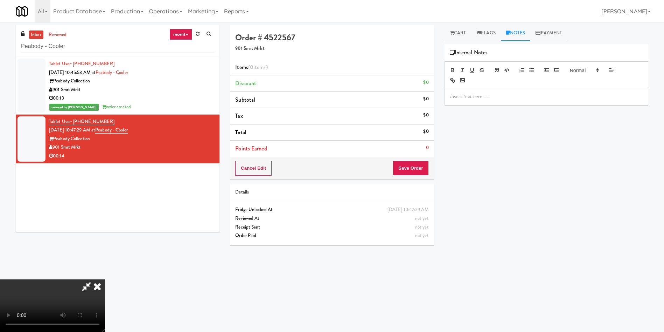
click at [511, 96] on p at bounding box center [546, 96] width 193 height 8
drag, startPoint x: 503, startPoint y: 102, endPoint x: 440, endPoint y: 104, distance: 62.4
click at [440, 104] on div "Cart Flags Notes Payment Hide New Window Grab N' Go Inventory Planogram Deliver…" at bounding box center [547, 165] width 214 height 281
drag, startPoint x: 464, startPoint y: 37, endPoint x: 439, endPoint y: 60, distance: 33.7
click at [464, 37] on link "Cart" at bounding box center [458, 33] width 27 height 16
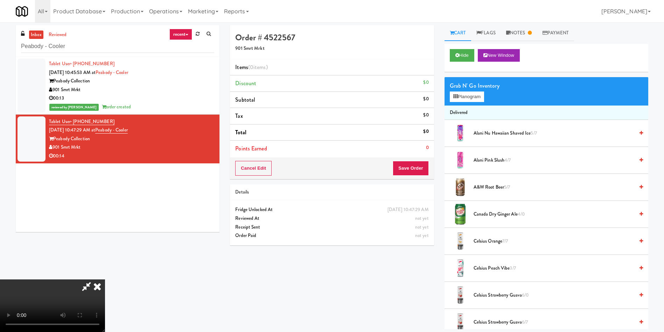
click at [105, 279] on video at bounding box center [52, 305] width 105 height 53
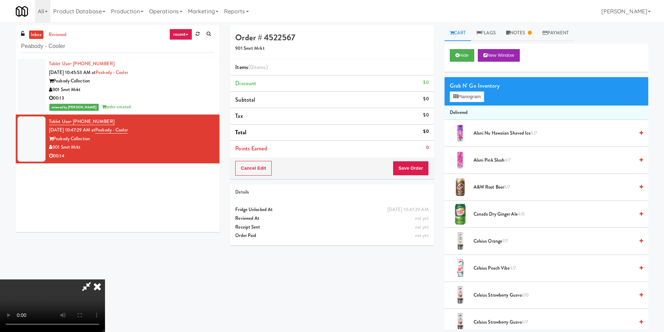
click at [105, 279] on video at bounding box center [52, 305] width 105 height 53
click at [480, 158] on span "Alani Pink Slush 4/7" at bounding box center [554, 160] width 161 height 9
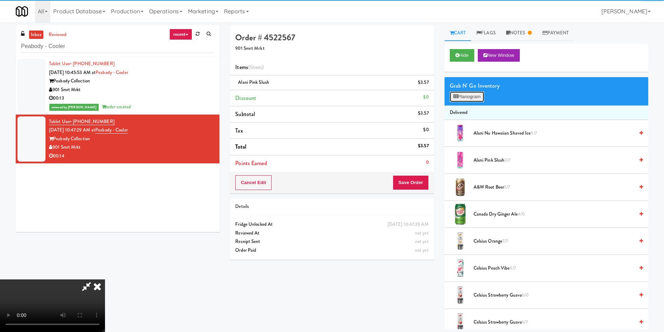
click at [464, 100] on button "Planogram" at bounding box center [467, 96] width 34 height 11
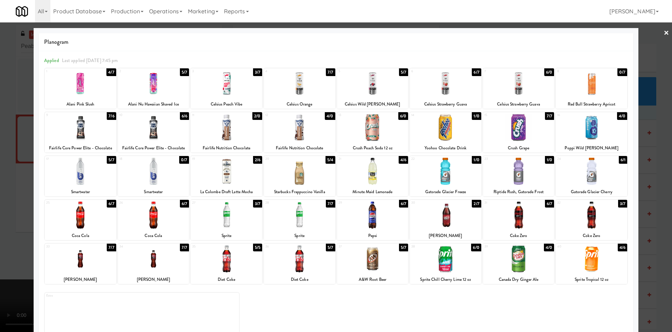
click at [652, 46] on div at bounding box center [336, 166] width 672 height 332
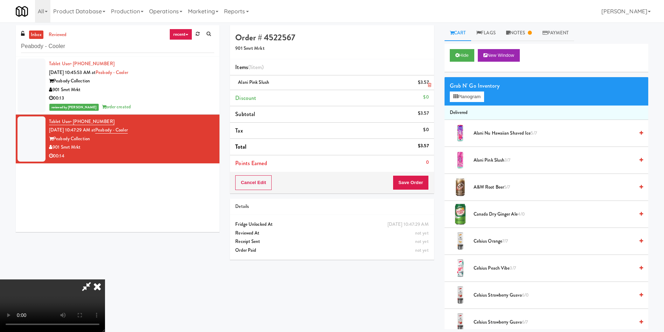
click at [430, 85] on icon at bounding box center [430, 85] width 4 height 5
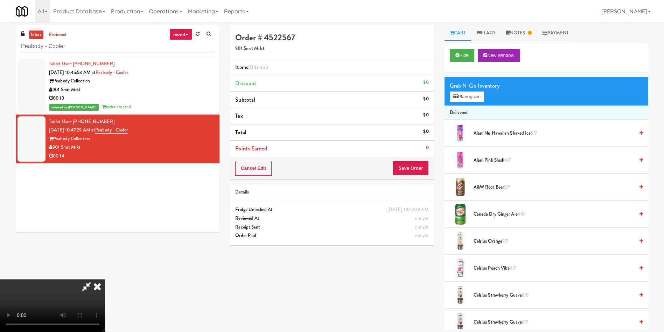
click at [105, 279] on video at bounding box center [52, 305] width 105 height 53
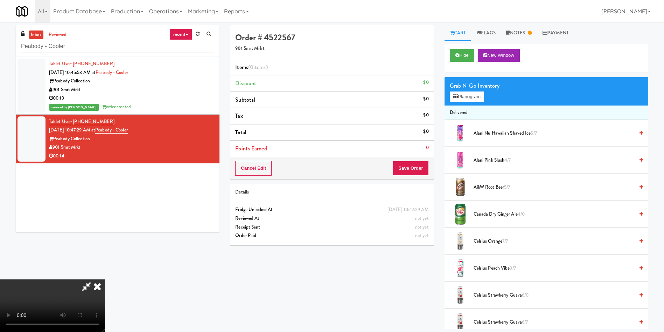
click at [105, 279] on video at bounding box center [52, 305] width 105 height 53
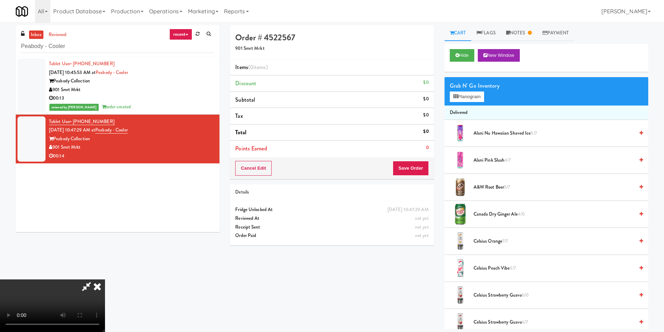
click at [105, 279] on video at bounding box center [52, 305] width 105 height 53
click at [495, 130] on span "Alani Nu Hawaiian Shaved Ice 5/7" at bounding box center [554, 133] width 161 height 9
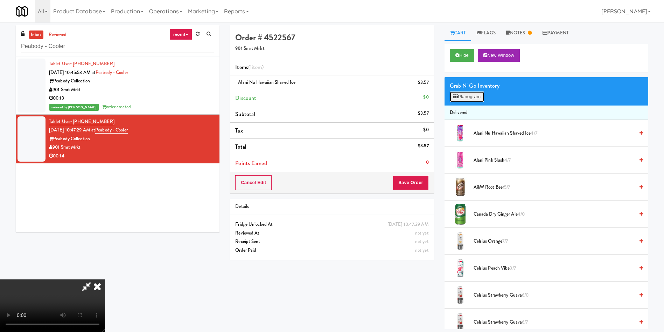
click at [464, 98] on button "Planogram" at bounding box center [467, 96] width 34 height 11
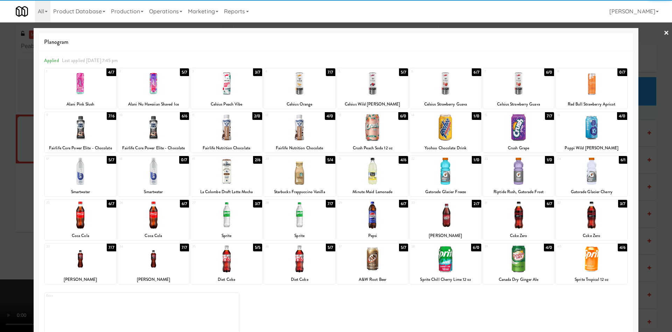
drag, startPoint x: 645, startPoint y: 52, endPoint x: 462, endPoint y: 66, distance: 183.7
click at [645, 52] on div at bounding box center [336, 166] width 672 height 332
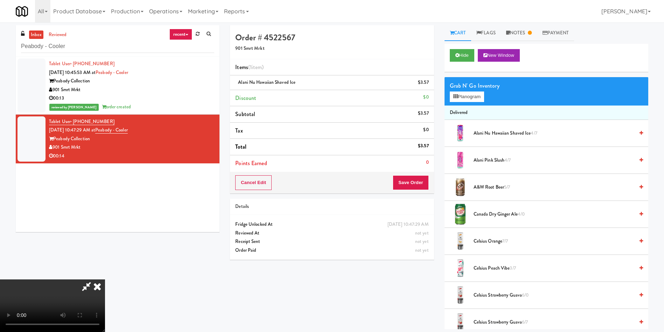
click at [430, 176] on div "Cancel Edit Save Order" at bounding box center [332, 183] width 204 height 22
click at [413, 178] on button "Save Order" at bounding box center [411, 182] width 36 height 15
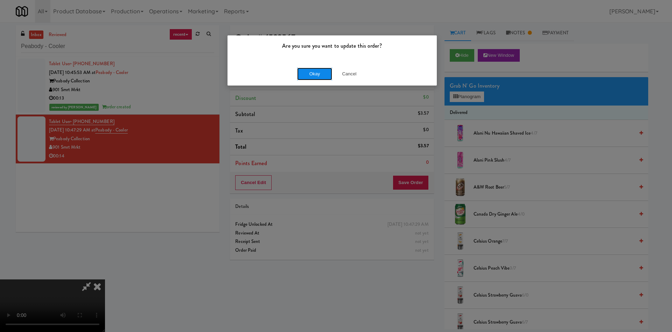
click at [326, 72] on button "Okay" at bounding box center [314, 74] width 35 height 13
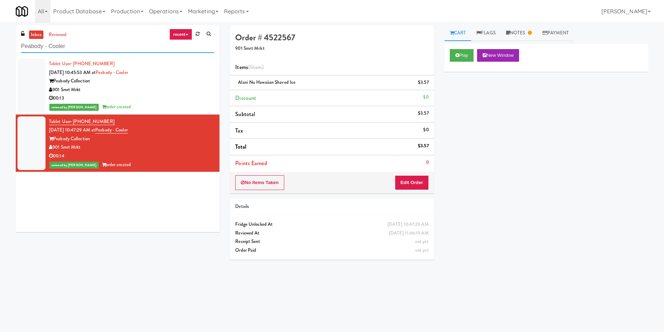
drag, startPoint x: 119, startPoint y: 48, endPoint x: 0, endPoint y: 48, distance: 119.1
click at [0, 48] on div "inbox reviewed recent all unclear take inventory issue suspicious failed recent…" at bounding box center [332, 165] width 664 height 281
paste input "Washington Little Caps"
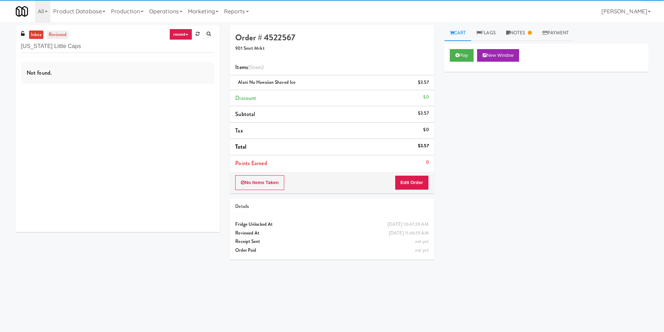
click at [60, 37] on link "reviewed" at bounding box center [58, 34] width 22 height 9
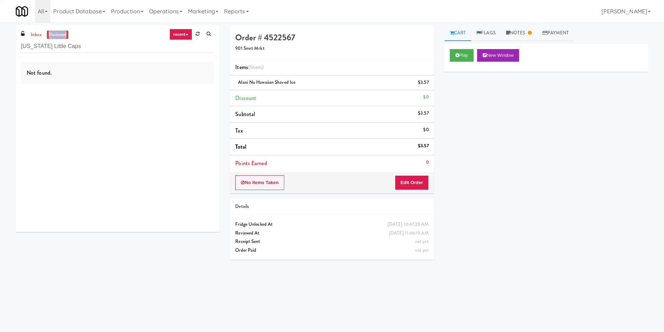
click at [60, 37] on link "reviewed" at bounding box center [58, 34] width 22 height 9
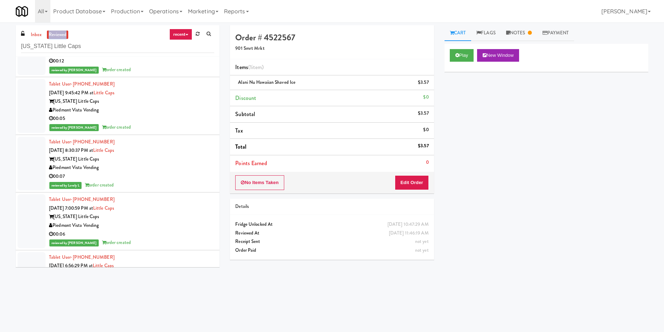
scroll to position [105, 0]
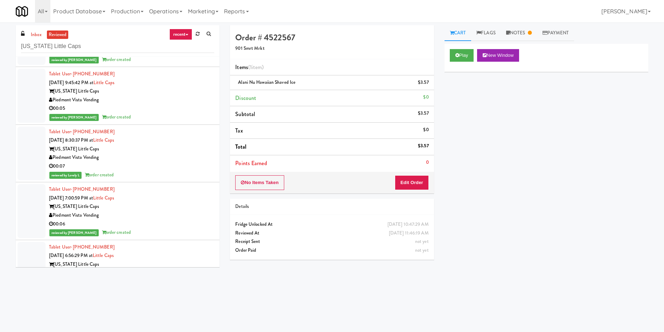
click at [34, 191] on div at bounding box center [32, 211] width 28 height 54
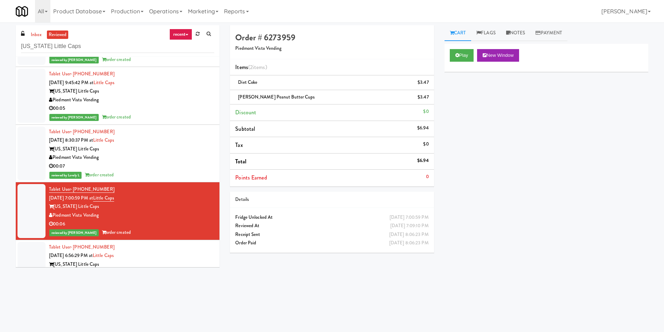
click at [446, 277] on div "Play New Window Primary Flag Clear Flag if unable to determine what was taken o…" at bounding box center [547, 175] width 204 height 263
click at [512, 240] on div "Play New Window Primary Flag Clear Flag if unable to determine what was taken o…" at bounding box center [547, 175] width 204 height 263
click at [263, 278] on div "Order # 6273959 Piedmont Vista Vending Items (2 items ) Diet Coke $3.47 Reese's…" at bounding box center [439, 165] width 429 height 281
drag, startPoint x: 324, startPoint y: 36, endPoint x: 234, endPoint y: 33, distance: 89.7
click at [234, 33] on div "Order # 6273959 Piedmont Vista Vending" at bounding box center [332, 42] width 204 height 34
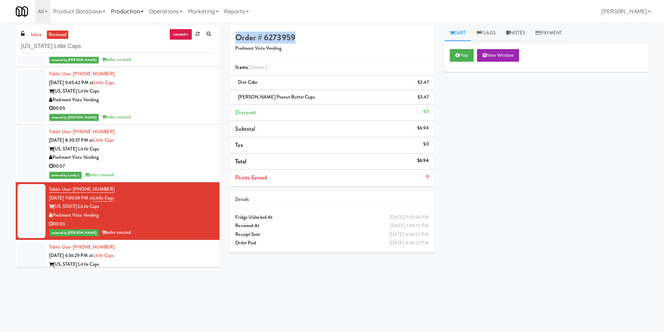
copy h4 "Order # 6273959"
click at [32, 35] on link "inbox" at bounding box center [36, 34] width 14 height 9
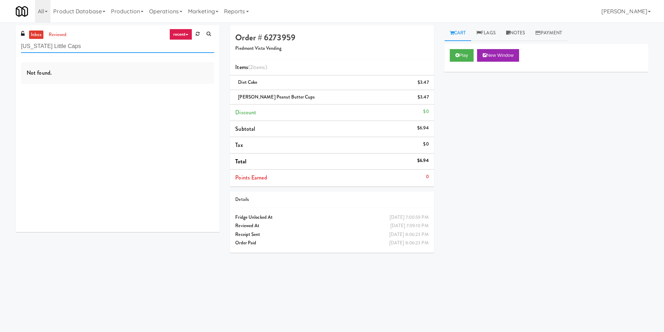
drag, startPoint x: 113, startPoint y: 46, endPoint x: 0, endPoint y: 45, distance: 112.8
click at [0, 45] on div "inbox reviewed recent all unclear take inventory issue suspicious failed recent…" at bounding box center [332, 165] width 664 height 281
paste input "Fridge Bathroom!"
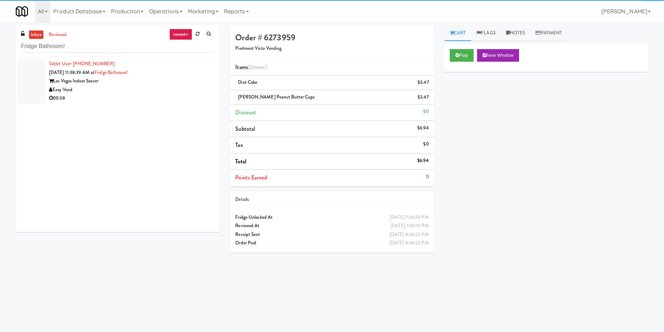
click at [30, 68] on div at bounding box center [32, 80] width 28 height 45
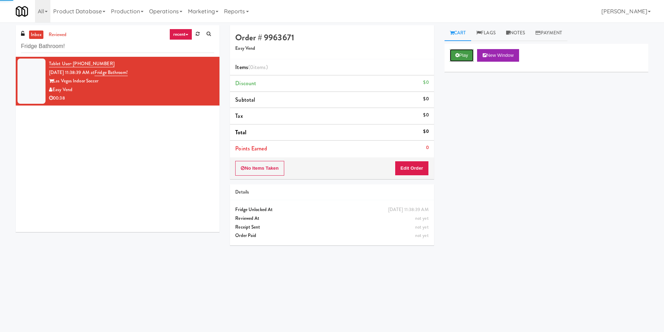
click at [465, 53] on button "Play" at bounding box center [462, 55] width 24 height 13
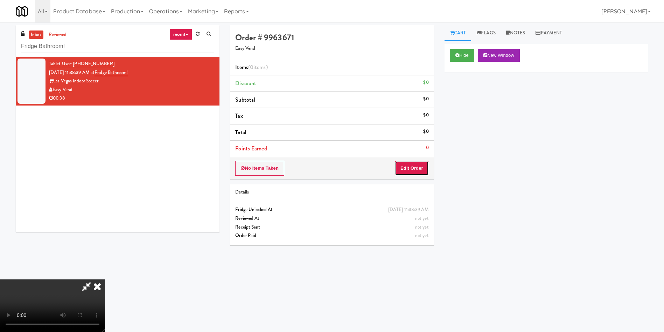
click at [421, 165] on button "Edit Order" at bounding box center [412, 168] width 34 height 15
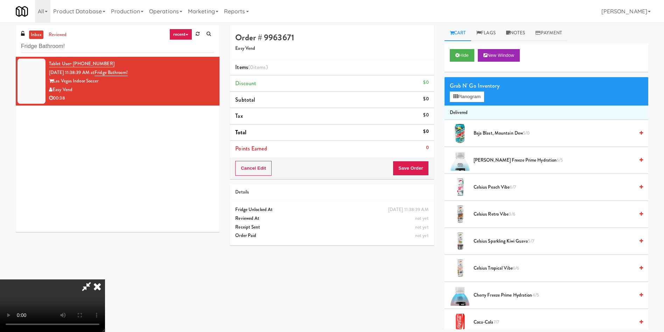
scroll to position [53, 0]
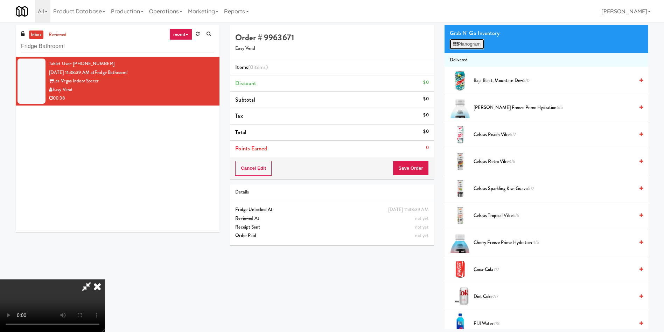
click at [470, 44] on button "Planogram" at bounding box center [467, 44] width 34 height 11
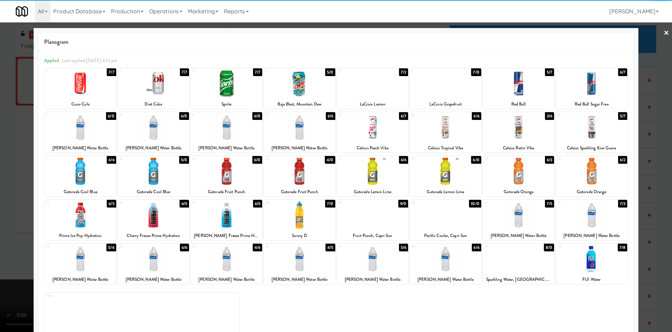
click at [527, 128] on div at bounding box center [518, 127] width 71 height 27
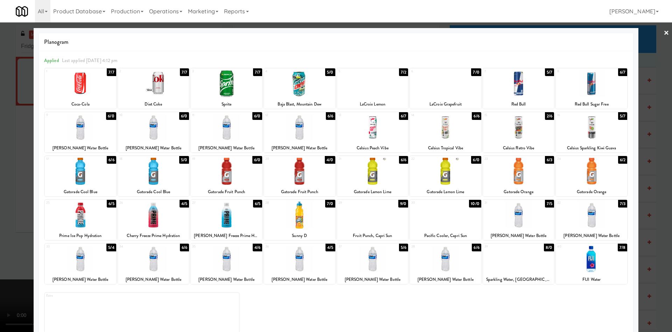
click at [660, 55] on div at bounding box center [336, 166] width 672 height 332
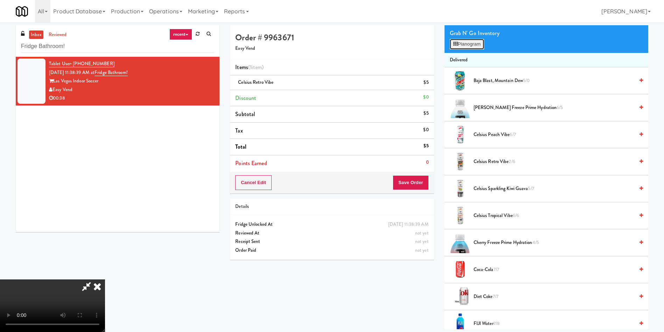
click at [464, 41] on button "Planogram" at bounding box center [467, 44] width 34 height 11
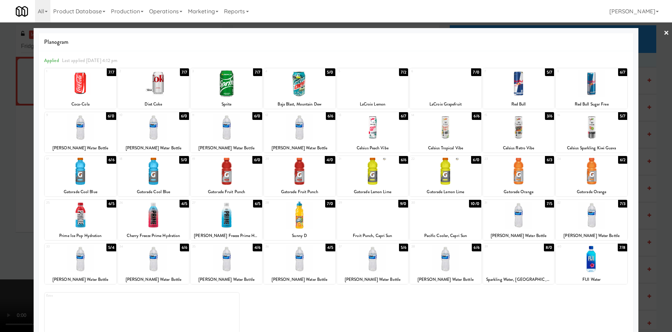
click at [380, 90] on div at bounding box center [372, 83] width 71 height 27
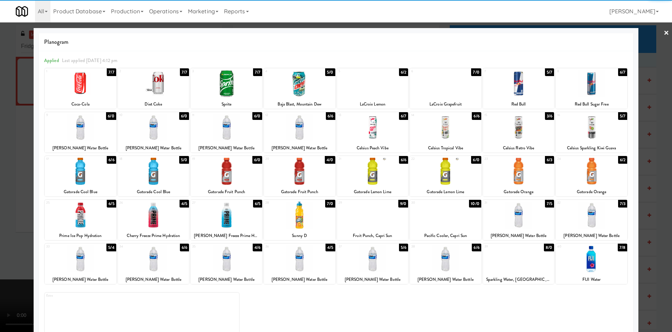
click at [0, 154] on div at bounding box center [336, 166] width 672 height 332
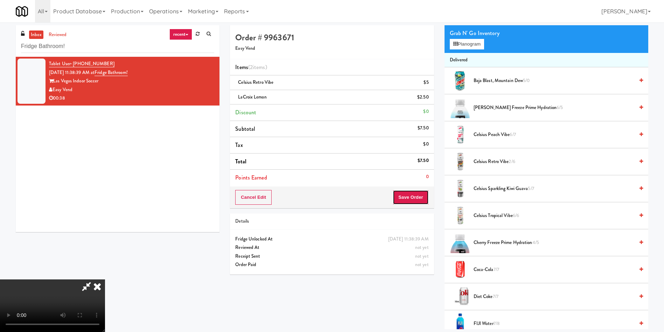
click at [413, 198] on button "Save Order" at bounding box center [411, 197] width 36 height 15
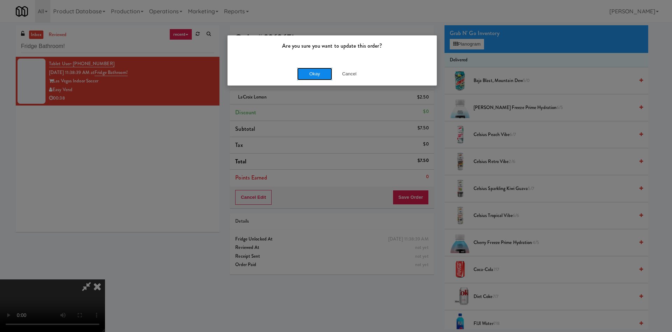
click at [330, 75] on button "Okay" at bounding box center [314, 74] width 35 height 13
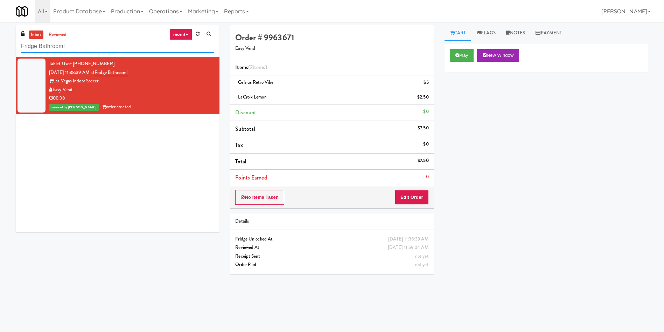
drag, startPoint x: 95, startPoint y: 47, endPoint x: 0, endPoint y: 47, distance: 94.6
click at [0, 47] on div "inbox reviewed recent all unclear take inventory issue suspicious failed recent…" at bounding box center [332, 165] width 664 height 281
paste input "Park on First - Mailroom 1 - Cooler"
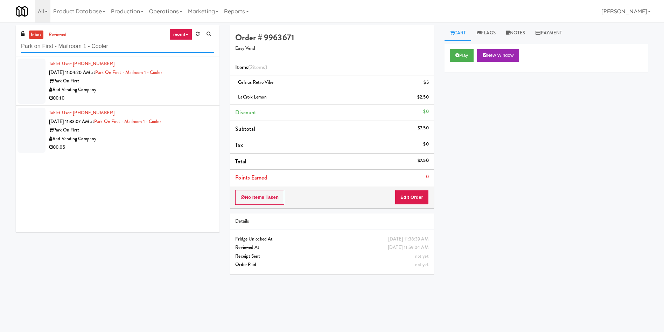
type input "Park on First - Mailroom 1 - Cooler"
click at [33, 74] on div at bounding box center [32, 80] width 28 height 45
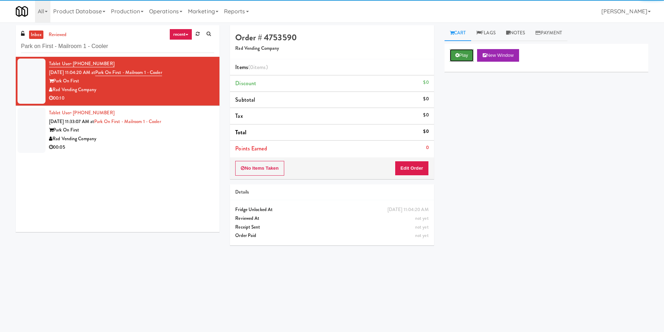
click at [453, 57] on button "Play" at bounding box center [462, 55] width 24 height 13
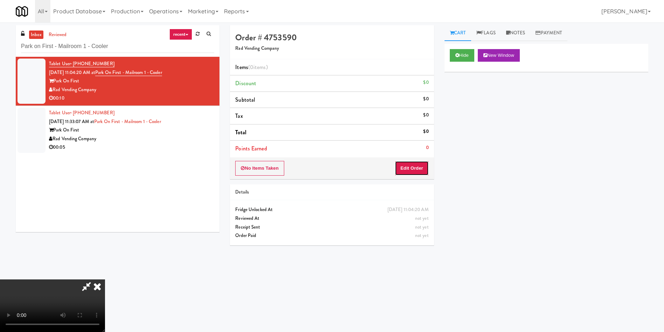
click at [419, 165] on button "Edit Order" at bounding box center [412, 168] width 34 height 15
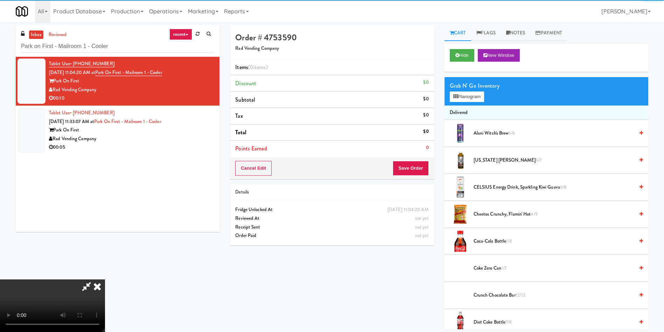
scroll to position [53, 0]
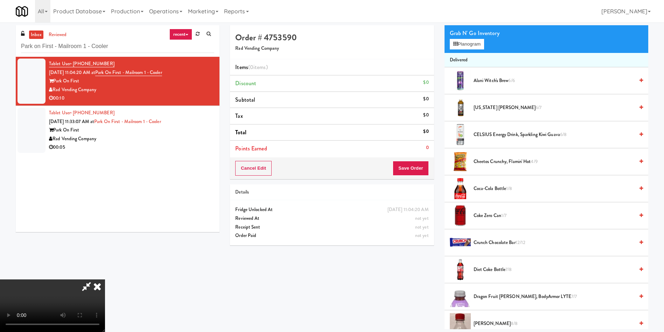
click at [105, 279] on video at bounding box center [52, 305] width 105 height 53
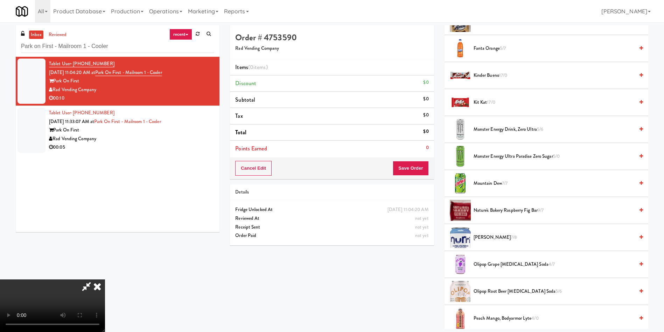
scroll to position [473, 0]
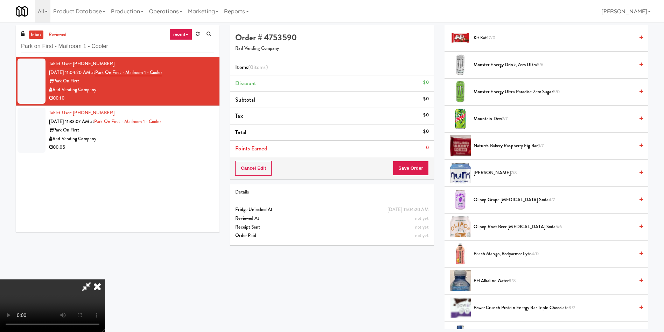
click at [105, 279] on video at bounding box center [52, 305] width 105 height 53
click at [485, 65] on span "Monster Energy Drink, Zero Ultra 5/6" at bounding box center [554, 65] width 161 height 9
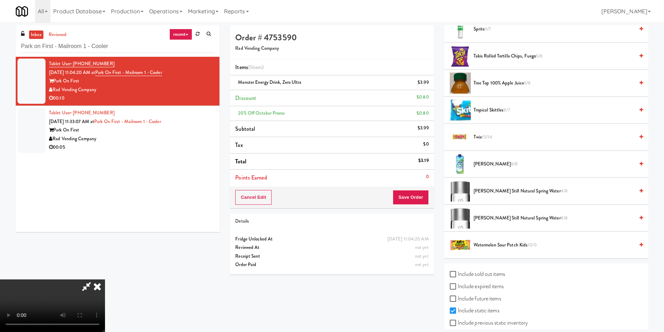
scroll to position [924, 0]
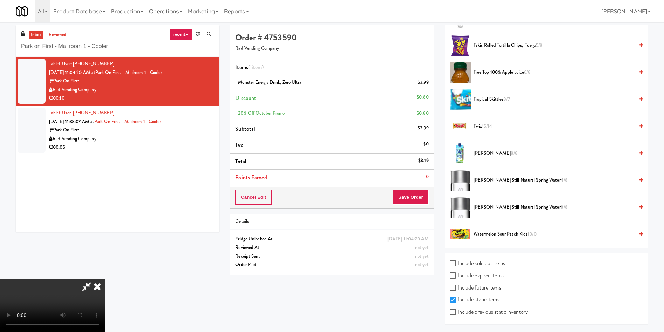
click at [105, 279] on video at bounding box center [52, 305] width 105 height 53
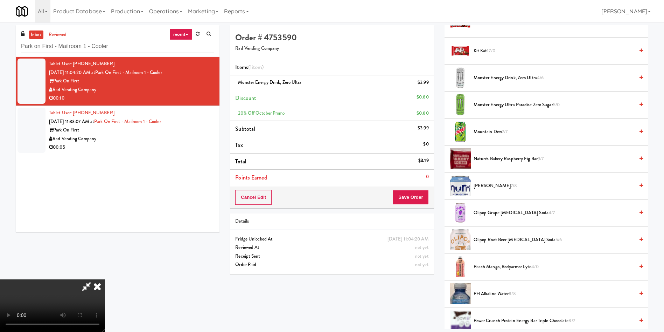
scroll to position [399, 0]
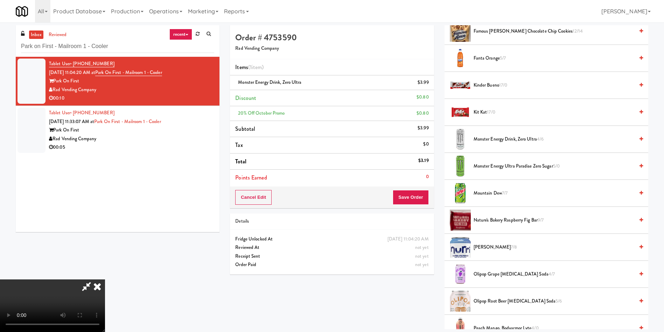
click at [490, 165] on span "Monster Energy Ultra Paradise Zero Sugar 5/0" at bounding box center [554, 166] width 161 height 9
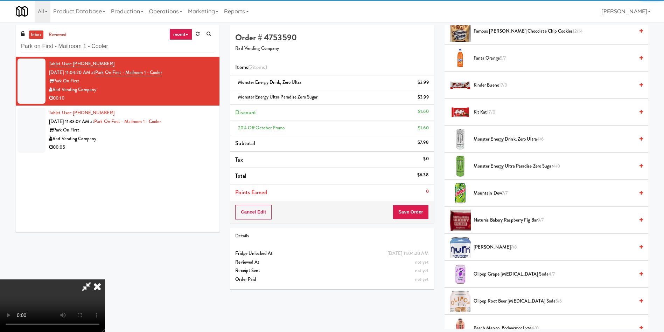
click at [105, 279] on video at bounding box center [52, 305] width 105 height 53
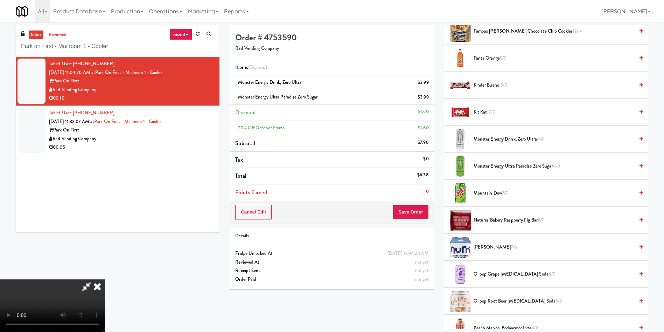
click at [105, 279] on video at bounding box center [52, 305] width 105 height 53
click at [484, 167] on span "Monster Energy Ultra Paradise Zero Sugar 4/0" at bounding box center [554, 166] width 161 height 9
click at [105, 279] on video at bounding box center [52, 305] width 105 height 53
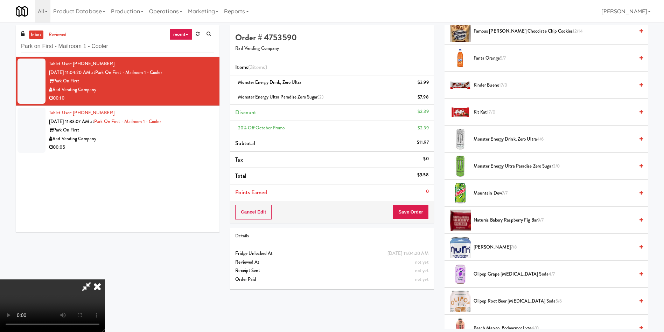
click at [513, 163] on span "Monster Energy Ultra Paradise Zero Sugar 3/0" at bounding box center [554, 166] width 161 height 9
click at [410, 214] on button "Save Order" at bounding box center [411, 212] width 36 height 15
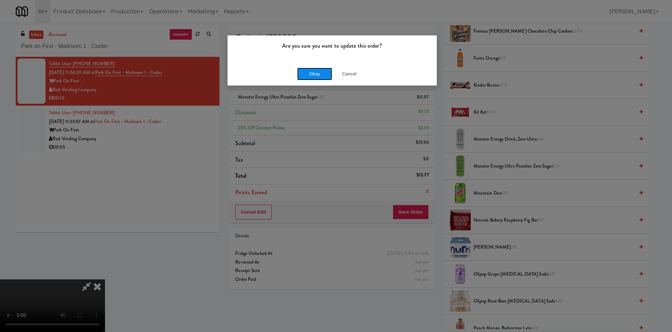
click at [322, 76] on button "Okay" at bounding box center [314, 74] width 35 height 13
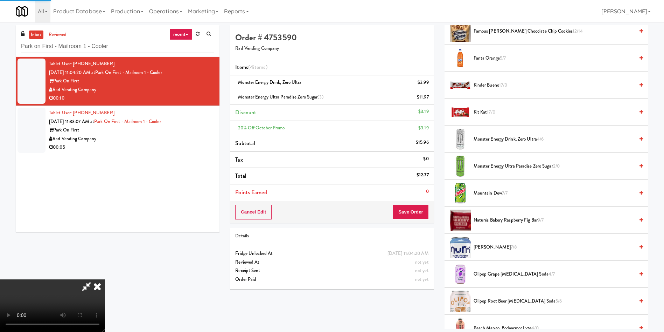
scroll to position [0, 0]
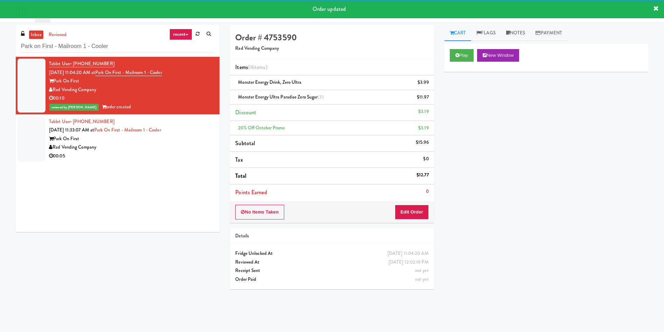
click at [29, 132] on div at bounding box center [32, 138] width 28 height 45
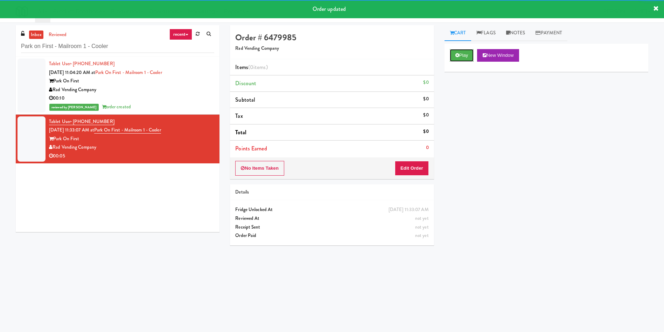
drag, startPoint x: 464, startPoint y: 61, endPoint x: 431, endPoint y: 170, distance: 114.1
click at [463, 61] on button "Play" at bounding box center [462, 55] width 24 height 13
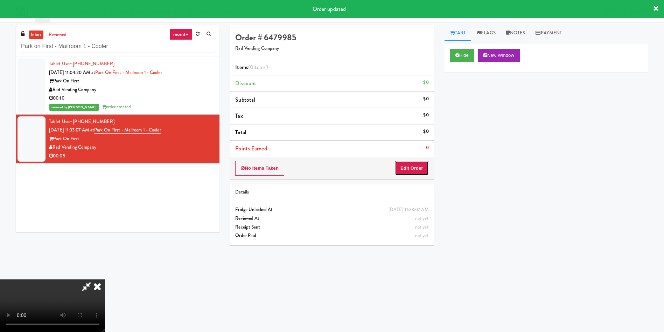
click at [402, 168] on button "Edit Order" at bounding box center [412, 168] width 34 height 15
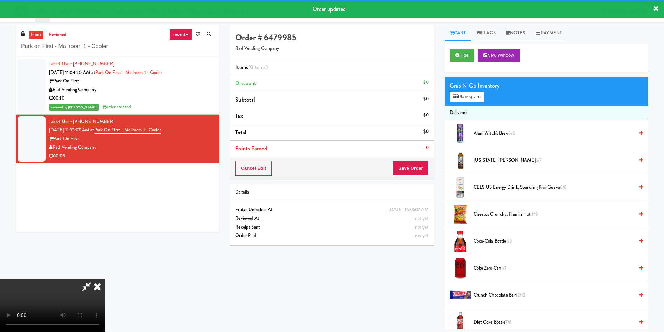
scroll to position [53, 0]
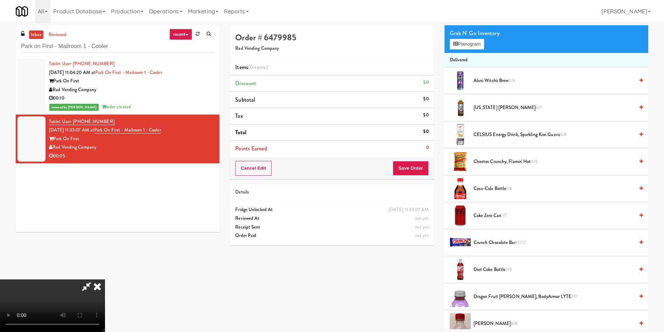
click at [105, 279] on video at bounding box center [52, 305] width 105 height 53
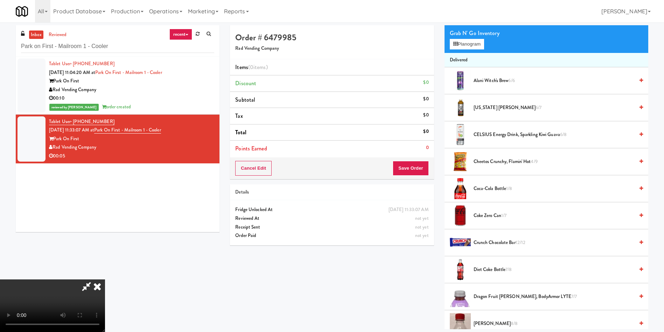
click at [105, 279] on video at bounding box center [52, 305] width 105 height 53
click at [460, 48] on button "Planogram" at bounding box center [467, 44] width 34 height 11
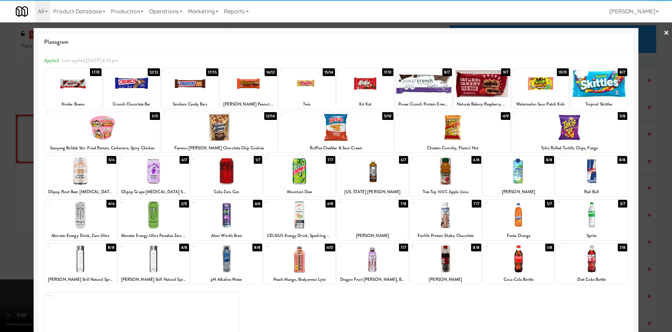
click at [228, 220] on div at bounding box center [226, 214] width 71 height 27
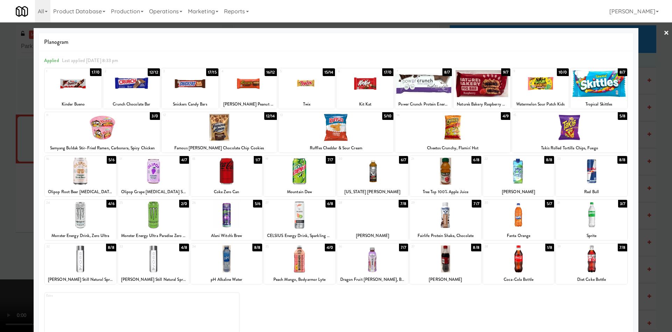
click at [4, 196] on div at bounding box center [336, 166] width 672 height 332
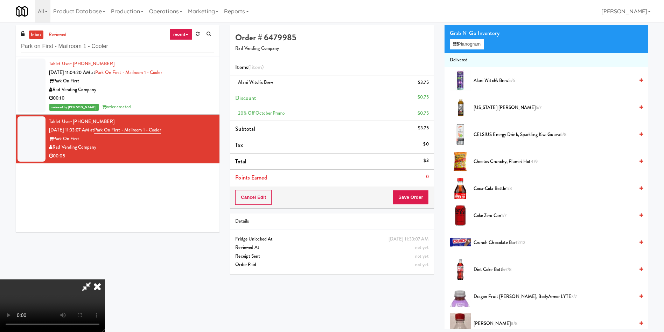
click at [105, 279] on video at bounding box center [52, 305] width 105 height 53
click at [407, 200] on button "Save Order" at bounding box center [411, 197] width 36 height 15
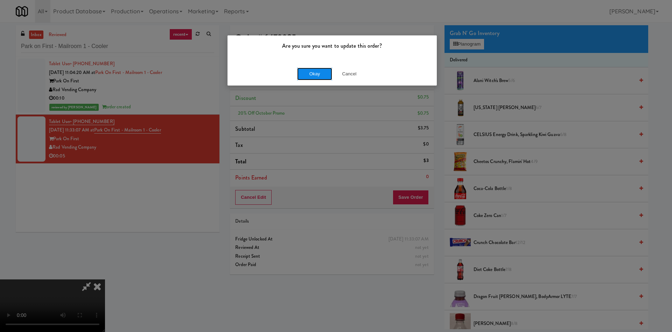
click at [319, 70] on button "Okay" at bounding box center [314, 74] width 35 height 13
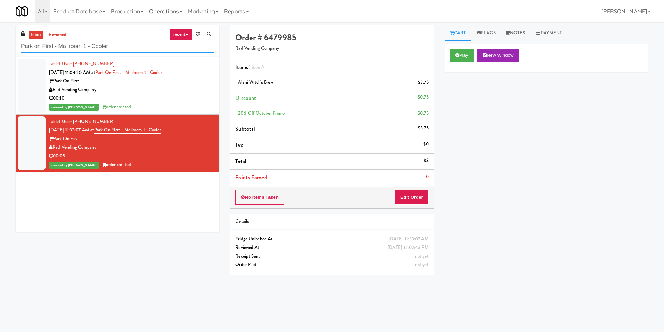
paste input "NoHo"
drag, startPoint x: 124, startPoint y: 40, endPoint x: 0, endPoint y: 40, distance: 124.3
click at [0, 40] on div "inbox reviewed recent all unclear take inventory issue suspicious failed recent…" at bounding box center [332, 165] width 664 height 281
type input "NoHo - Cooler"
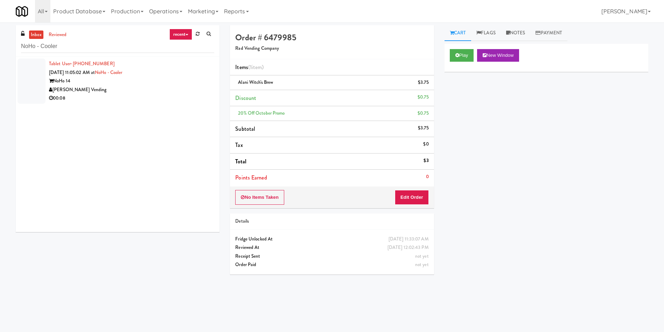
click at [33, 71] on div at bounding box center [32, 80] width 28 height 45
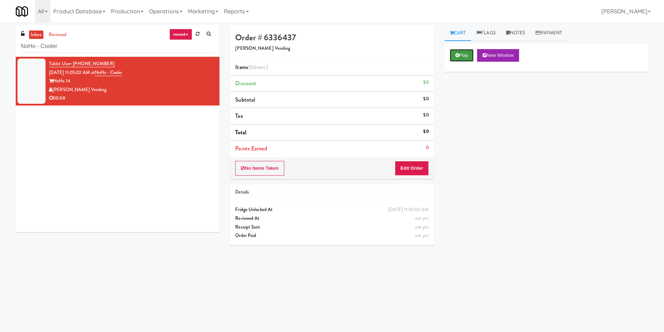
click at [472, 59] on button "Play" at bounding box center [462, 55] width 24 height 13
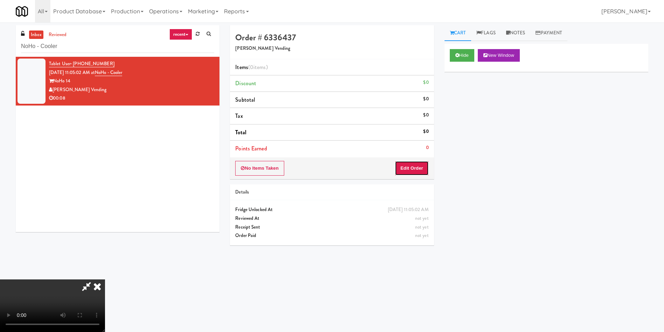
click at [426, 168] on button "Edit Order" at bounding box center [412, 168] width 34 height 15
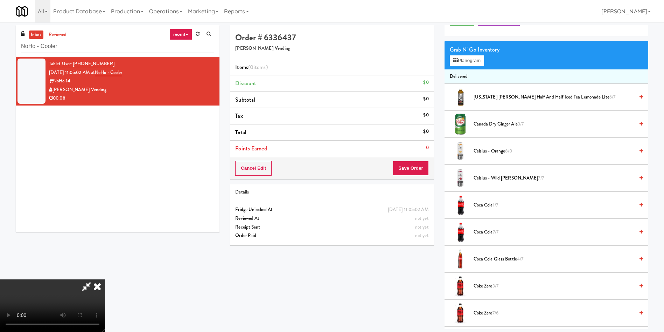
scroll to position [53, 0]
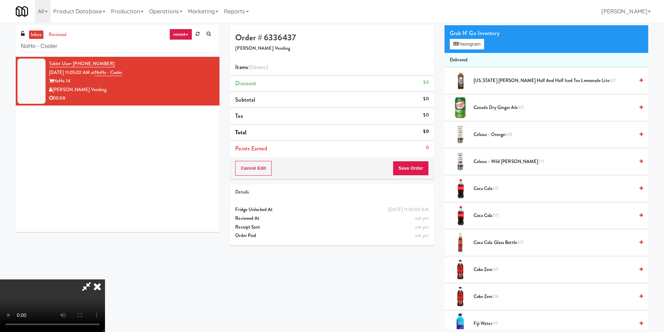
click at [105, 279] on video at bounding box center [52, 305] width 105 height 53
drag, startPoint x: 269, startPoint y: 177, endPoint x: 416, endPoint y: 96, distance: 167.5
click at [105, 279] on video at bounding box center [52, 305] width 105 height 53
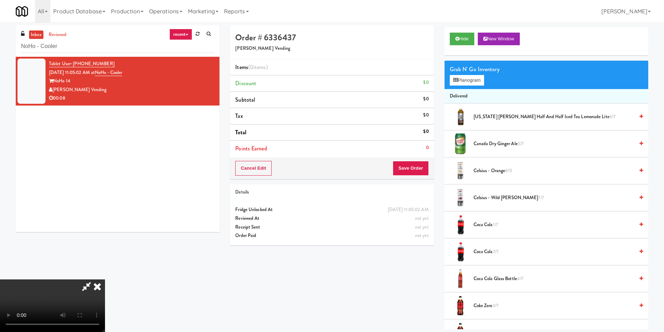
scroll to position [0, 0]
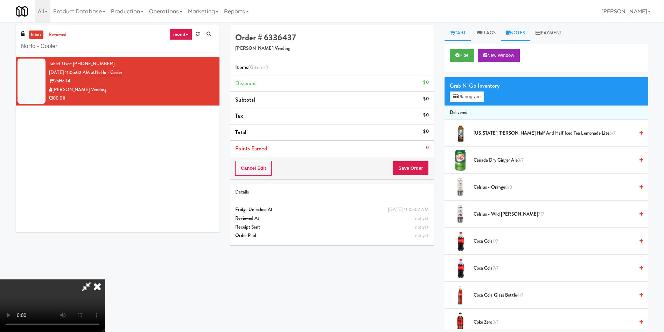
click at [522, 37] on link "Notes" at bounding box center [516, 33] width 30 height 16
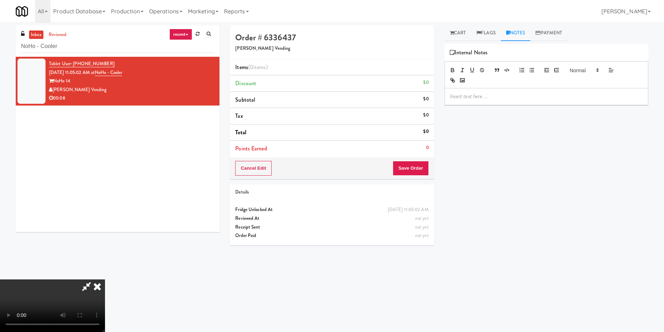
click at [499, 94] on p at bounding box center [546, 96] width 193 height 8
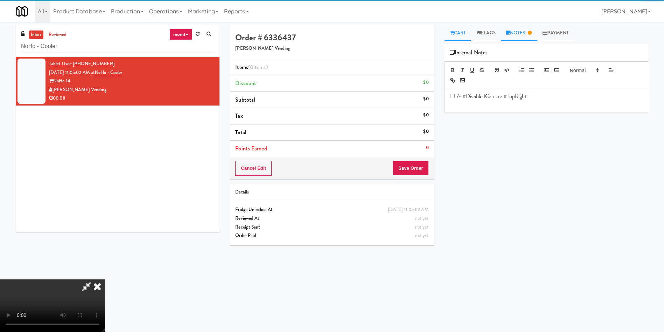
click at [462, 29] on link "Cart" at bounding box center [458, 33] width 27 height 16
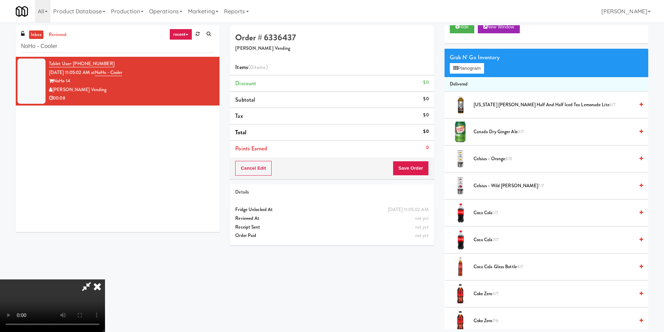
scroll to position [53, 0]
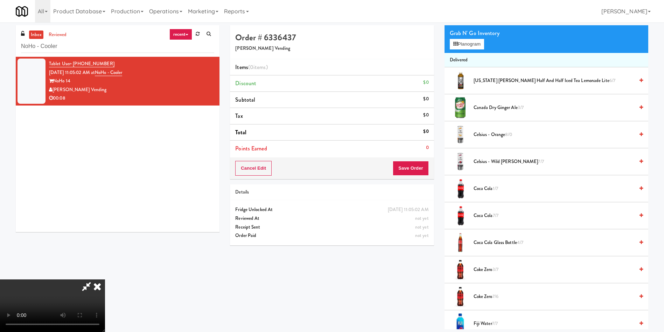
click at [105, 279] on video at bounding box center [52, 305] width 105 height 53
drag, startPoint x: 208, startPoint y: 195, endPoint x: 240, endPoint y: 259, distance: 71.6
click at [105, 279] on video at bounding box center [52, 305] width 105 height 53
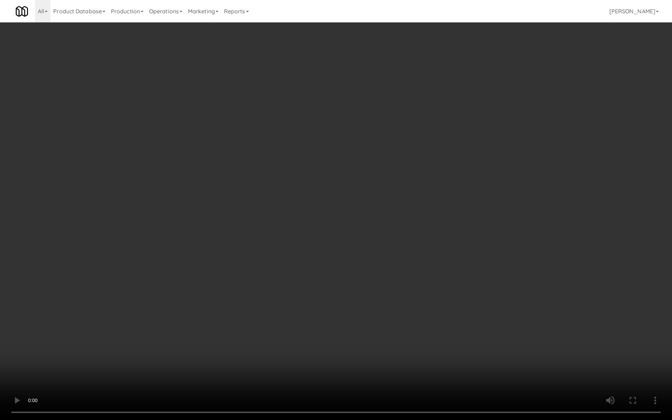
click at [309, 194] on video at bounding box center [336, 210] width 672 height 420
click at [296, 245] on video at bounding box center [336, 210] width 672 height 420
click at [296, 227] on video at bounding box center [336, 210] width 672 height 420
click at [269, 214] on video at bounding box center [336, 210] width 672 height 420
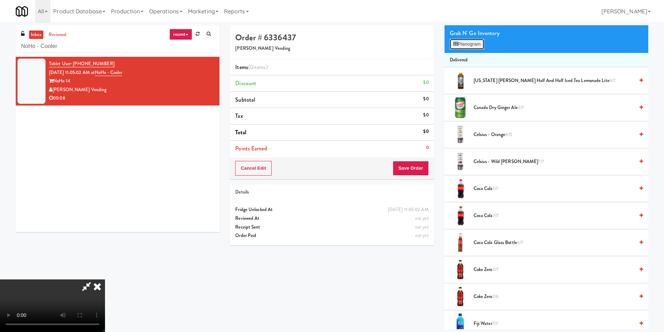
click at [472, 46] on button "Planogram" at bounding box center [467, 44] width 34 height 11
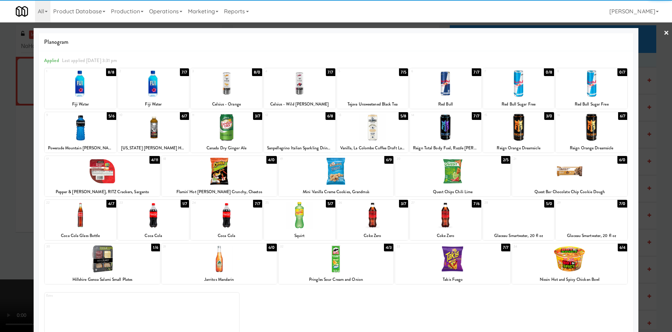
click at [560, 169] on div at bounding box center [569, 171] width 115 height 27
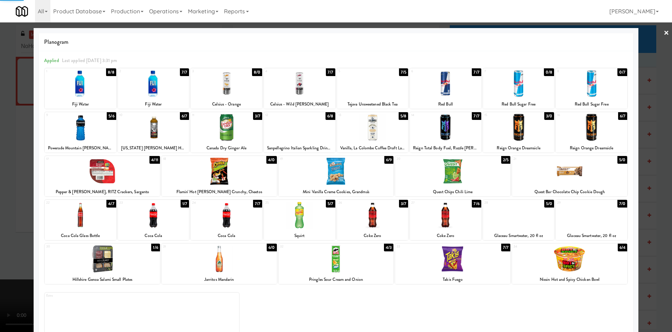
click at [595, 135] on div at bounding box center [591, 127] width 71 height 27
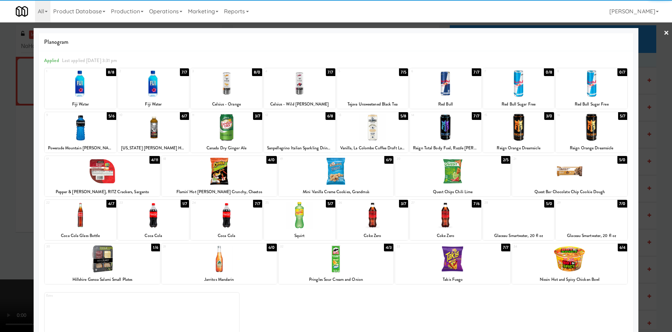
click at [9, 165] on div at bounding box center [336, 166] width 672 height 332
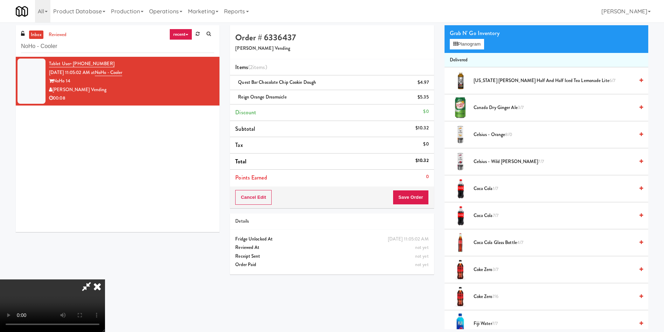
click at [105, 279] on video at bounding box center [52, 305] width 105 height 53
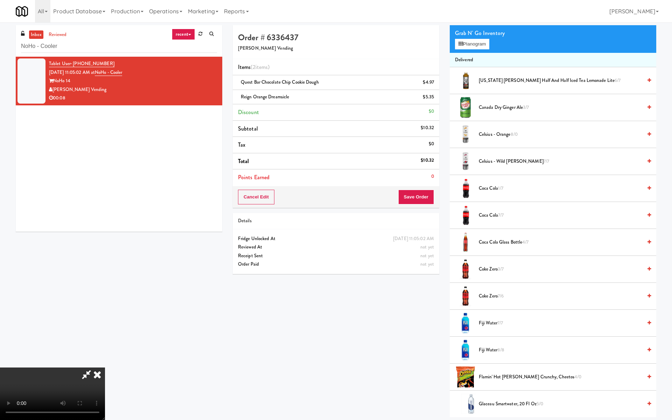
click at [105, 331] on video at bounding box center [52, 394] width 105 height 53
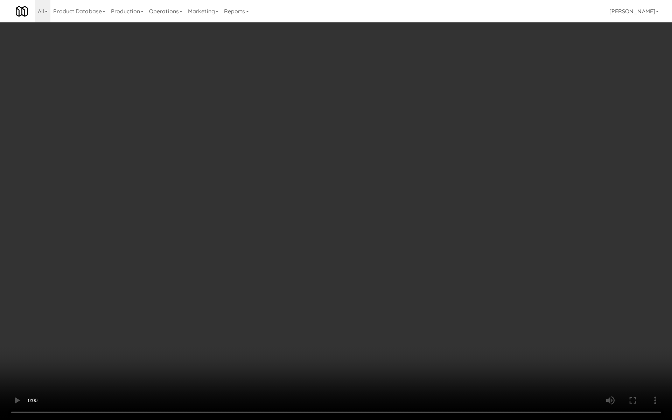
click at [304, 210] on video at bounding box center [336, 210] width 672 height 420
click at [308, 226] on video at bounding box center [336, 210] width 672 height 420
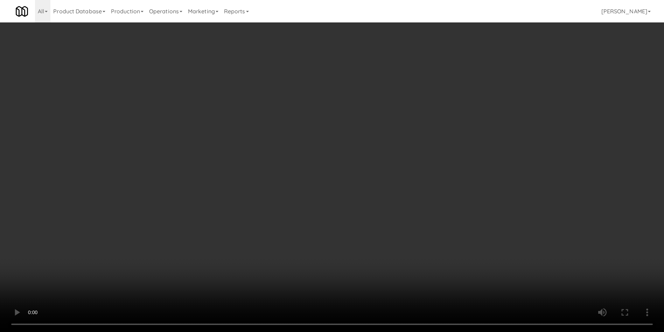
scroll to position [630, 0]
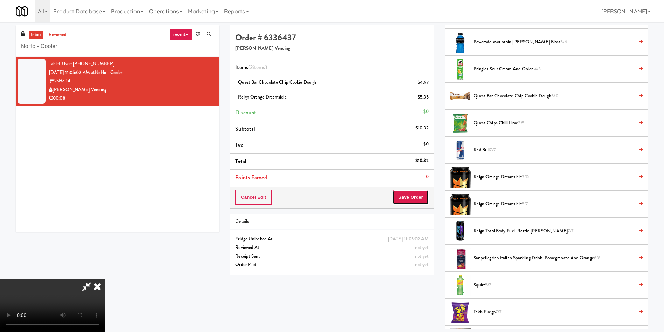
click at [424, 200] on button "Save Order" at bounding box center [411, 197] width 36 height 15
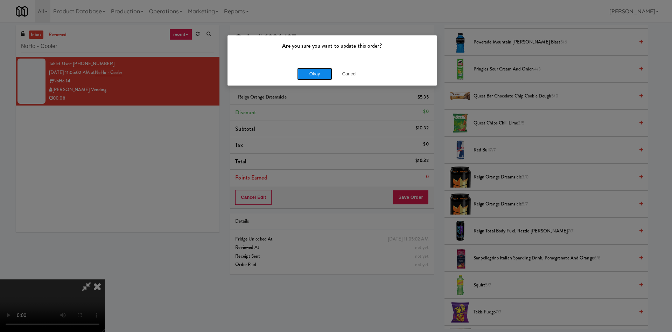
click at [320, 71] on button "Okay" at bounding box center [314, 74] width 35 height 13
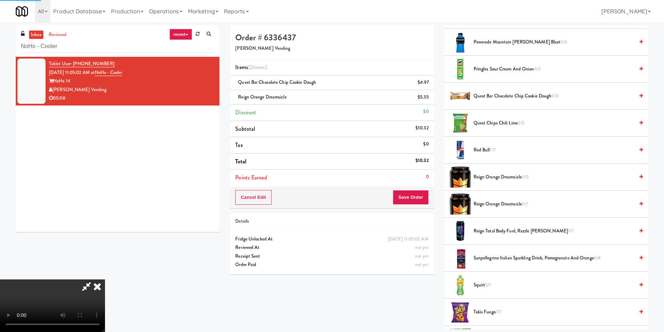
scroll to position [0, 0]
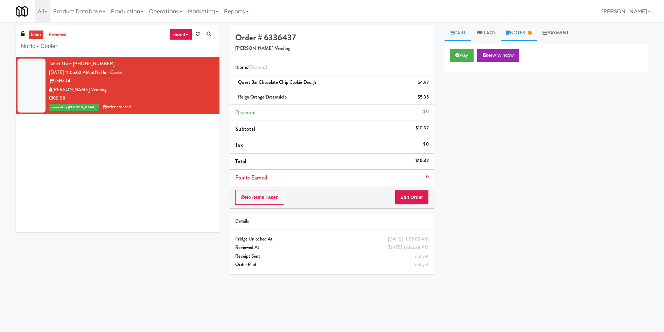
click at [528, 29] on link "Notes" at bounding box center [519, 33] width 36 height 16
click at [457, 37] on link "Cart" at bounding box center [458, 33] width 27 height 16
drag, startPoint x: 69, startPoint y: 44, endPoint x: 0, endPoint y: 23, distance: 72.6
click at [0, 23] on div "inbox reviewed recent all unclear take inventory issue suspicious failed recent…" at bounding box center [332, 164] width 664 height 284
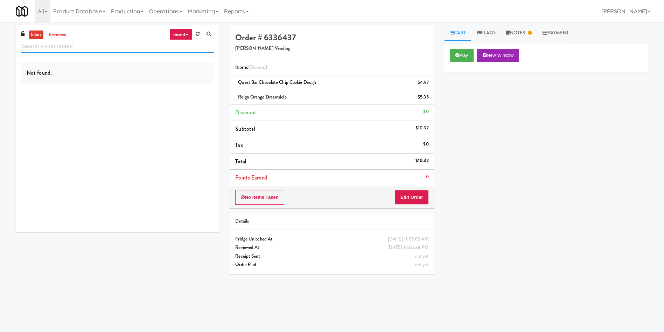
paste input "Cold Storage Lofts / Cooler"
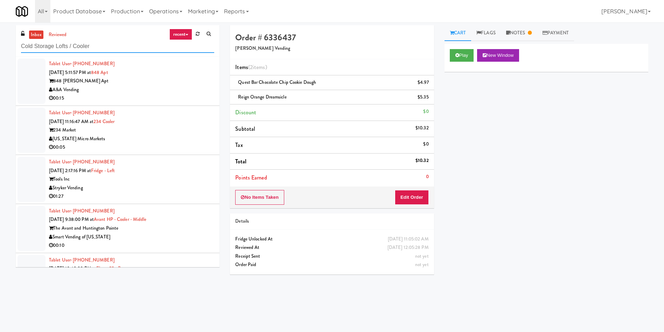
type input "Cold Storage Lofts / Cooler"
click at [39, 35] on link "inbox" at bounding box center [36, 34] width 14 height 9
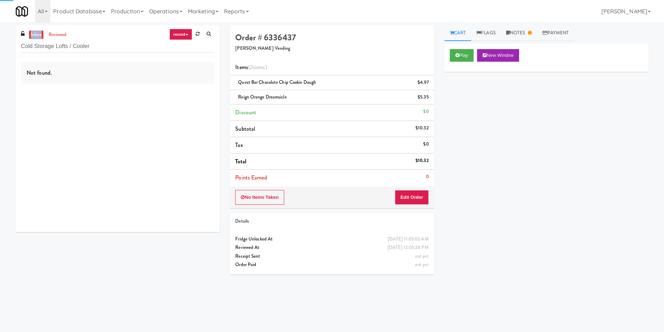
click at [39, 35] on link "inbox" at bounding box center [36, 34] width 14 height 9
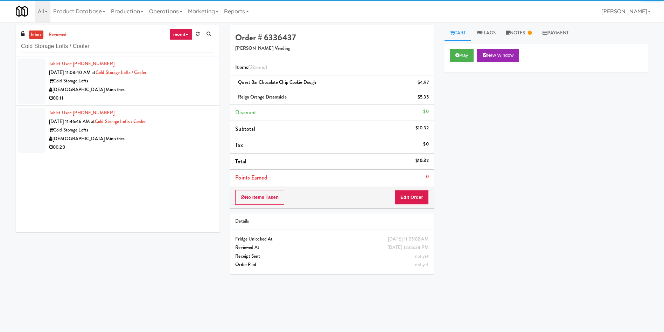
drag, startPoint x: 33, startPoint y: 69, endPoint x: 429, endPoint y: 76, distance: 396.9
click at [33, 69] on div at bounding box center [32, 80] width 28 height 45
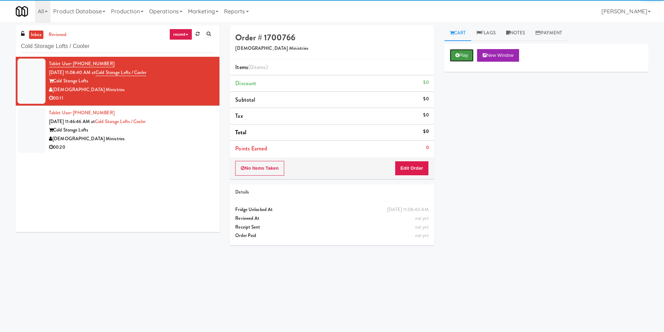
click at [468, 56] on button "Play" at bounding box center [462, 55] width 24 height 13
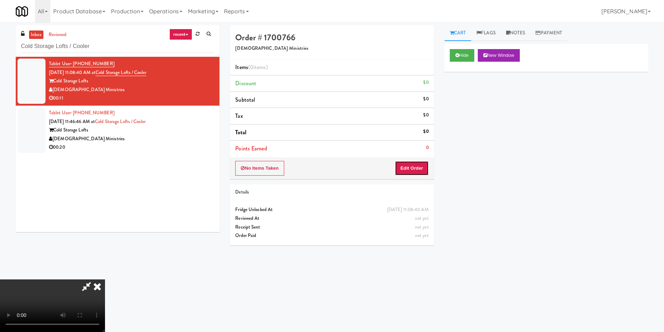
click at [419, 170] on button "Edit Order" at bounding box center [412, 168] width 34 height 15
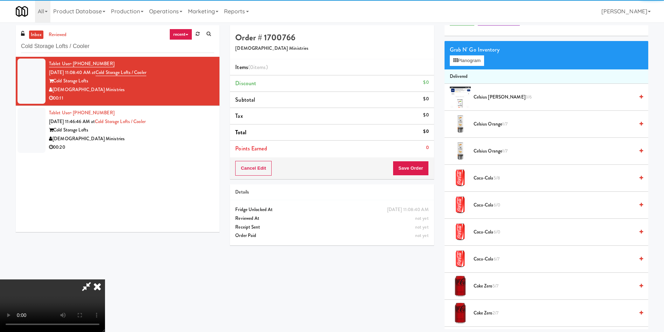
scroll to position [53, 0]
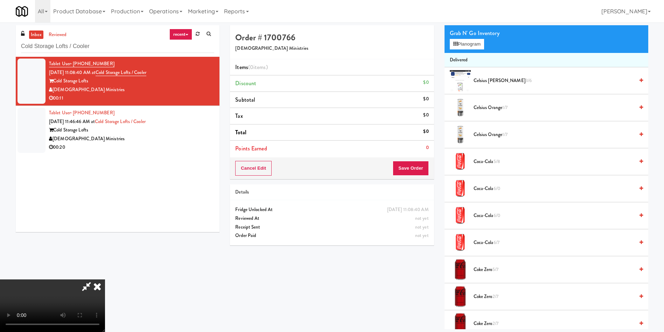
click at [105, 279] on video at bounding box center [52, 305] width 105 height 53
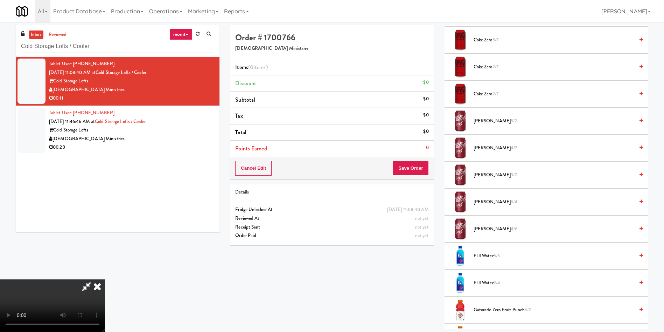
scroll to position [315, 0]
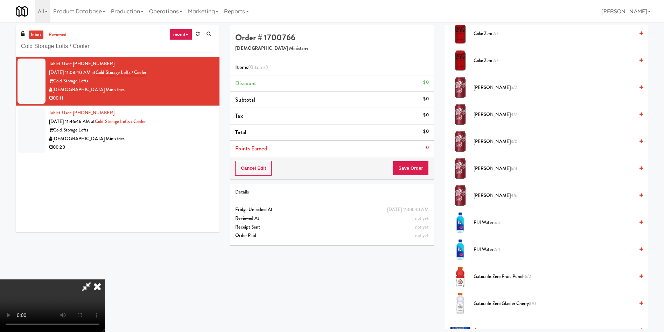
click at [489, 115] on span "Dr Pepper 4/7" at bounding box center [554, 114] width 161 height 9
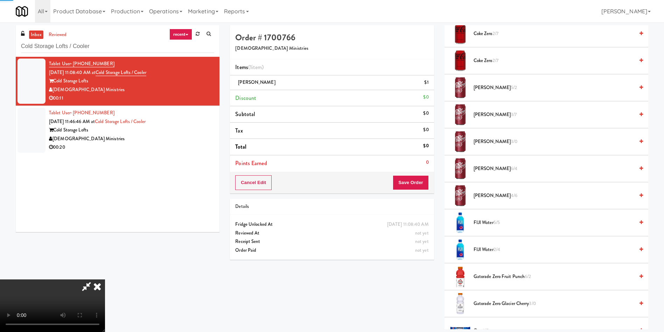
click at [105, 279] on video at bounding box center [52, 305] width 105 height 53
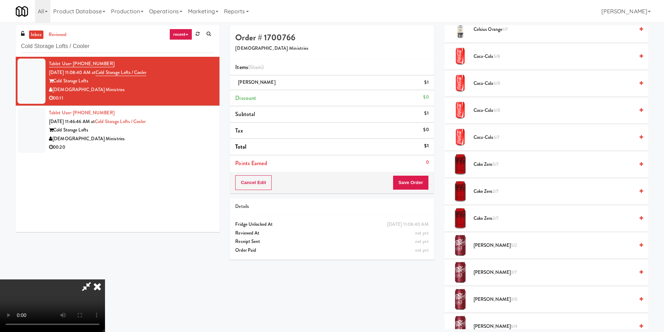
scroll to position [50, 0]
click at [105, 279] on video at bounding box center [52, 305] width 105 height 53
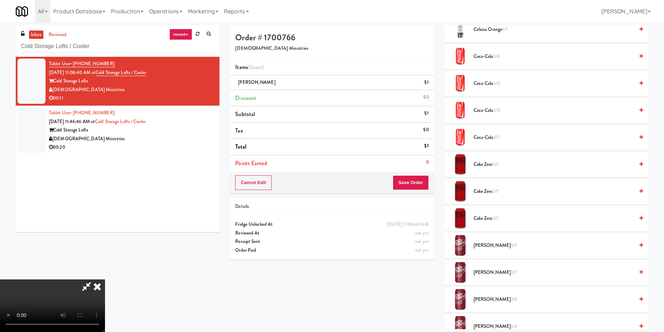
click at [488, 85] on span "Coca-Cola 6/0" at bounding box center [554, 83] width 161 height 9
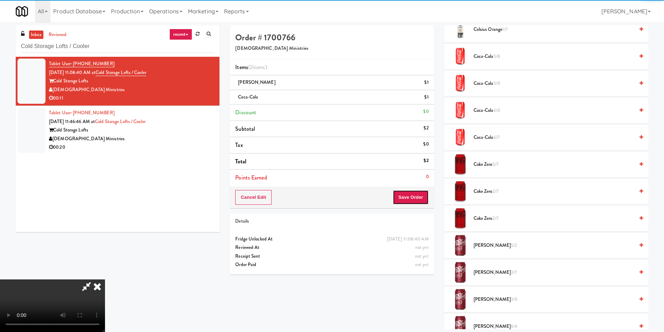
click at [410, 194] on button "Save Order" at bounding box center [411, 197] width 36 height 15
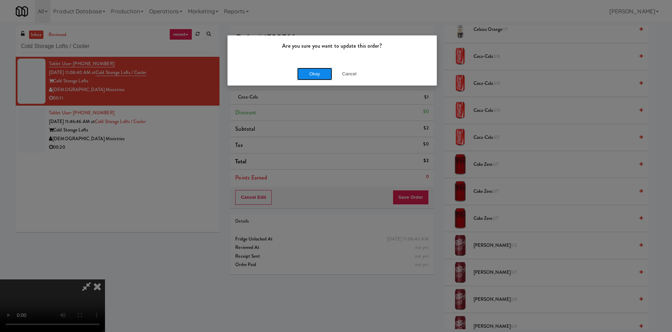
click at [316, 76] on button "Okay" at bounding box center [314, 74] width 35 height 13
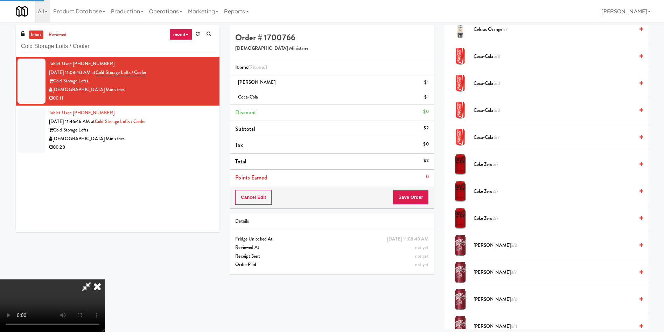
click at [105, 279] on video at bounding box center [52, 305] width 105 height 53
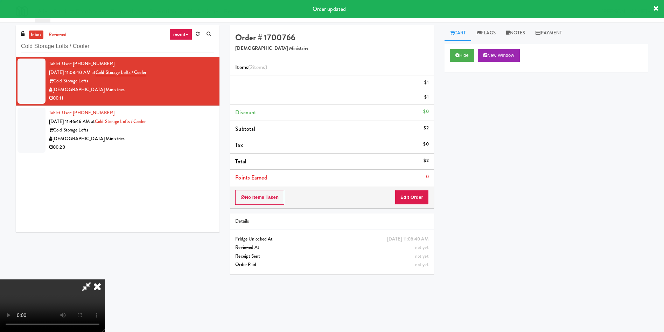
scroll to position [0, 0]
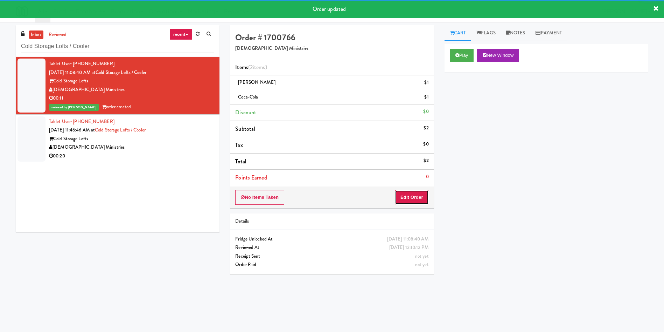
click at [409, 196] on button "Edit Order" at bounding box center [412, 197] width 34 height 15
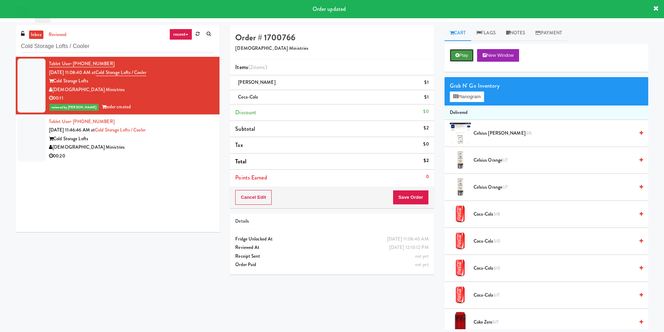
click at [468, 55] on button "Play" at bounding box center [462, 55] width 24 height 13
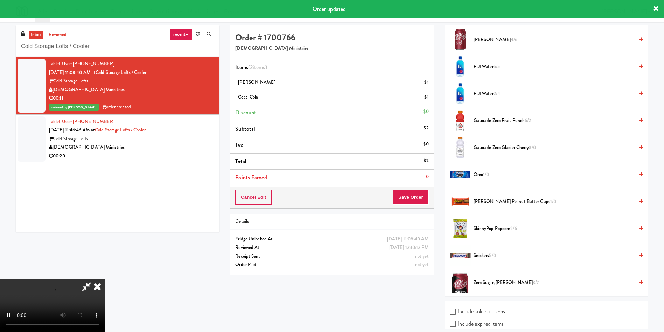
scroll to position [519, 0]
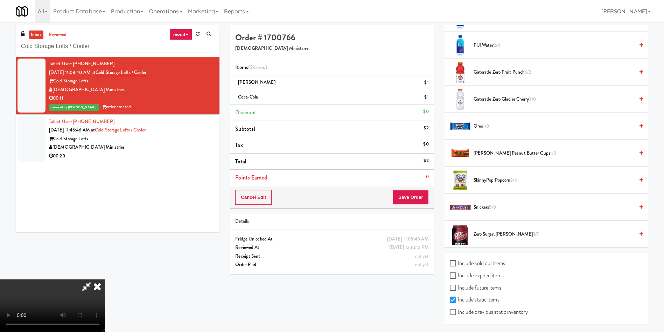
click at [488, 102] on span "Gatorade Zero Glacier Cherry 3/0" at bounding box center [554, 99] width 161 height 9
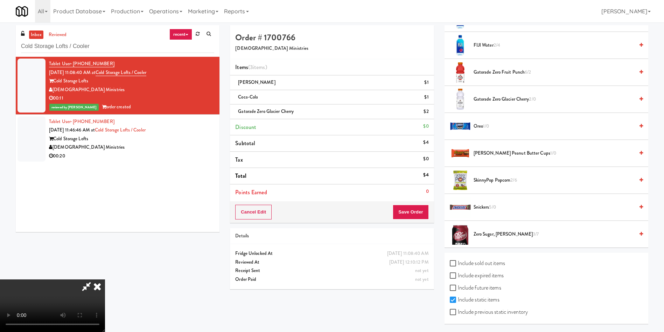
click at [95, 279] on icon at bounding box center [86, 286] width 16 height 14
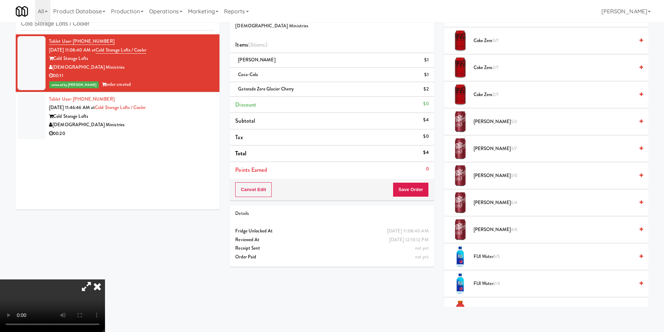
scroll to position [257, 0]
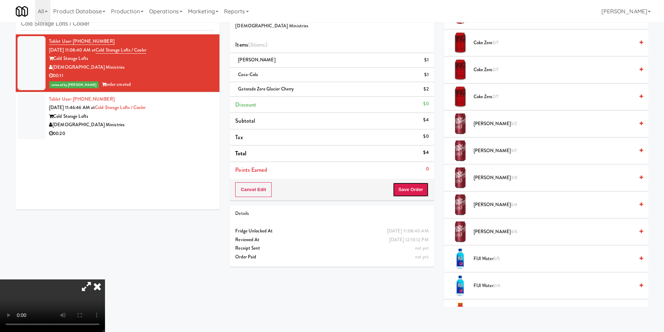
click at [411, 191] on button "Save Order" at bounding box center [411, 189] width 36 height 15
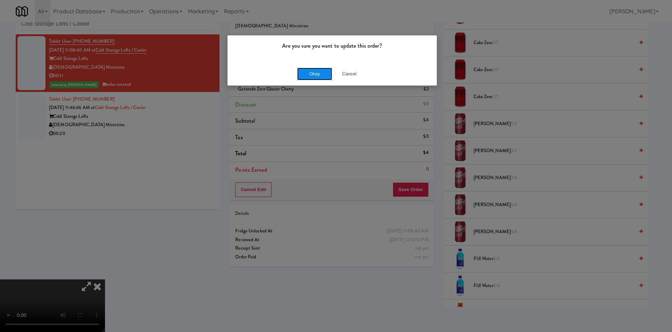
click at [316, 68] on button "Okay" at bounding box center [314, 74] width 35 height 13
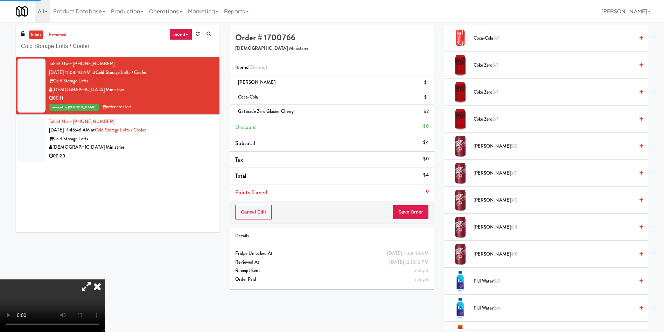
scroll to position [0, 0]
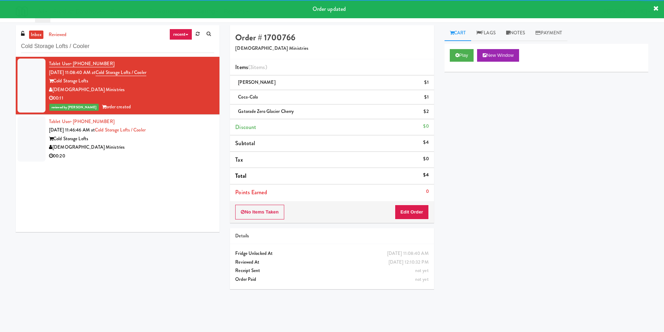
drag, startPoint x: 24, startPoint y: 139, endPoint x: 61, endPoint y: 140, distance: 36.4
click at [24, 139] on div at bounding box center [32, 138] width 28 height 45
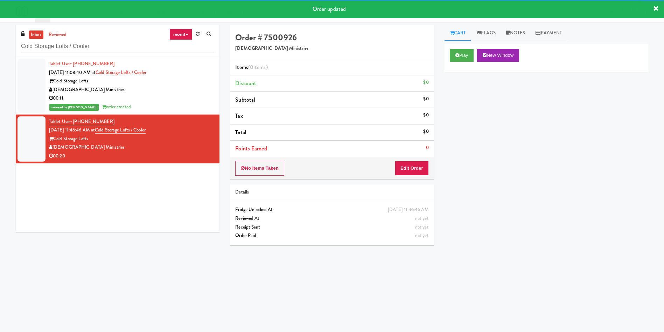
click at [469, 46] on div "Play New Window" at bounding box center [547, 58] width 204 height 28
click at [469, 52] on button "Play" at bounding box center [462, 55] width 24 height 13
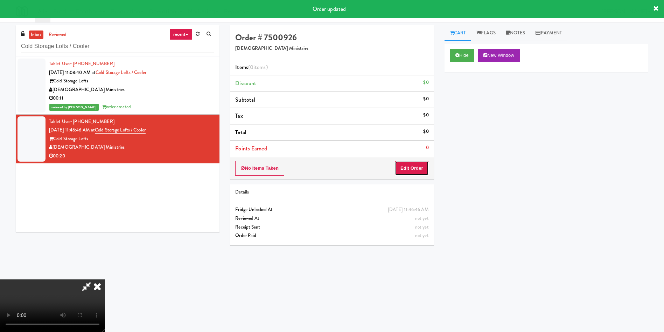
click at [407, 165] on button "Edit Order" at bounding box center [412, 168] width 34 height 15
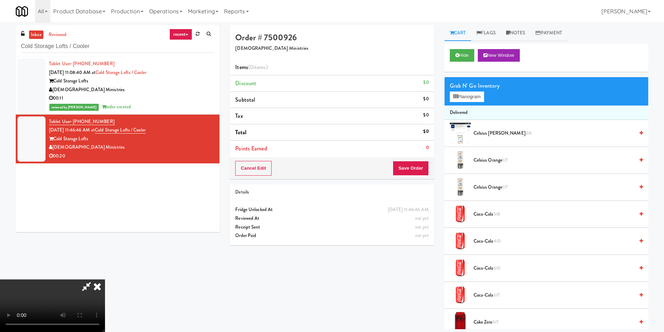
click at [105, 279] on video at bounding box center [52, 305] width 105 height 53
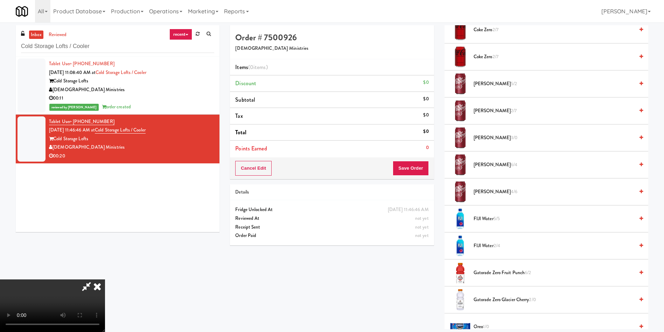
scroll to position [309, 0]
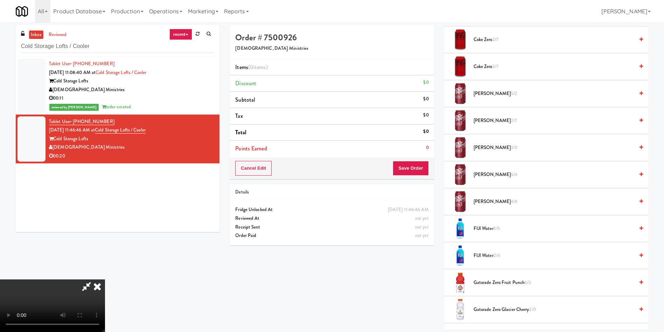
click at [479, 229] on span "FIJI Water 5/5" at bounding box center [554, 228] width 161 height 9
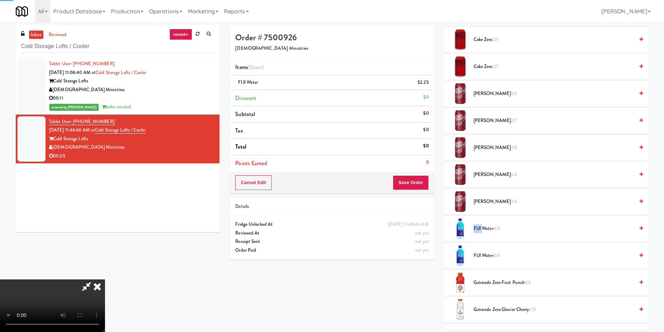
click at [479, 229] on span "FIJI Water 4/5" at bounding box center [554, 228] width 161 height 9
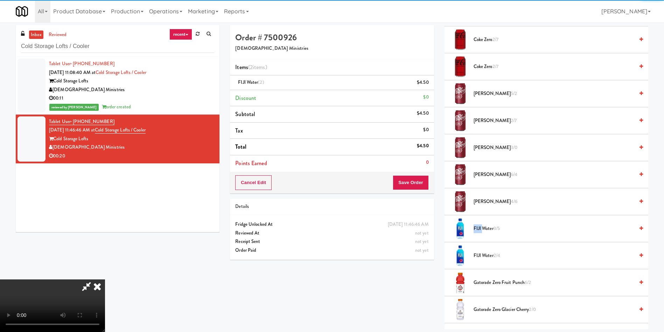
scroll to position [0, 0]
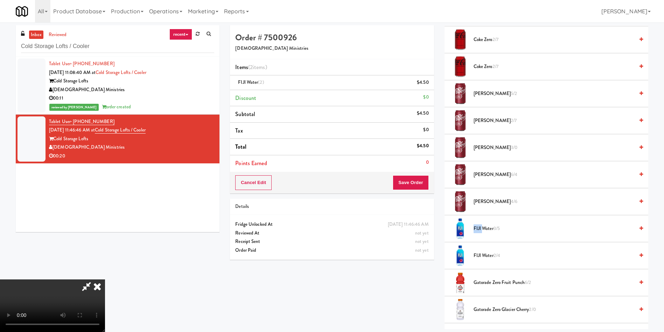
click at [105, 279] on video at bounding box center [52, 305] width 105 height 53
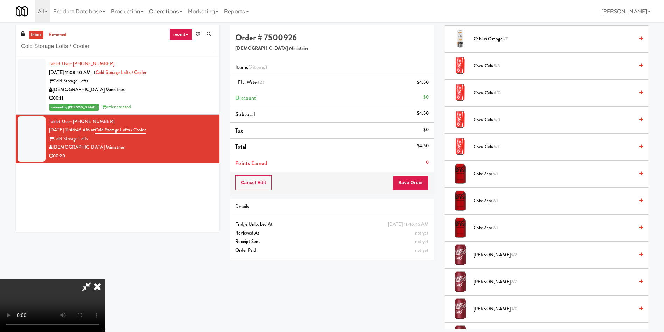
scroll to position [99, 0]
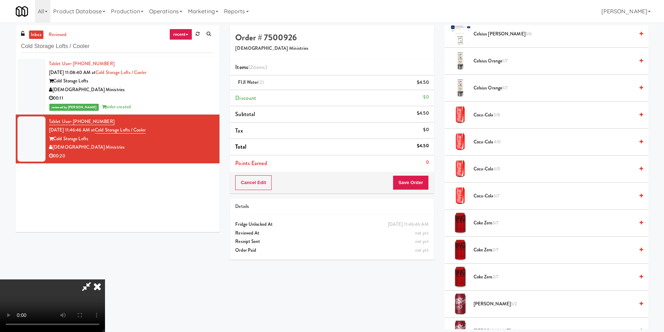
drag, startPoint x: 482, startPoint y: 112, endPoint x: 243, endPoint y: 193, distance: 252.2
click at [480, 112] on span "Coca-Cola 5/8" at bounding box center [554, 115] width 161 height 9
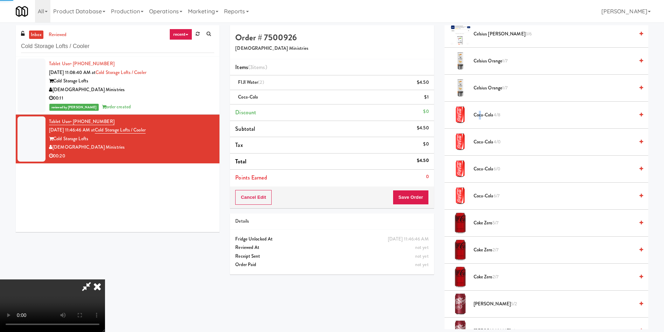
click at [105, 279] on video at bounding box center [52, 305] width 105 height 53
click at [430, 99] on icon at bounding box center [430, 99] width 4 height 5
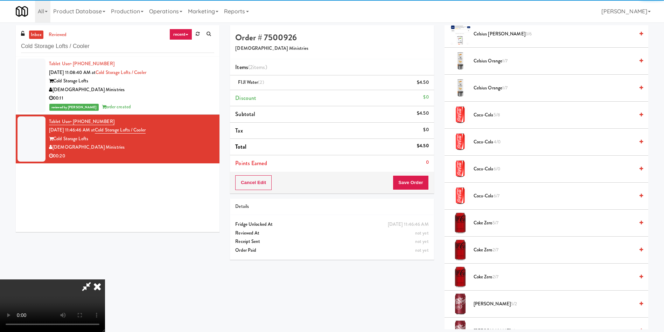
scroll to position [103, 0]
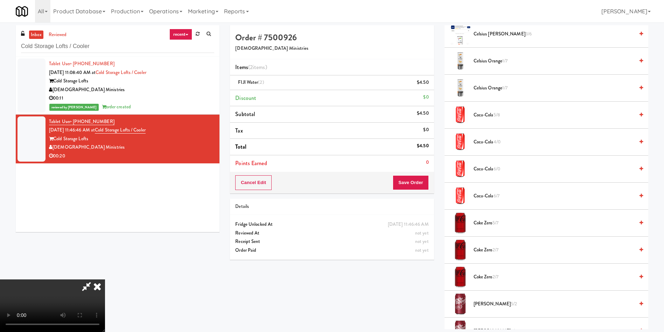
click at [105, 279] on video at bounding box center [52, 305] width 105 height 53
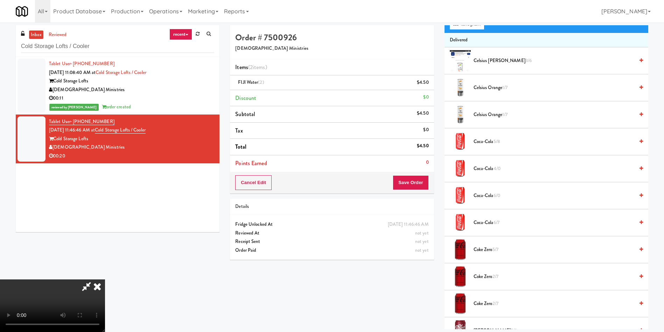
scroll to position [105, 0]
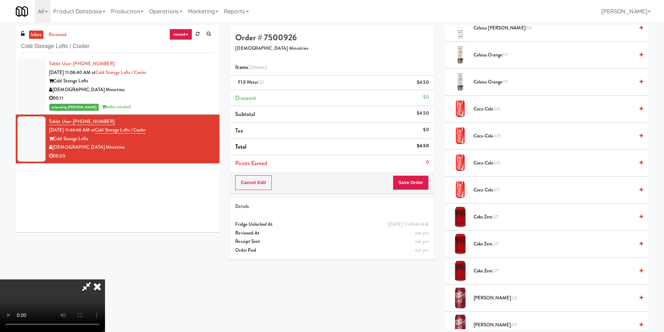
click at [105, 279] on video at bounding box center [52, 305] width 105 height 53
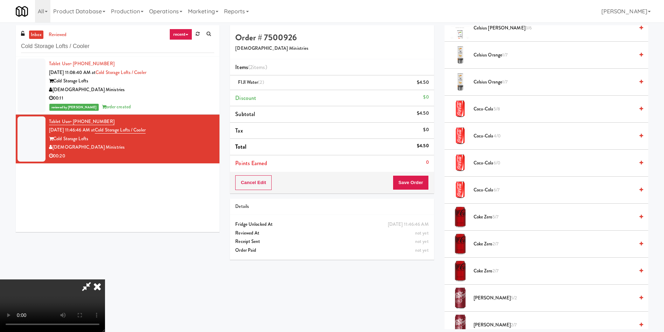
click at [105, 279] on video at bounding box center [52, 305] width 105 height 53
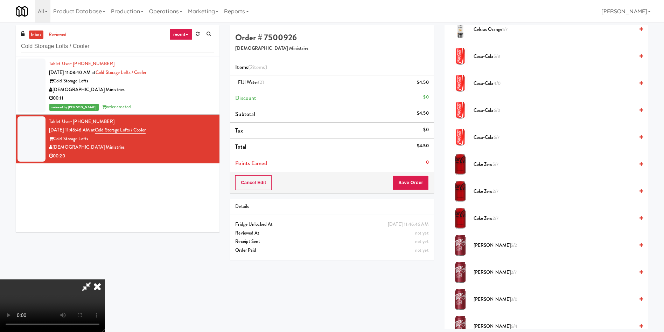
click at [105, 279] on video at bounding box center [52, 305] width 105 height 53
click at [484, 242] on span "Dr Pepper 5/2" at bounding box center [554, 245] width 161 height 9
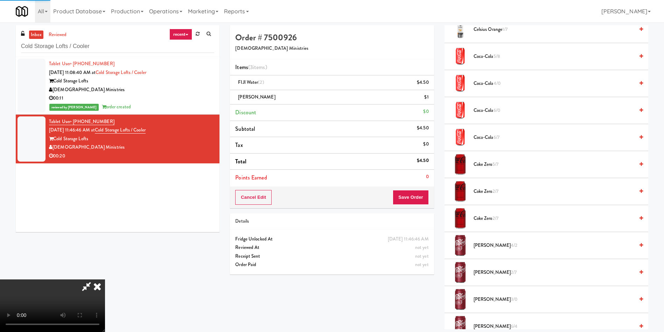
click at [484, 274] on span "Dr Pepper 2/7" at bounding box center [554, 272] width 161 height 9
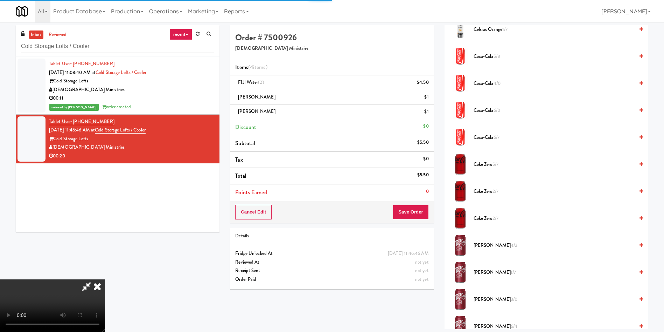
click at [105, 279] on video at bounding box center [52, 305] width 105 height 53
drag, startPoint x: 288, startPoint y: 169, endPoint x: 436, endPoint y: 146, distance: 150.2
click at [105, 279] on video at bounding box center [52, 305] width 105 height 53
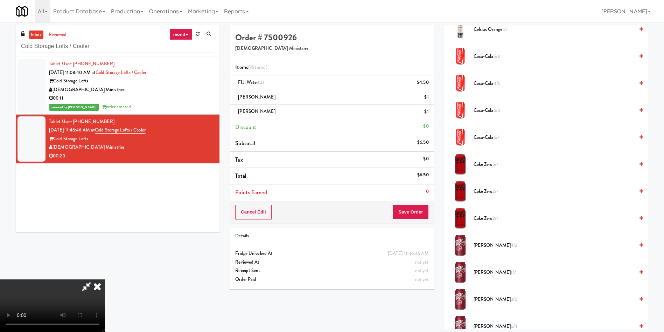
drag, startPoint x: 291, startPoint y: 153, endPoint x: 430, endPoint y: 124, distance: 141.7
click at [105, 279] on video at bounding box center [52, 305] width 105 height 53
click at [492, 81] on span "Coca-Cola 4/0" at bounding box center [554, 83] width 161 height 9
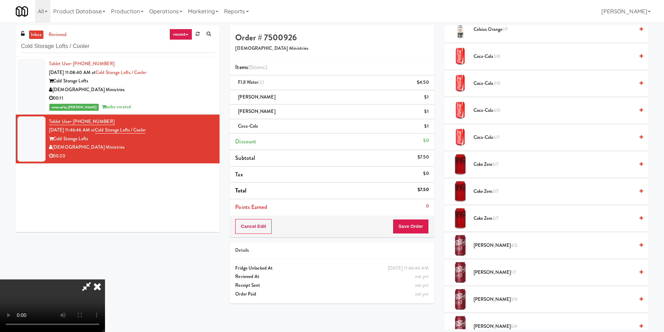
click at [105, 279] on video at bounding box center [52, 305] width 105 height 53
click at [489, 113] on span "Coca-Cola 6/0" at bounding box center [554, 110] width 161 height 9
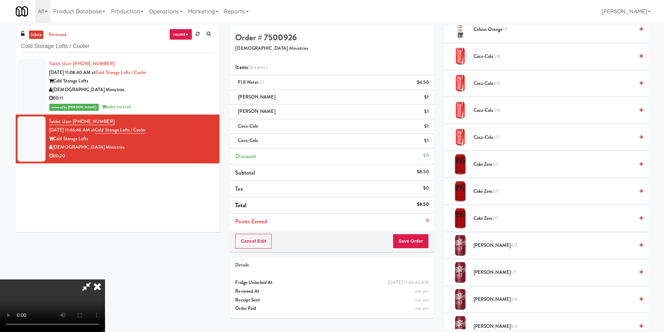
scroll to position [103, 0]
click at [412, 239] on button "Save Order" at bounding box center [411, 241] width 36 height 15
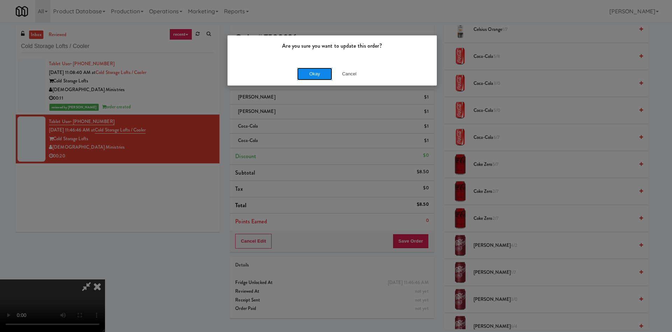
click at [303, 72] on button "Okay" at bounding box center [314, 74] width 35 height 13
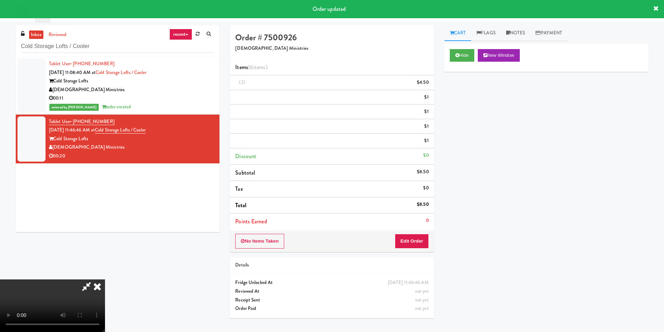
scroll to position [0, 0]
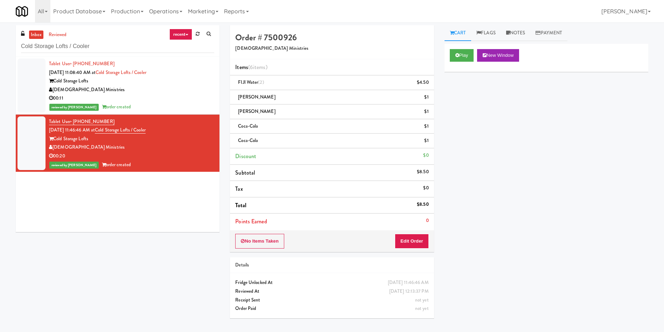
click at [147, 292] on div "inbox reviewed recent all unclear take inventory issue suspicious failed recent…" at bounding box center [332, 174] width 643 height 298
drag, startPoint x: 39, startPoint y: 49, endPoint x: 0, endPoint y: 49, distance: 38.5
click at [0, 49] on div "inbox reviewed recent all unclear take inventory issue suspicious failed recent…" at bounding box center [332, 174] width 664 height 298
paste input "1331 - Cooler - Left"
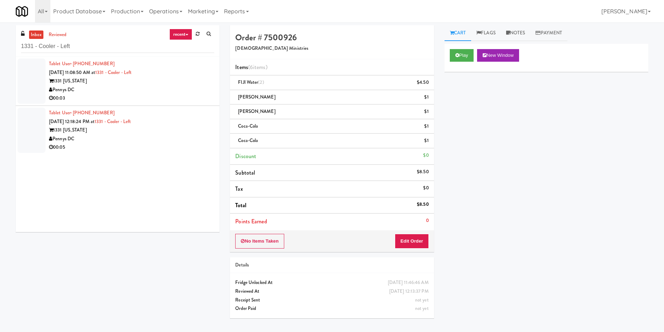
click at [23, 83] on div at bounding box center [32, 80] width 28 height 45
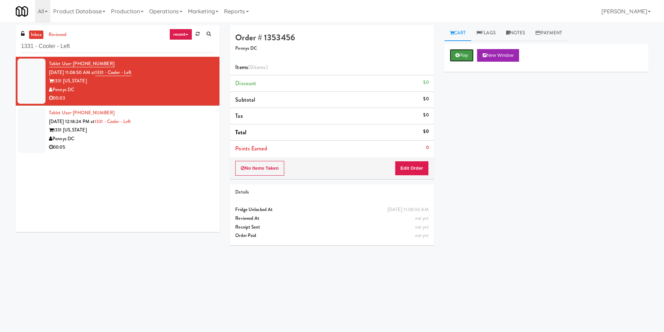
click at [465, 56] on button "Play" at bounding box center [462, 55] width 24 height 13
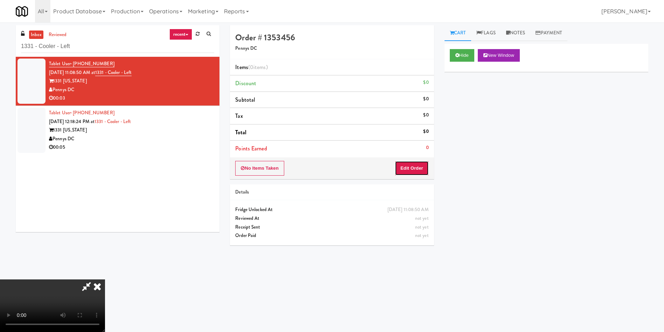
click at [420, 170] on button "Edit Order" at bounding box center [412, 168] width 34 height 15
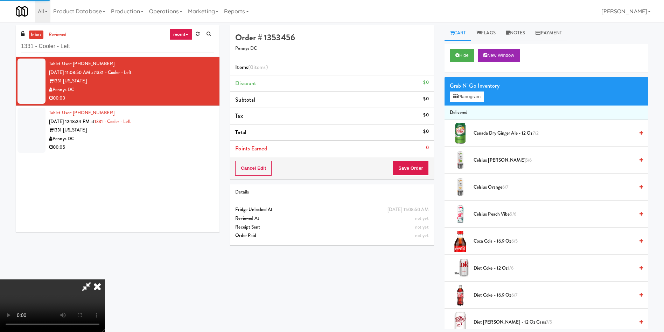
scroll to position [53, 0]
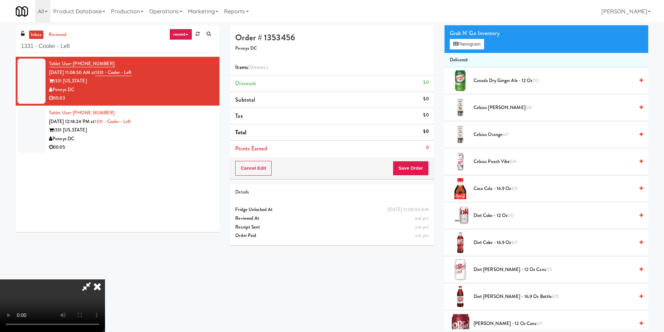
click at [278, 9] on div "All 325 Vending https://fridge.kitchenmate.com/vision-orders/1136403?operator_i…" at bounding box center [332, 11] width 633 height 22
click at [60, 279] on video at bounding box center [52, 305] width 105 height 53
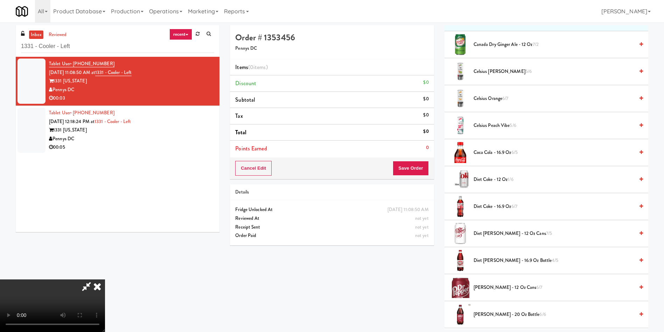
scroll to position [105, 0]
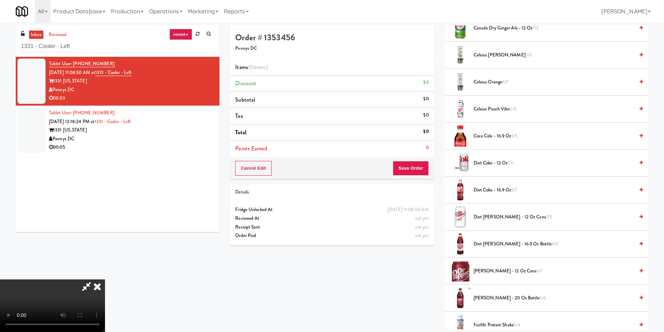
click at [105, 279] on video at bounding box center [52, 305] width 105 height 53
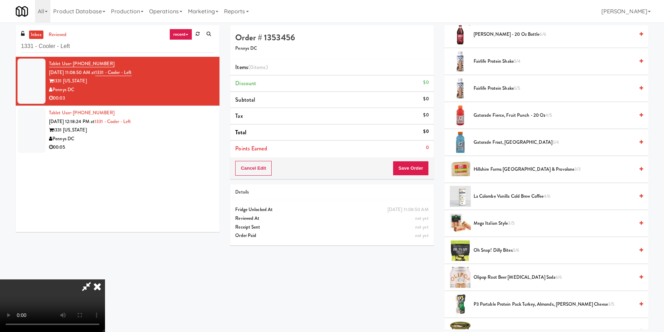
scroll to position [368, 0]
click at [506, 145] on span "Gatorade Frost, Glacier Freeze 5/4" at bounding box center [554, 143] width 161 height 9
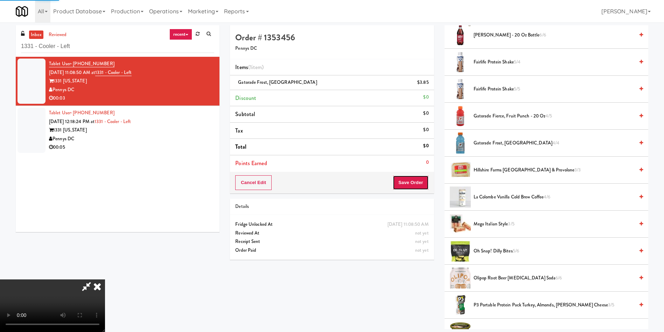
click at [414, 185] on button "Save Order" at bounding box center [411, 182] width 36 height 15
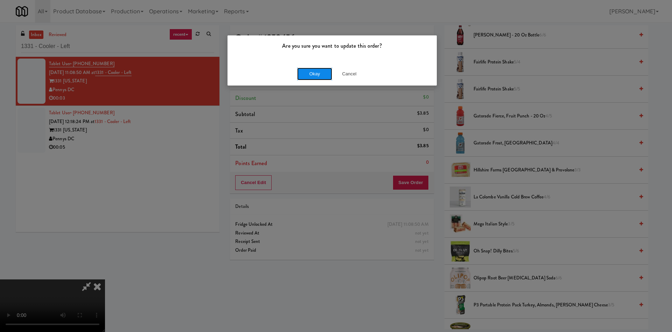
click at [322, 76] on button "Okay" at bounding box center [314, 74] width 35 height 13
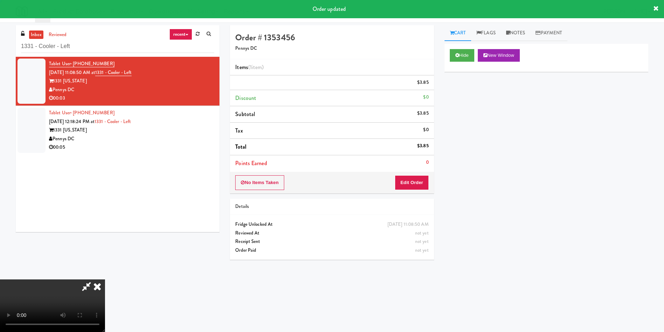
scroll to position [0, 0]
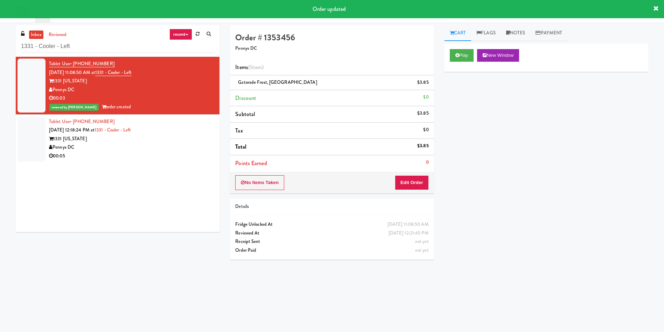
click at [26, 139] on div at bounding box center [32, 138] width 28 height 45
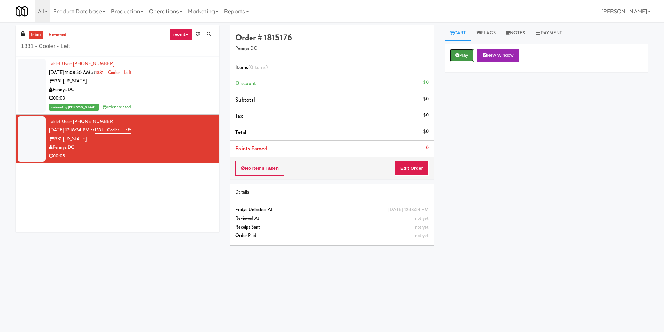
click at [462, 56] on button "Play" at bounding box center [462, 55] width 24 height 13
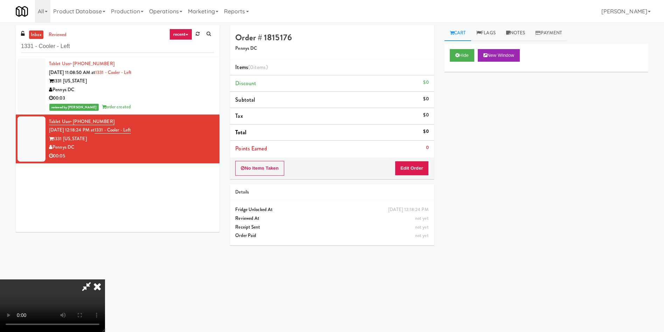
click at [409, 159] on div "No Items Taken Edit Order" at bounding box center [332, 168] width 204 height 22
click at [420, 172] on button "Edit Order" at bounding box center [412, 168] width 34 height 15
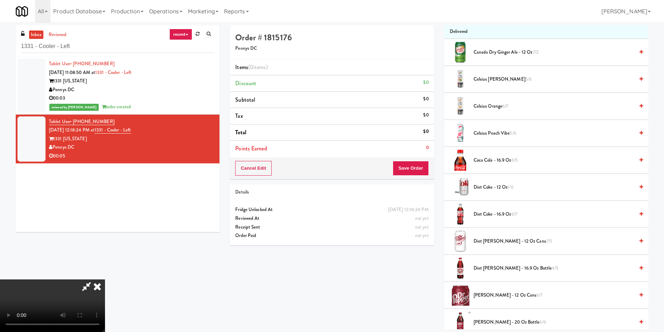
scroll to position [105, 0]
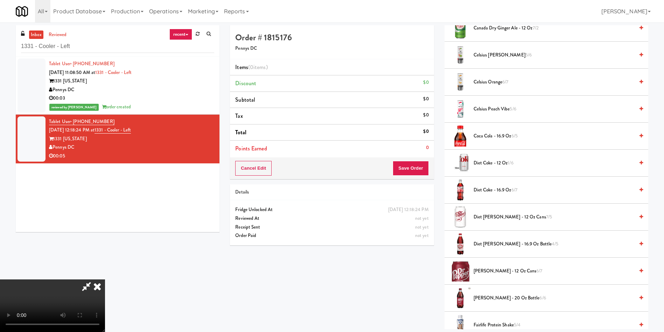
click at [105, 279] on video at bounding box center [52, 305] width 105 height 53
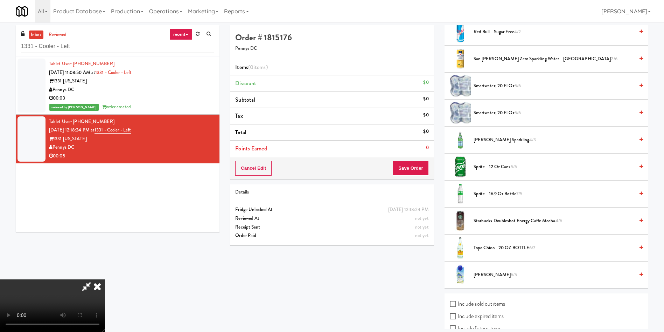
scroll to position [841, 0]
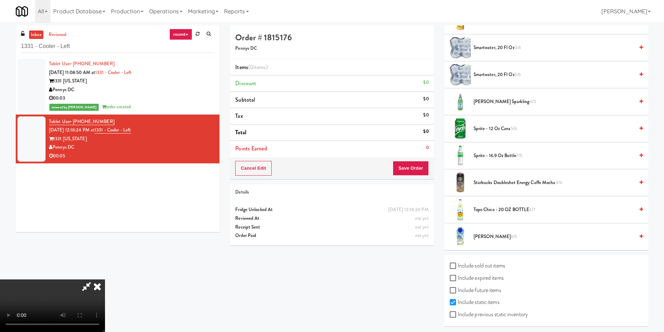
click at [496, 129] on span "Sprite - 12 oz cans 5/6" at bounding box center [554, 128] width 161 height 9
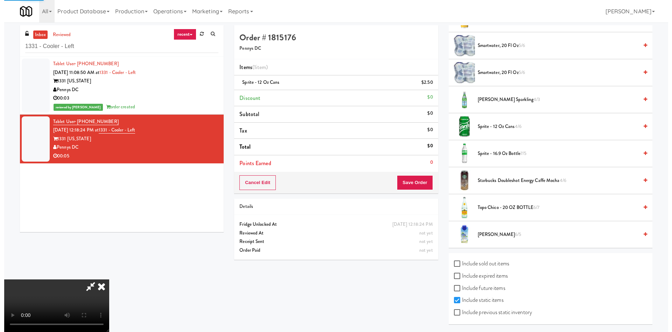
scroll to position [843, 0]
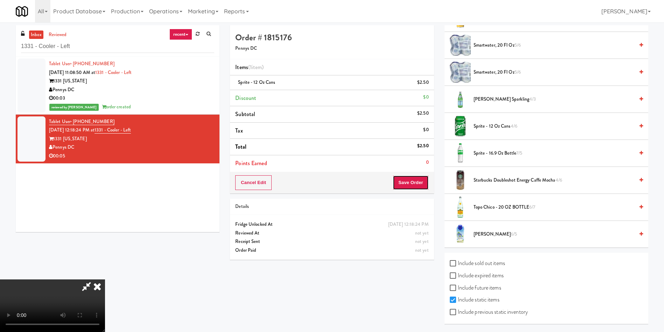
click at [411, 182] on button "Save Order" at bounding box center [411, 182] width 36 height 15
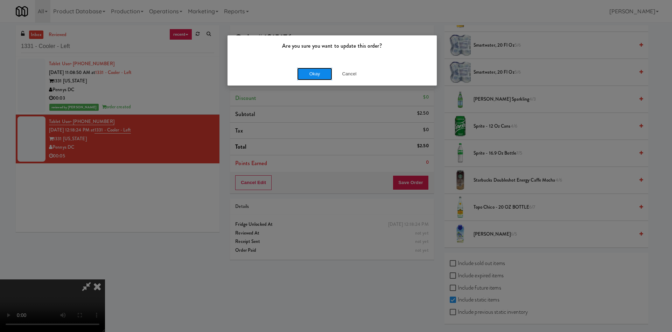
click at [313, 70] on button "Okay" at bounding box center [314, 74] width 35 height 13
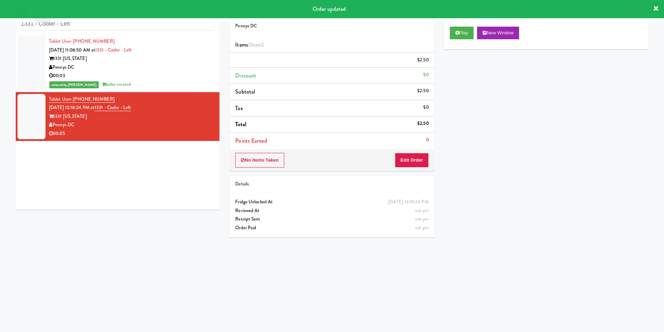
scroll to position [0, 0]
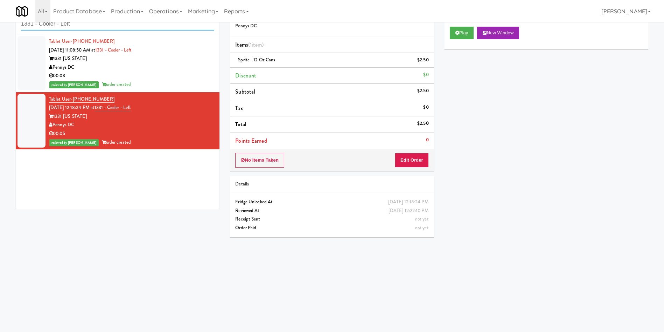
drag, startPoint x: 114, startPoint y: 29, endPoint x: 0, endPoint y: 29, distance: 114.2
click at [0, 29] on div "inbox reviewed recent all unclear take inventory issue suspicious failed recent…" at bounding box center [332, 143] width 664 height 281
paste input "Fridge/Combo"
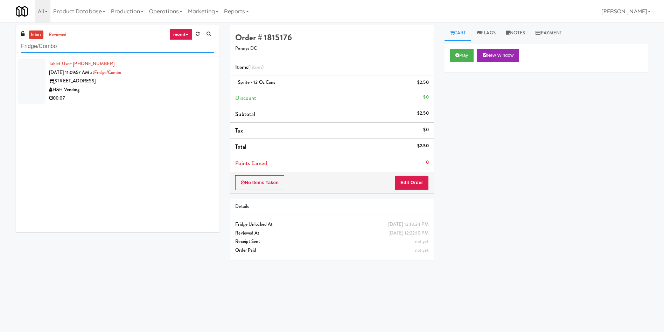
type input "Fridge/Combo"
click at [34, 73] on div at bounding box center [32, 80] width 28 height 45
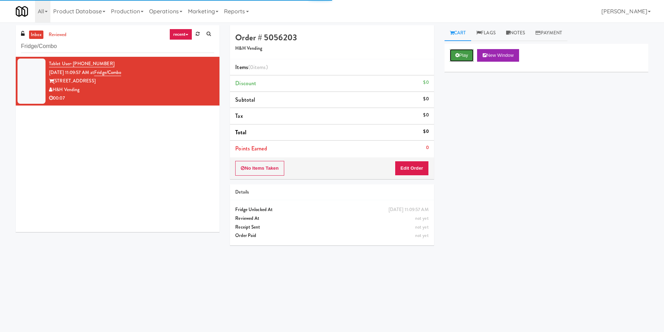
click at [466, 57] on button "Play" at bounding box center [462, 55] width 24 height 13
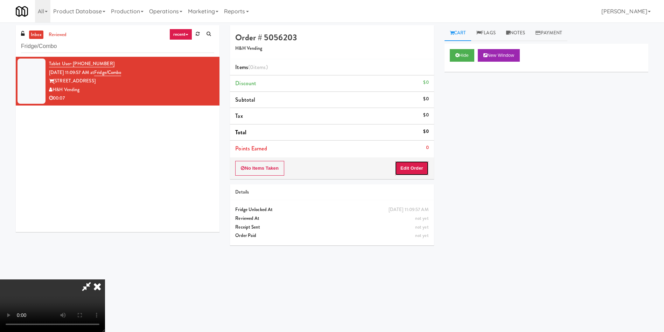
click at [418, 165] on button "Edit Order" at bounding box center [412, 168] width 34 height 15
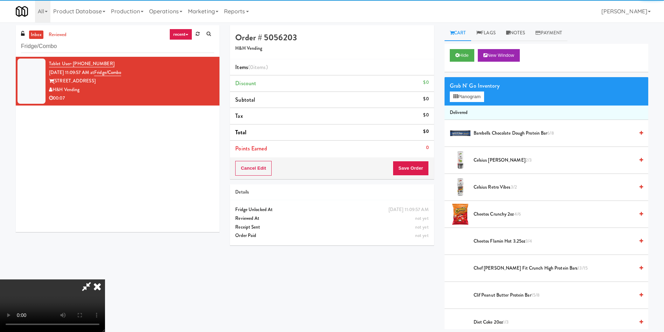
scroll to position [53, 0]
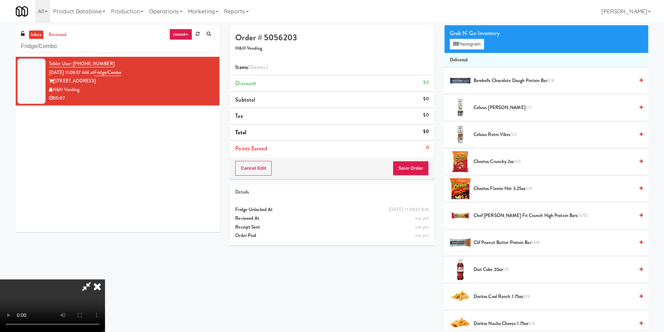
click at [105, 279] on video at bounding box center [52, 305] width 105 height 53
drag, startPoint x: 290, startPoint y: 213, endPoint x: 440, endPoint y: 117, distance: 178.6
click at [105, 279] on video at bounding box center [52, 305] width 105 height 53
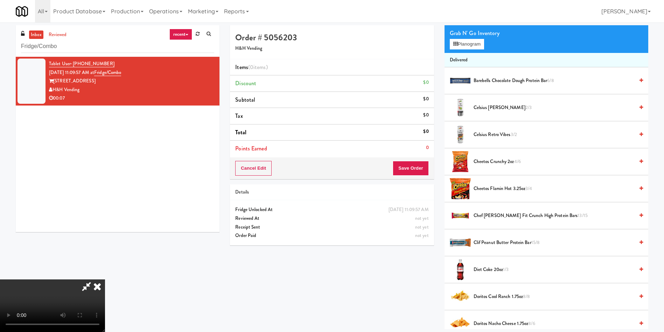
click at [490, 107] on span "Celsius Kiwi Guava 2/3" at bounding box center [554, 107] width 161 height 9
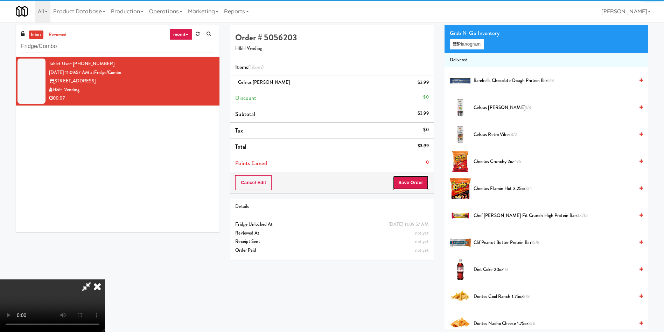
click at [424, 183] on button "Save Order" at bounding box center [411, 182] width 36 height 15
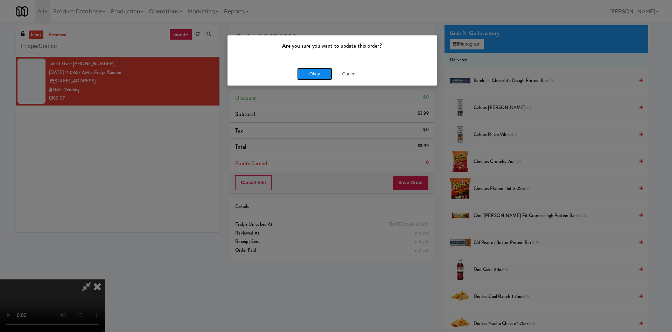
click at [314, 68] on button "Okay" at bounding box center [314, 74] width 35 height 13
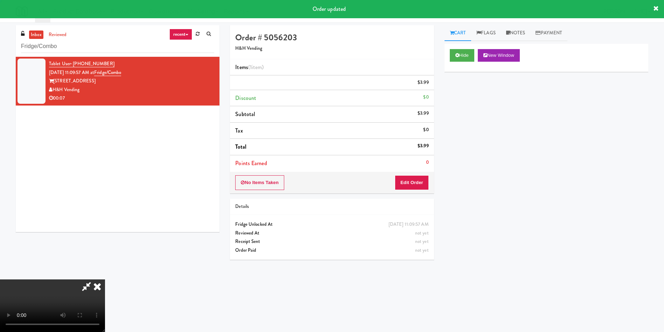
scroll to position [0, 0]
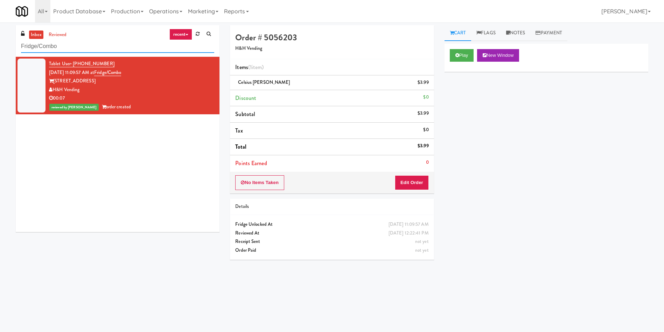
paste input "Holiday Inn Time Square Pantry E"
drag, startPoint x: 116, startPoint y: 51, endPoint x: 0, endPoint y: 52, distance: 115.6
click at [0, 52] on div "inbox reviewed recent all unclear take inventory issue suspicious failed recent…" at bounding box center [332, 165] width 664 height 281
type input "Holiday Inn Time Square Pantry E"
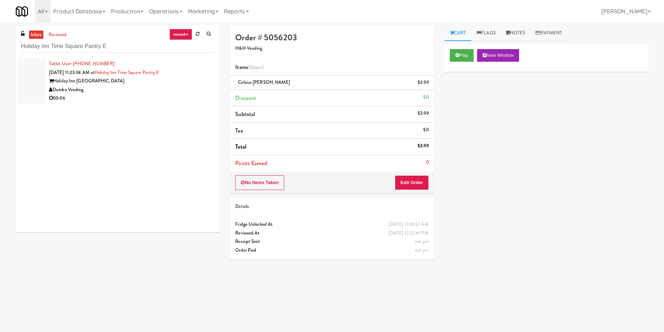
click at [42, 75] on div at bounding box center [32, 80] width 28 height 45
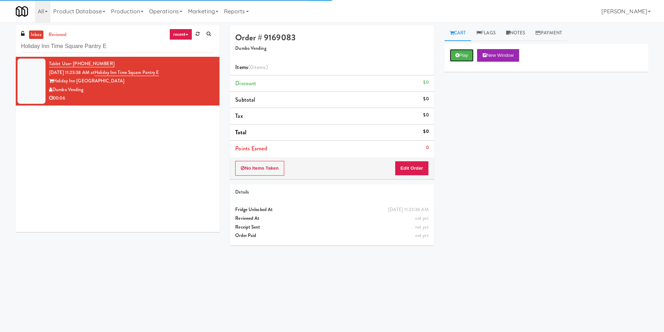
drag, startPoint x: 471, startPoint y: 54, endPoint x: 428, endPoint y: 139, distance: 95.4
click at [470, 55] on button "Play" at bounding box center [462, 55] width 24 height 13
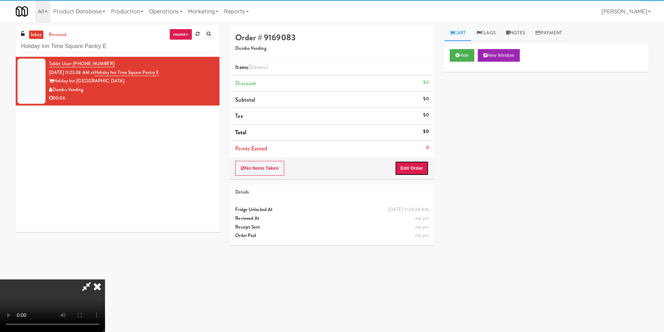
click at [413, 167] on button "Edit Order" at bounding box center [412, 168] width 34 height 15
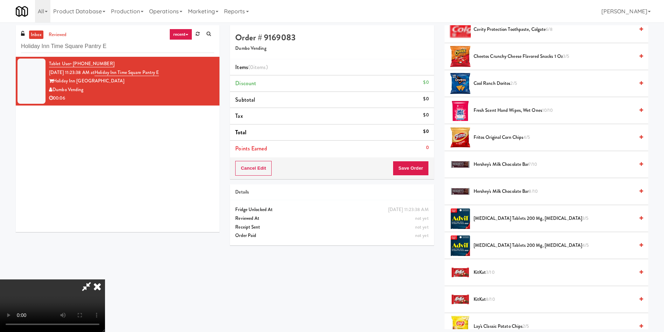
scroll to position [263, 0]
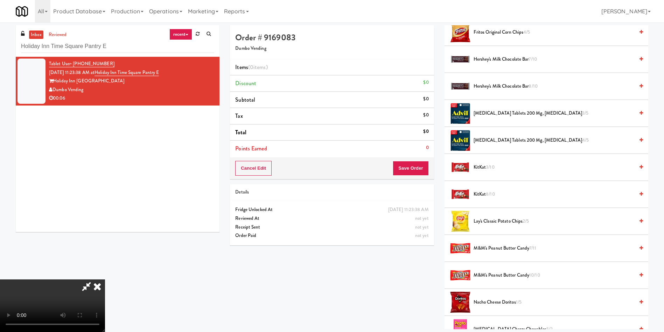
click at [494, 191] on span "8/10" at bounding box center [490, 194] width 9 height 7
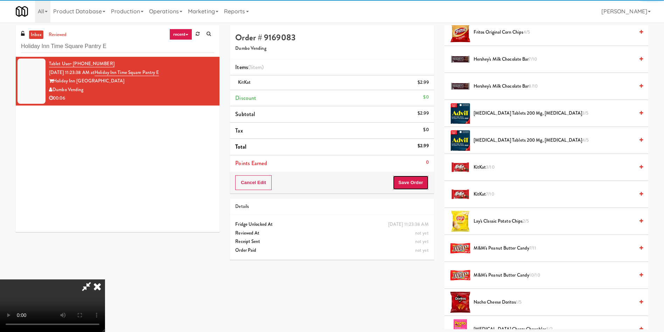
click at [416, 185] on button "Save Order" at bounding box center [411, 182] width 36 height 15
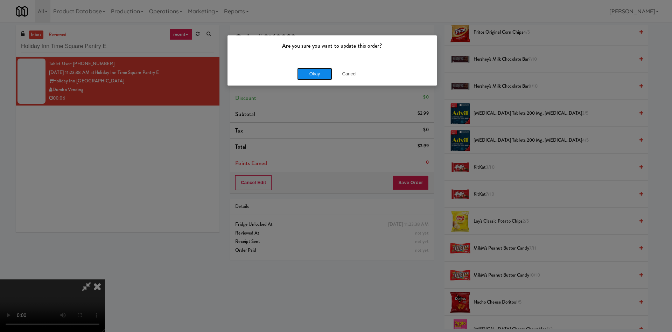
click at [325, 77] on button "Okay" at bounding box center [314, 74] width 35 height 13
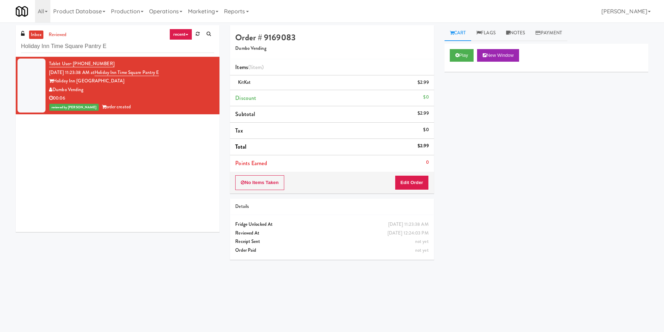
scroll to position [0, 0]
drag, startPoint x: 129, startPoint y: 45, endPoint x: 0, endPoint y: 9, distance: 134.0
click at [0, 22] on body "Are you sure you want to update this order? Okay Cancel Okay Are you sure you w…" at bounding box center [332, 188] width 664 height 332
paste input "[PERSON_NAME] Knights"
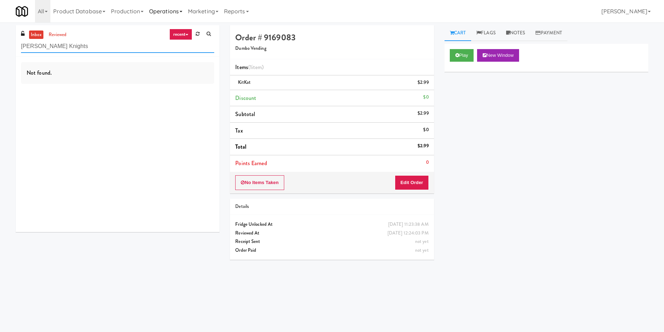
type input "[PERSON_NAME] Knights"
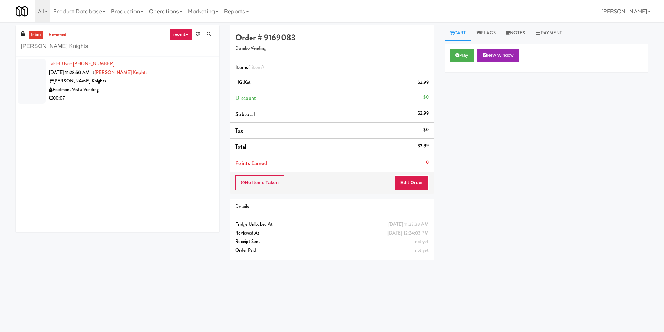
click at [37, 77] on div at bounding box center [32, 80] width 28 height 45
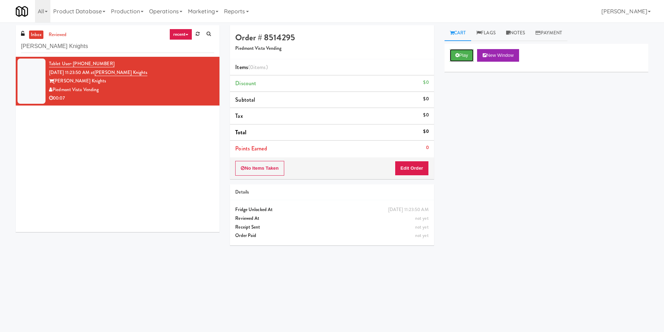
drag, startPoint x: 460, startPoint y: 58, endPoint x: 451, endPoint y: 84, distance: 27.6
click at [461, 58] on button "Play" at bounding box center [462, 55] width 24 height 13
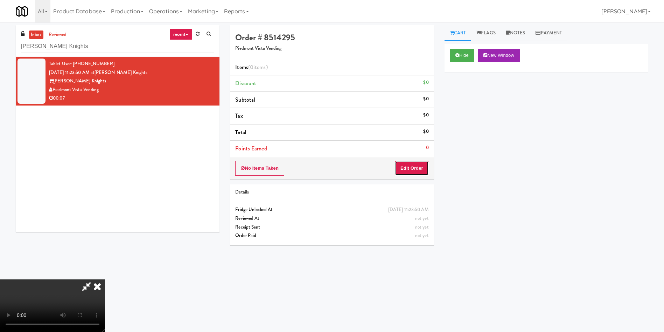
click at [419, 170] on button "Edit Order" at bounding box center [412, 168] width 34 height 15
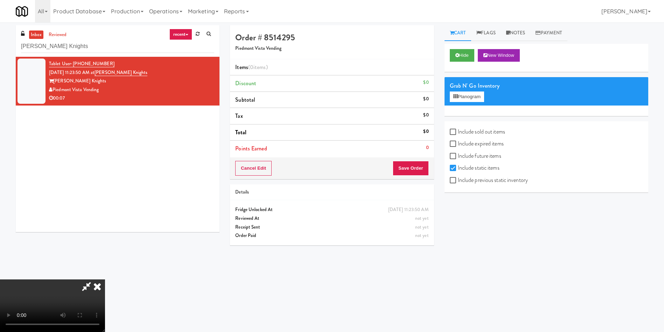
click at [476, 181] on label "Include previous static inventory" at bounding box center [489, 180] width 78 height 11
click at [458, 181] on input "Include previous static inventory" at bounding box center [454, 181] width 8 height 6
checkbox input "true"
click at [105, 279] on video at bounding box center [52, 305] width 105 height 53
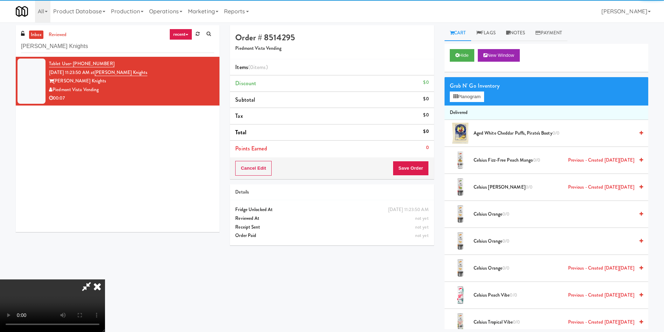
click at [105, 279] on video at bounding box center [52, 305] width 105 height 53
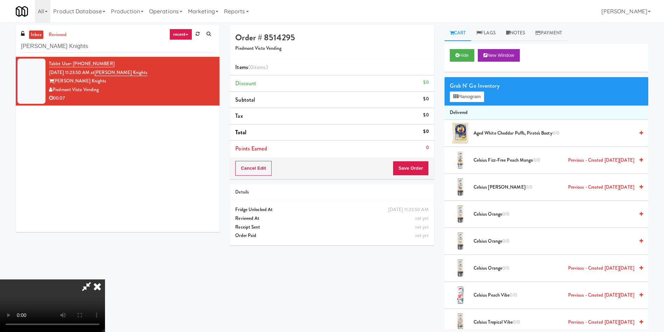
click at [105, 279] on video at bounding box center [52, 305] width 105 height 53
click at [472, 97] on button "Planogram" at bounding box center [467, 96] width 34 height 11
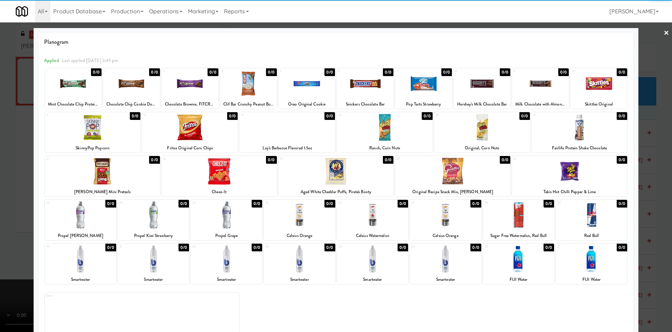
click at [103, 137] on div at bounding box center [93, 127] width 96 height 27
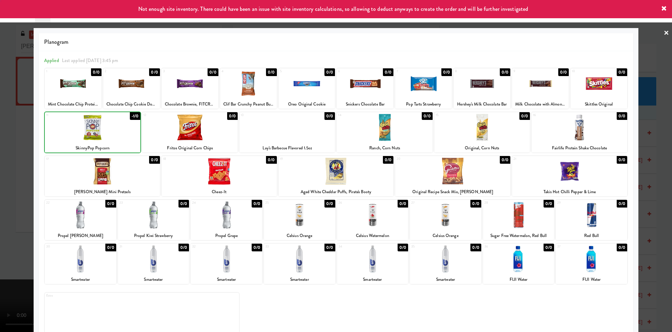
click at [103, 137] on div at bounding box center [93, 127] width 96 height 27
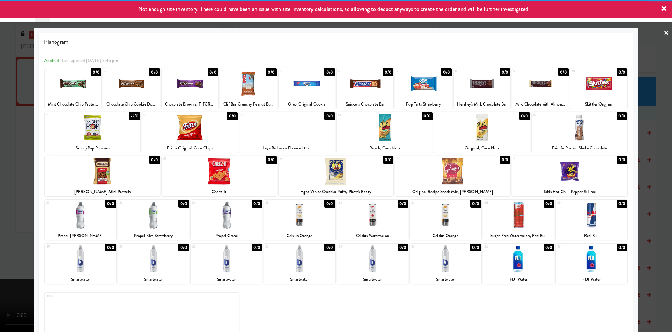
click at [5, 148] on div at bounding box center [336, 166] width 672 height 332
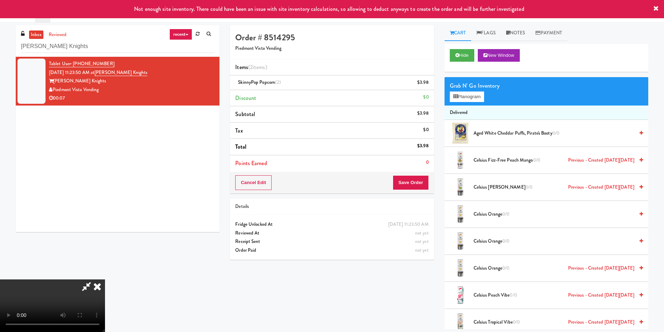
click at [105, 279] on video at bounding box center [52, 305] width 105 height 53
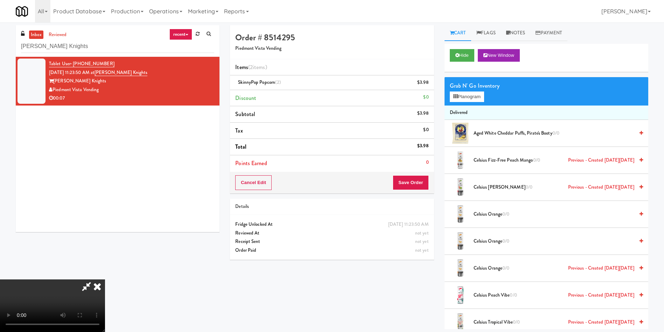
click at [105, 279] on video at bounding box center [52, 305] width 105 height 53
click at [414, 181] on button "Save Order" at bounding box center [411, 182] width 36 height 15
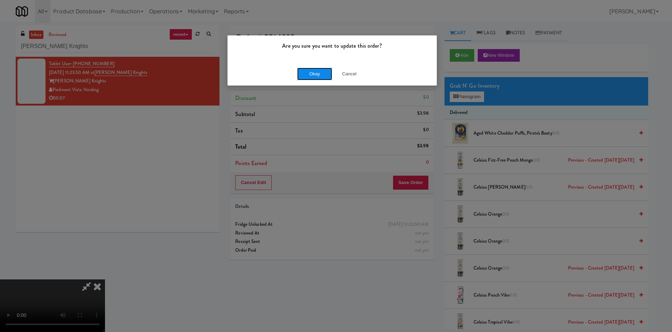
click at [321, 76] on button "Okay" at bounding box center [314, 74] width 35 height 13
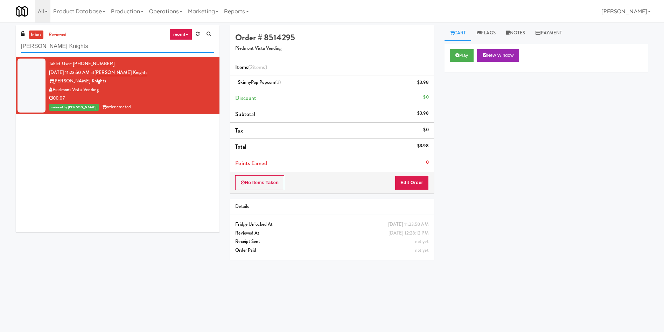
click at [0, 22] on body "Are you sure you want to update this order? Okay Cancel Okay Are you sure you w…" at bounding box center [332, 188] width 664 height 332
paste input "Vasara - Cooler - Left"
type input "Vasara - Cooler - Left"
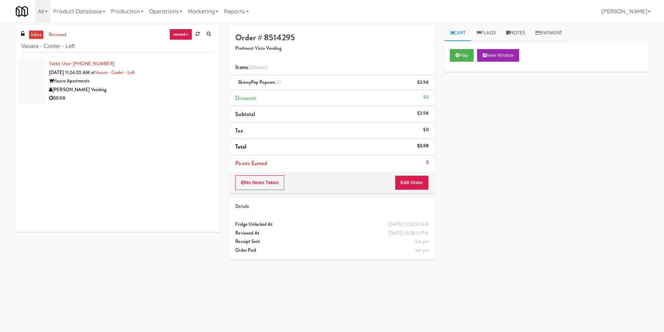
click at [44, 81] on div at bounding box center [32, 80] width 28 height 45
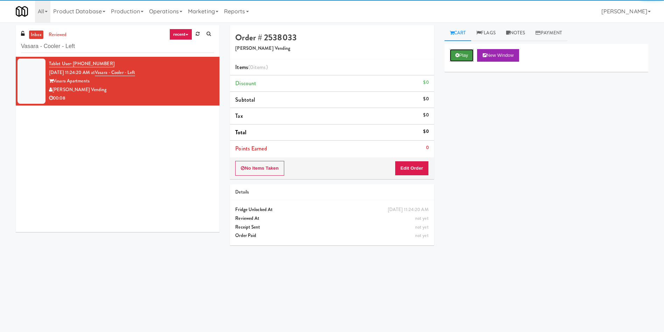
click at [469, 56] on button "Play" at bounding box center [462, 55] width 24 height 13
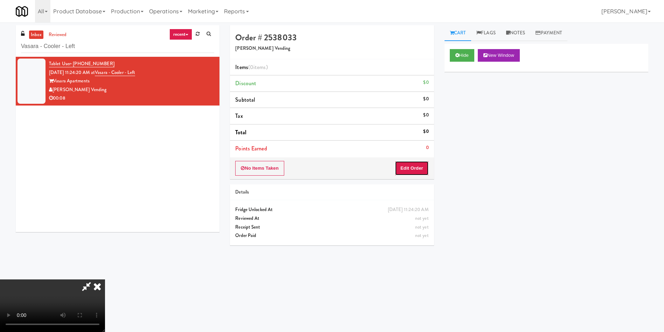
click at [411, 175] on button "Edit Order" at bounding box center [412, 168] width 34 height 15
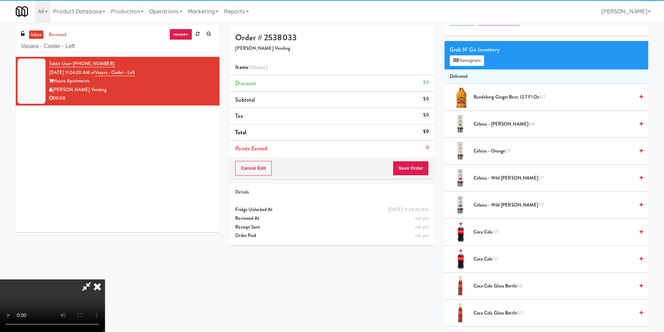
scroll to position [53, 0]
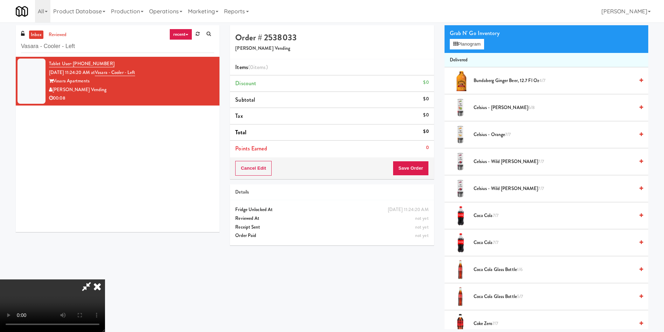
click at [105, 279] on video at bounding box center [52, 305] width 105 height 53
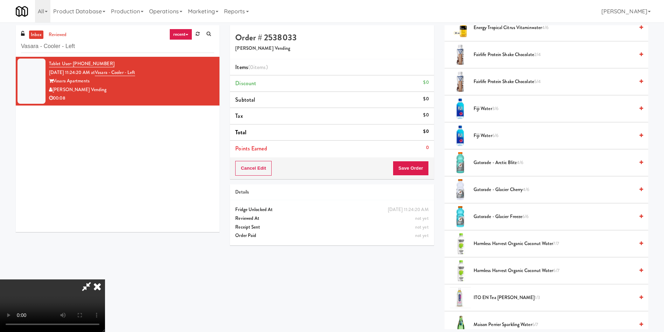
scroll to position [525, 0]
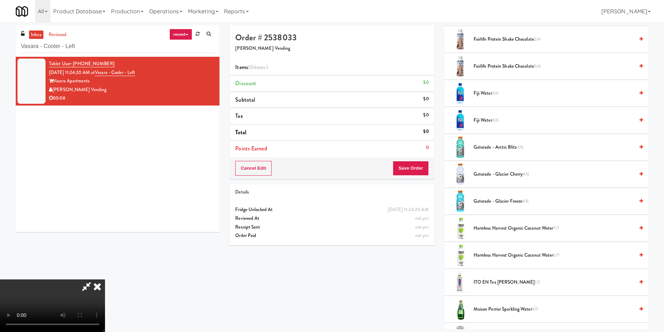
click at [513, 201] on span "Gatorade - Glacier Freeze 6/6" at bounding box center [554, 201] width 161 height 9
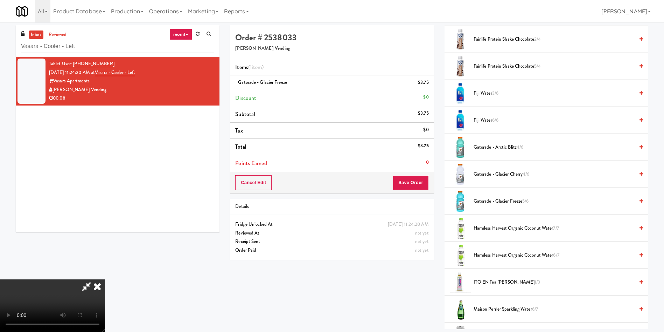
click at [105, 279] on video at bounding box center [52, 305] width 105 height 53
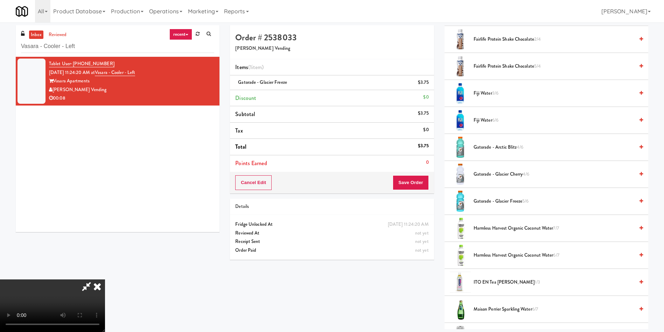
click at [419, 190] on div "Cancel Edit Save Order" at bounding box center [332, 183] width 204 height 22
click at [418, 183] on button "Save Order" at bounding box center [411, 182] width 36 height 15
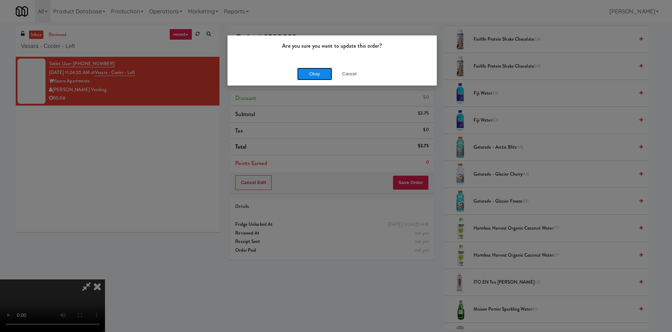
click at [312, 73] on button "Okay" at bounding box center [314, 74] width 35 height 13
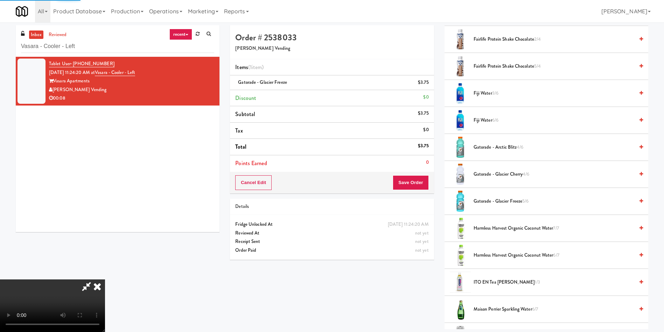
scroll to position [0, 0]
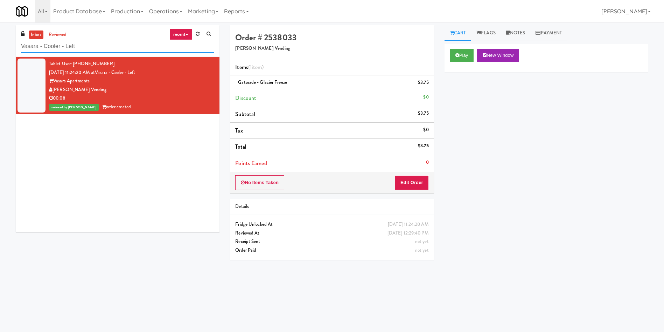
paste input "Laurel (Right)"
drag, startPoint x: 96, startPoint y: 50, endPoint x: 0, endPoint y: 50, distance: 96.3
click at [0, 50] on div "inbox reviewed recent all unclear take inventory issue suspicious failed recent…" at bounding box center [332, 165] width 664 height 281
type input "Laurel (Right)"
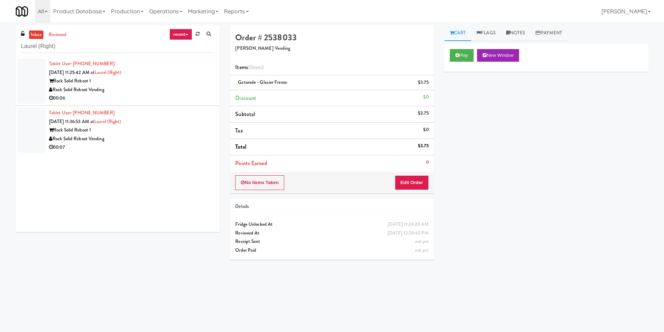
drag, startPoint x: 37, startPoint y: 89, endPoint x: 231, endPoint y: 89, distance: 194.0
click at [37, 89] on div at bounding box center [32, 80] width 28 height 45
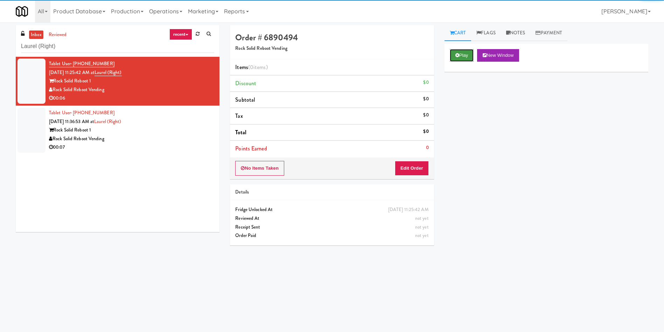
click at [466, 57] on button "Play" at bounding box center [462, 55] width 24 height 13
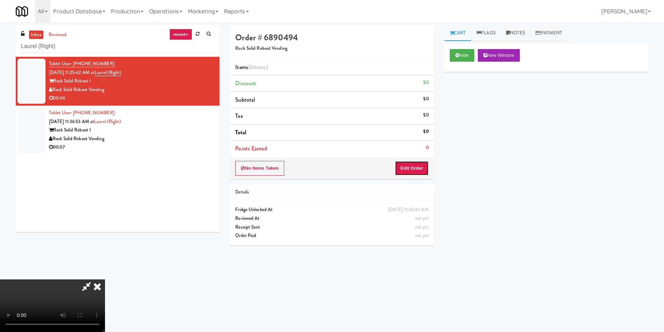
click at [405, 171] on button "Edit Order" at bounding box center [412, 168] width 34 height 15
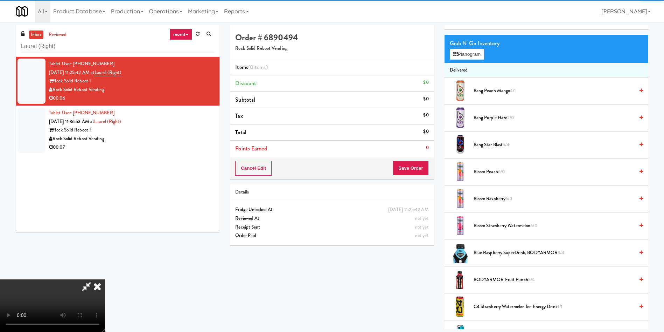
scroll to position [53, 0]
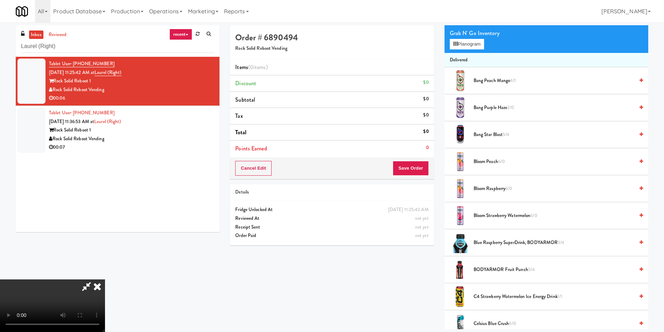
click at [105, 279] on video at bounding box center [52, 305] width 105 height 53
click at [467, 42] on button "Planogram" at bounding box center [467, 44] width 34 height 11
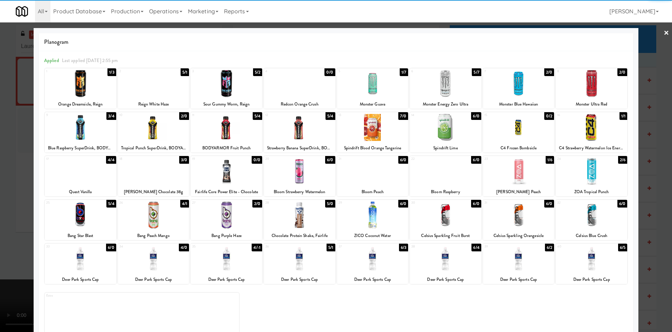
click at [507, 89] on div at bounding box center [518, 83] width 71 height 27
click at [643, 47] on div at bounding box center [336, 166] width 672 height 332
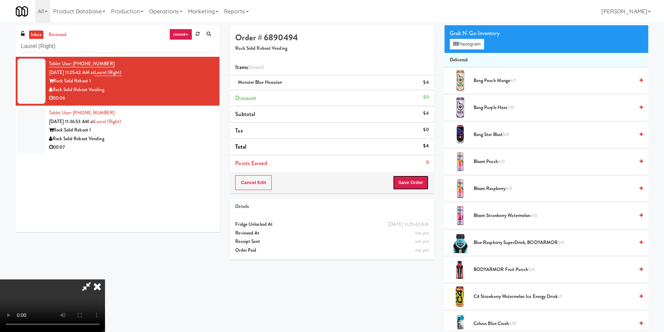
click at [423, 184] on button "Save Order" at bounding box center [411, 182] width 36 height 15
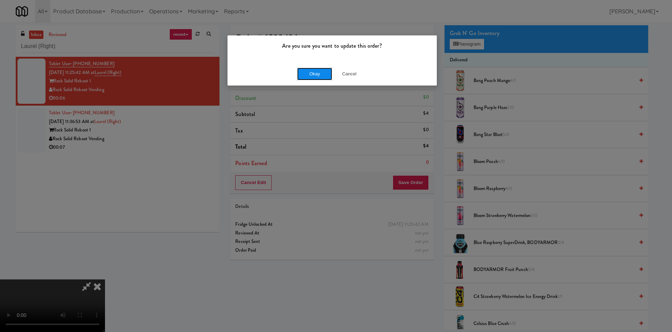
click at [320, 75] on button "Okay" at bounding box center [314, 74] width 35 height 13
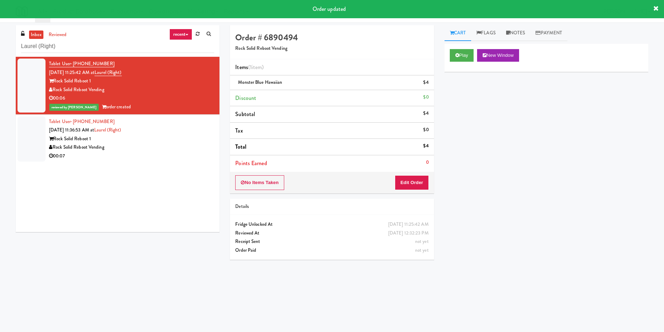
click at [33, 141] on div at bounding box center [32, 138] width 28 height 45
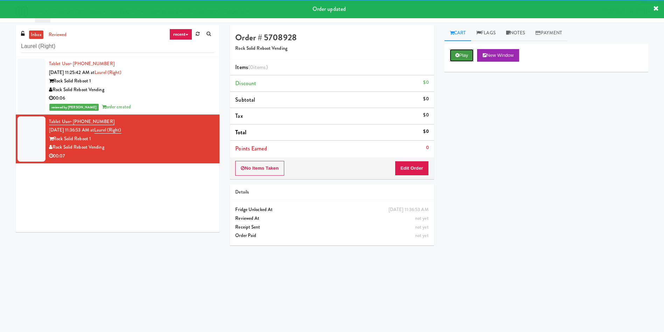
click at [464, 53] on button "Play" at bounding box center [462, 55] width 24 height 13
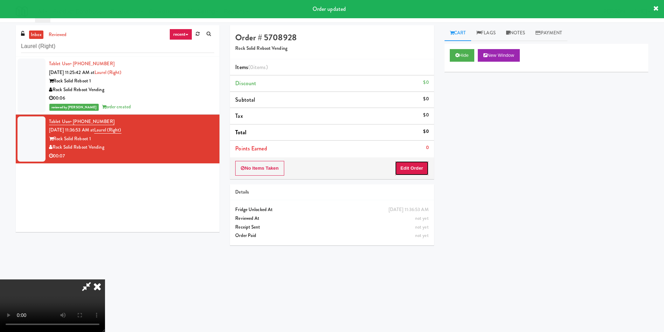
click at [413, 168] on button "Edit Order" at bounding box center [412, 168] width 34 height 15
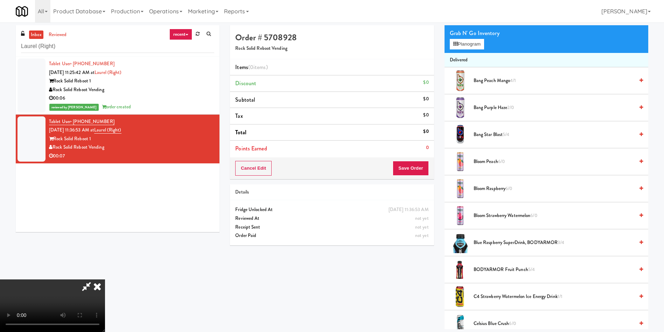
scroll to position [103, 0]
click at [458, 45] on icon at bounding box center [456, 44] width 5 height 5
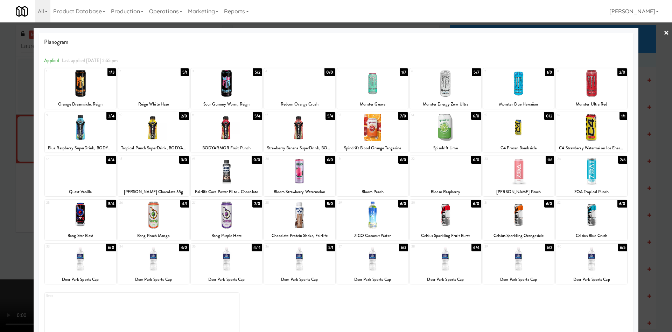
click at [232, 262] on div at bounding box center [226, 258] width 71 height 27
click at [173, 255] on div at bounding box center [153, 258] width 71 height 27
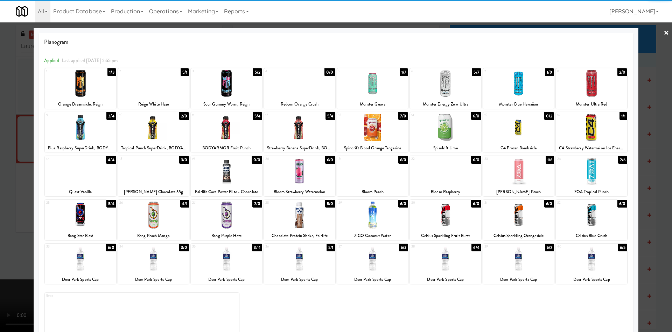
click at [10, 122] on div at bounding box center [336, 166] width 672 height 332
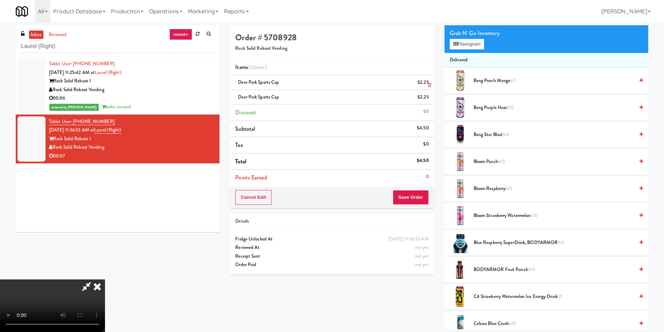
click at [429, 85] on icon at bounding box center [430, 85] width 4 height 5
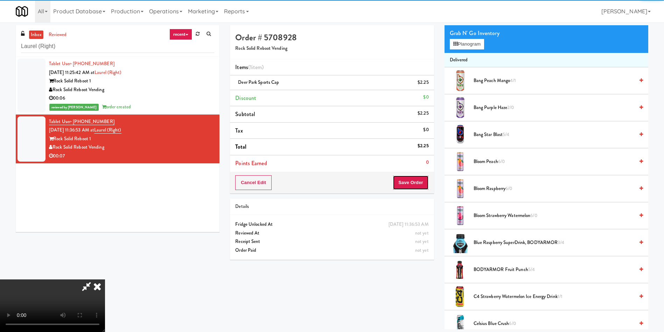
click at [417, 182] on button "Save Order" at bounding box center [411, 182] width 36 height 15
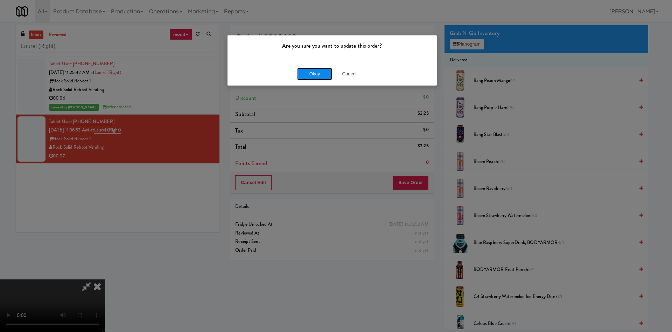
click at [303, 72] on button "Okay" at bounding box center [314, 74] width 35 height 13
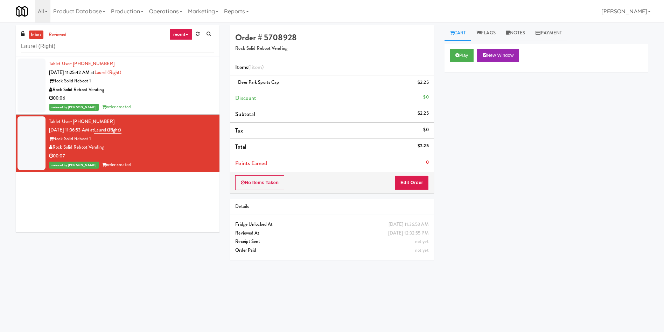
click at [507, 147] on div "Play New Window Primary Flag Clear Flag if unable to determine what was taken o…" at bounding box center [547, 175] width 204 height 263
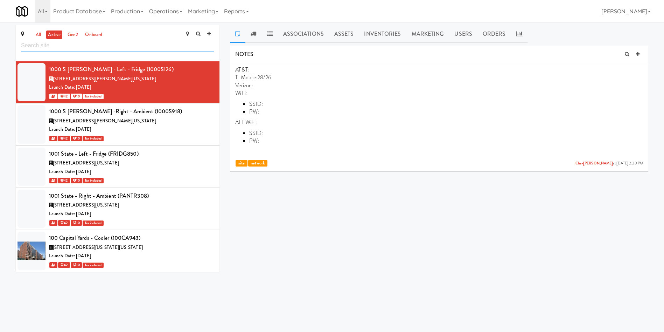
click at [126, 44] on input "text" at bounding box center [117, 45] width 193 height 13
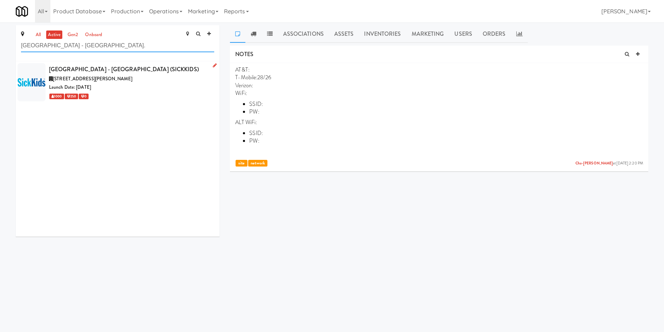
type input "[GEOGRAPHIC_DATA] - [GEOGRAPHIC_DATA]."
click at [146, 98] on div "1000 250 0" at bounding box center [131, 96] width 165 height 9
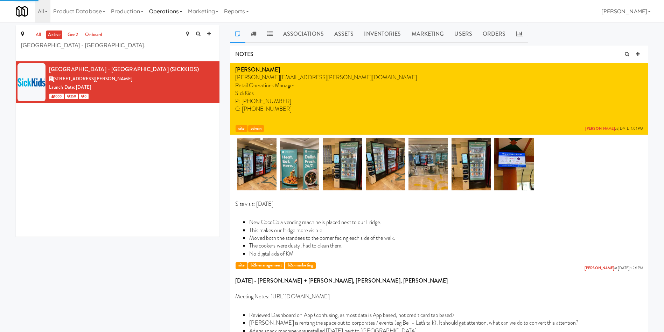
click at [163, 14] on link "Operations" at bounding box center [165, 11] width 39 height 22
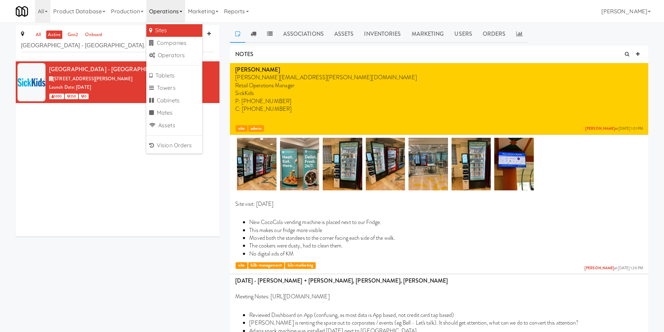
click at [223, 51] on div "all active gen2 onboard [GEOGRAPHIC_DATA] - [GEOGRAPHIC_DATA] - [GEOGRAPHIC_DAT…" at bounding box center [118, 133] width 214 height 216
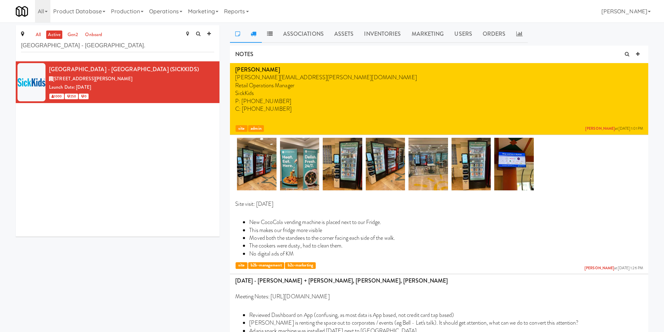
click at [255, 37] on link at bounding box center [254, 34] width 16 height 18
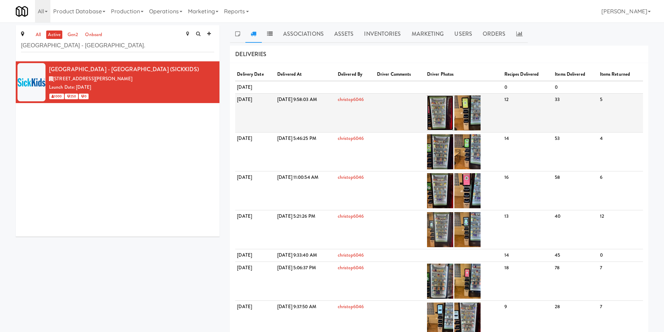
click at [454, 117] on img at bounding box center [440, 112] width 26 height 35
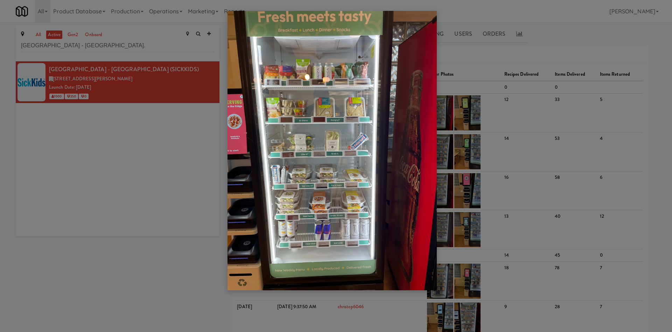
click at [138, 110] on div at bounding box center [336, 166] width 672 height 332
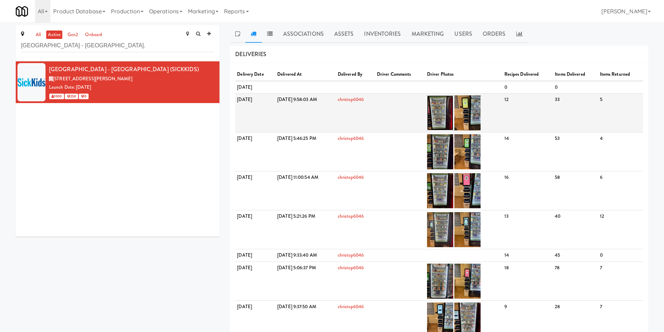
click at [454, 115] on img at bounding box center [440, 112] width 26 height 35
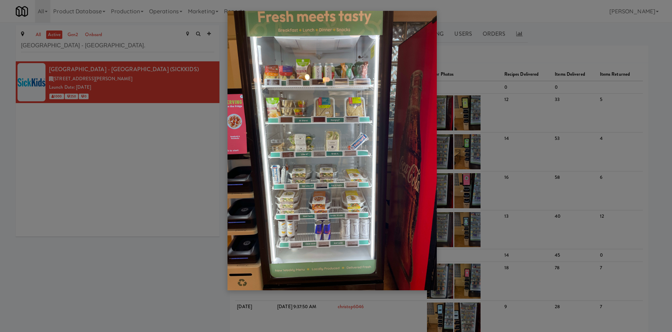
click at [302, 184] on img at bounding box center [332, 150] width 209 height 279
click at [286, 168] on img at bounding box center [332, 150] width 209 height 279
click at [177, 12] on div at bounding box center [336, 166] width 672 height 332
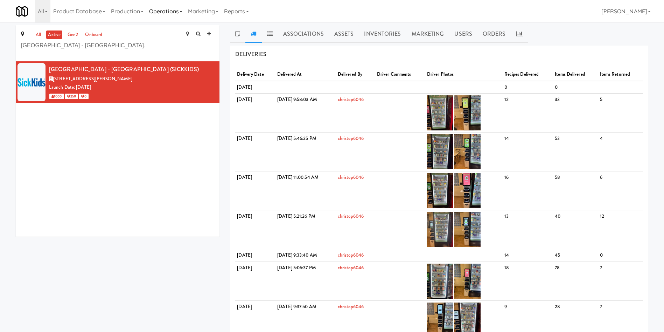
click at [179, 10] on link "Operations" at bounding box center [165, 11] width 39 height 22
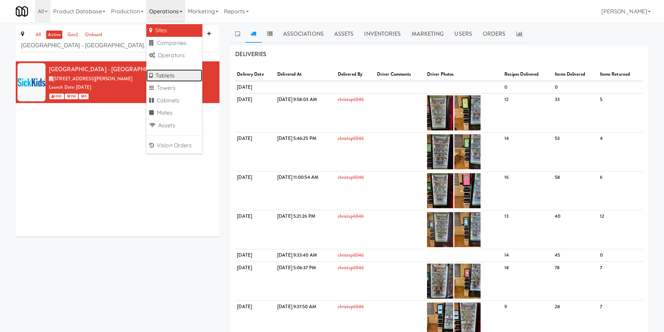
click at [176, 76] on link "Tablets" at bounding box center [174, 75] width 56 height 13
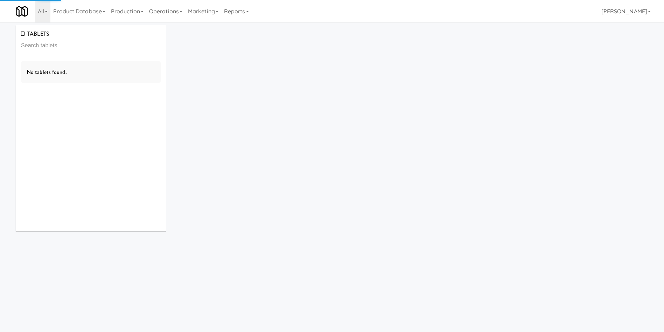
click at [141, 45] on input "text" at bounding box center [91, 45] width 140 height 13
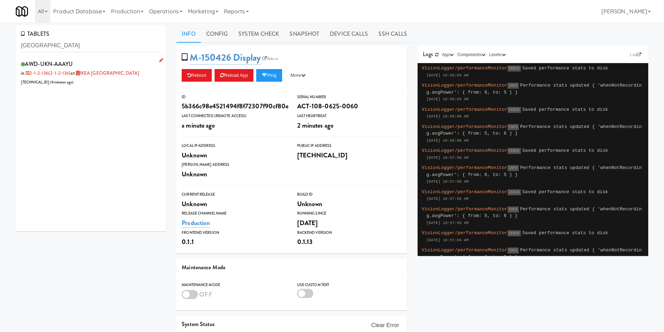
type input "[GEOGRAPHIC_DATA]"
click at [140, 74] on div "AWD-UKN-AAAYU in 2-1-2-136 (2-1-2-136) at [GEOGRAPHIC_DATA] [TECHNICAL_ID] ( 8 …" at bounding box center [91, 73] width 140 height 28
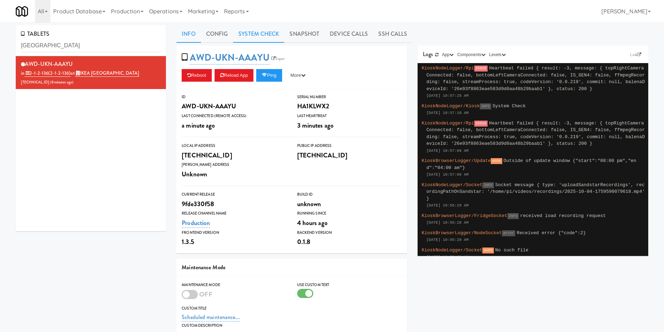
click at [267, 31] on link "System Check" at bounding box center [258, 34] width 51 height 18
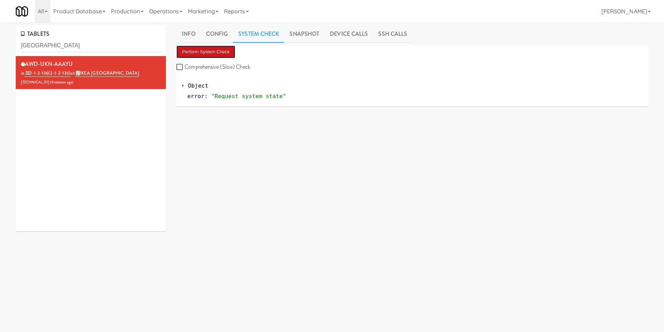
click at [209, 52] on button "Perform System Check" at bounding box center [206, 52] width 59 height 13
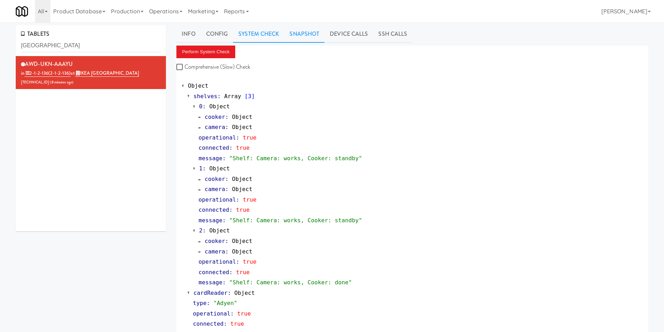
click at [324, 29] on link "Snapshot" at bounding box center [304, 34] width 40 height 18
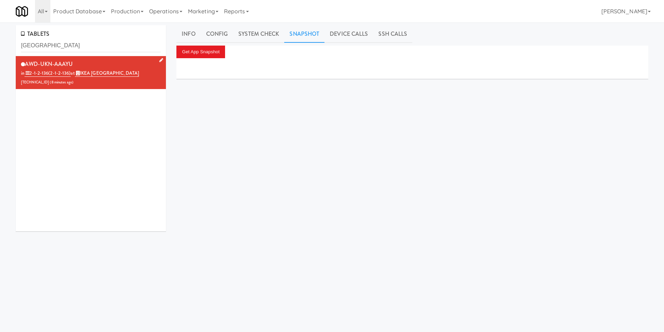
drag, startPoint x: 94, startPoint y: 62, endPoint x: 25, endPoint y: 62, distance: 69.0
click at [25, 62] on div "AWD-UKN-AAAYU in 2-1-2-136 (2-1-2-136) at [GEOGRAPHIC_DATA] [TECHNICAL_ID] ( 8 …" at bounding box center [91, 73] width 140 height 28
copy div "AWD-UKN-AAAYU"
click at [193, 38] on link "Info" at bounding box center [189, 34] width 24 height 18
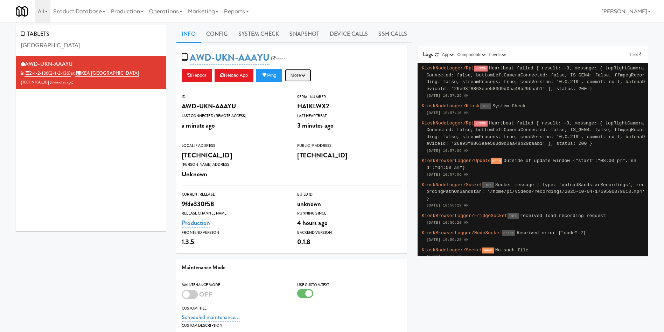
click at [311, 78] on button "More" at bounding box center [298, 75] width 26 height 13
click at [300, 101] on link "Restart Server" at bounding box center [282, 102] width 64 height 13
